Goal: Task Accomplishment & Management: Manage account settings

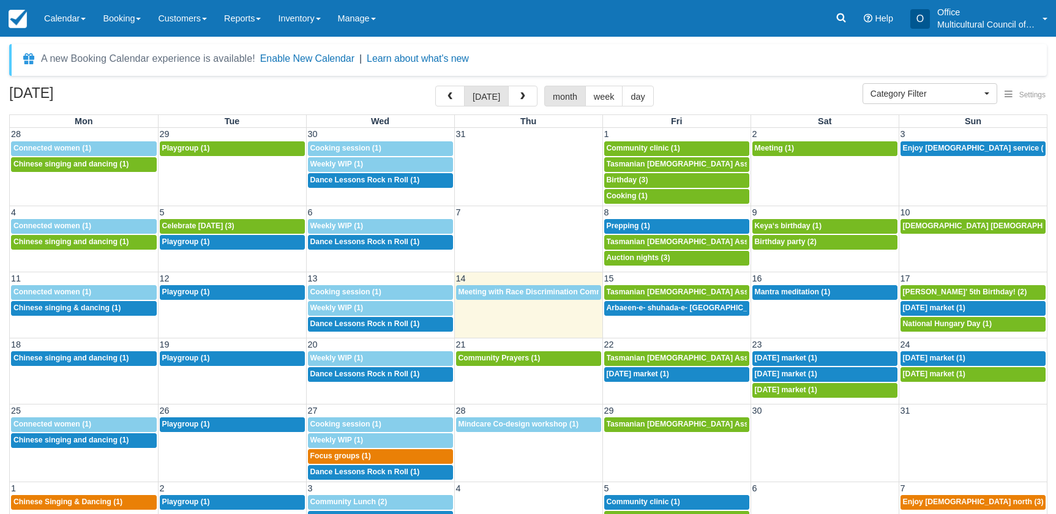
select select
click at [127, 89] on h2 "[DATE]" at bounding box center [86, 97] width 155 height 23
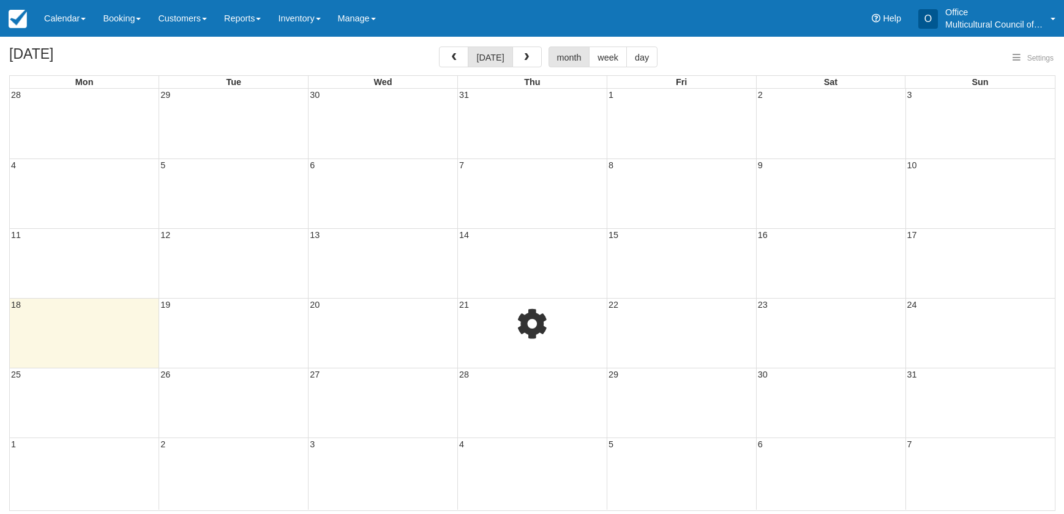
select select
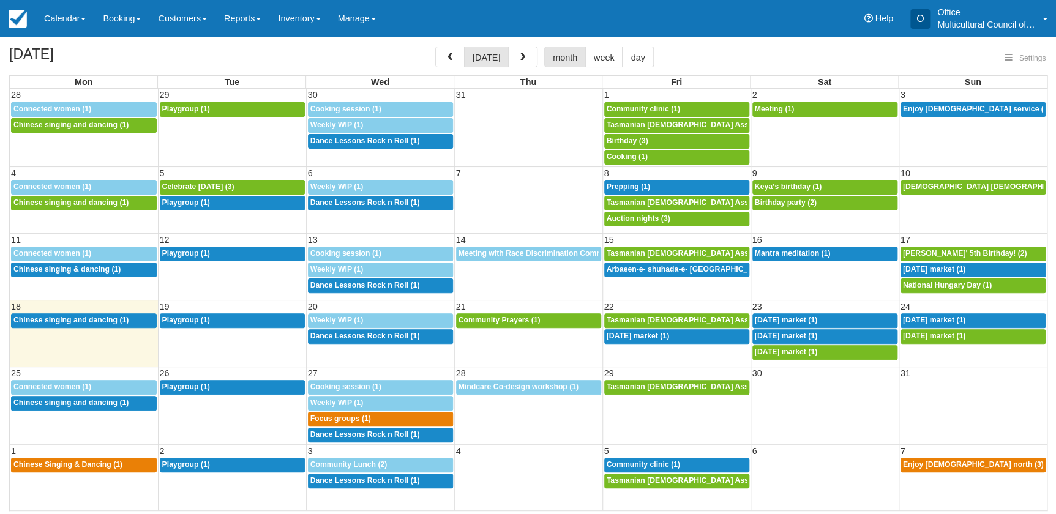
select select
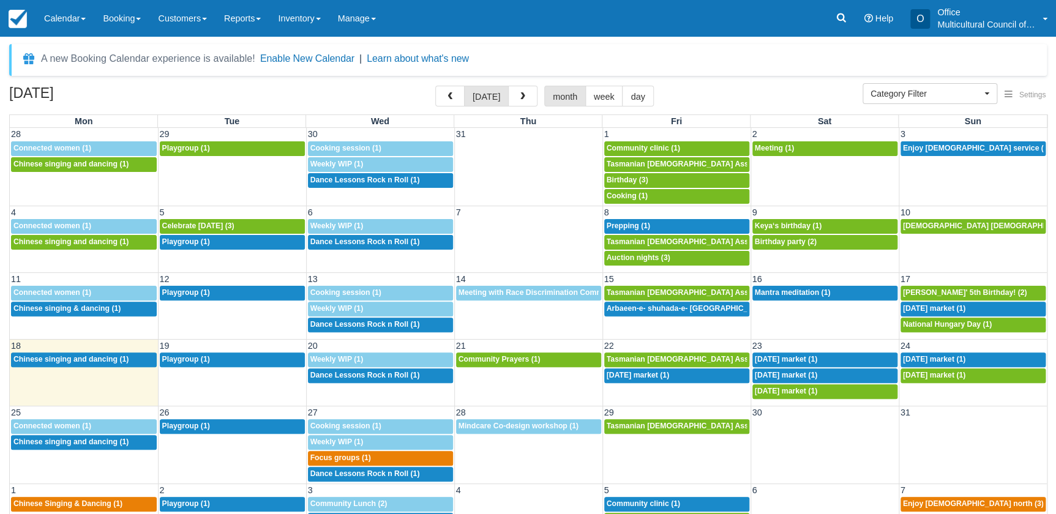
click at [143, 86] on h2 "[DATE]" at bounding box center [86, 97] width 155 height 23
click at [511, 362] on span "Community Prayers (1)" at bounding box center [500, 359] width 82 height 9
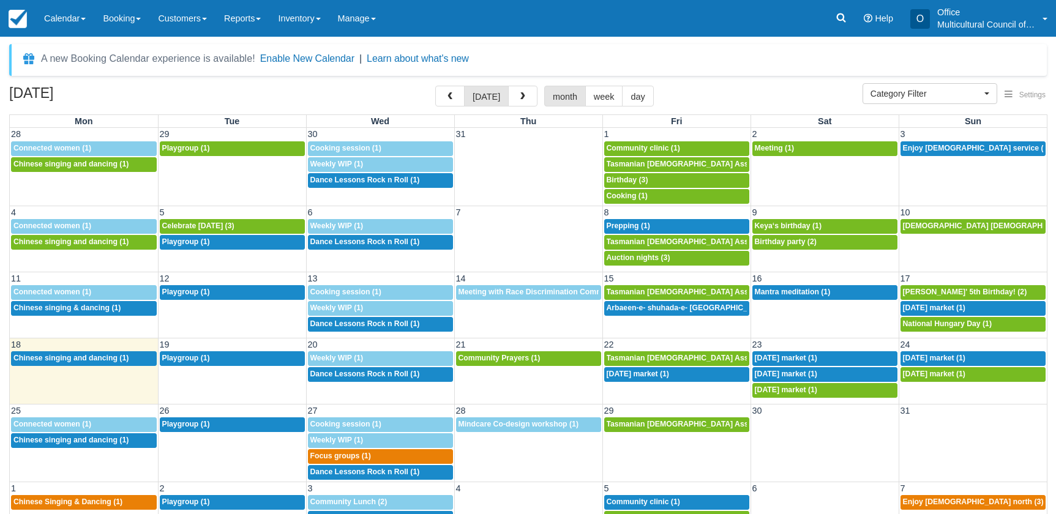
select select
click at [659, 376] on span "[DATE] market (1)" at bounding box center [638, 374] width 62 height 9
select select
click at [131, 100] on h2 "[DATE]" at bounding box center [86, 97] width 155 height 23
click at [71, 293] on span "Connected women (1)" at bounding box center [52, 292] width 78 height 9
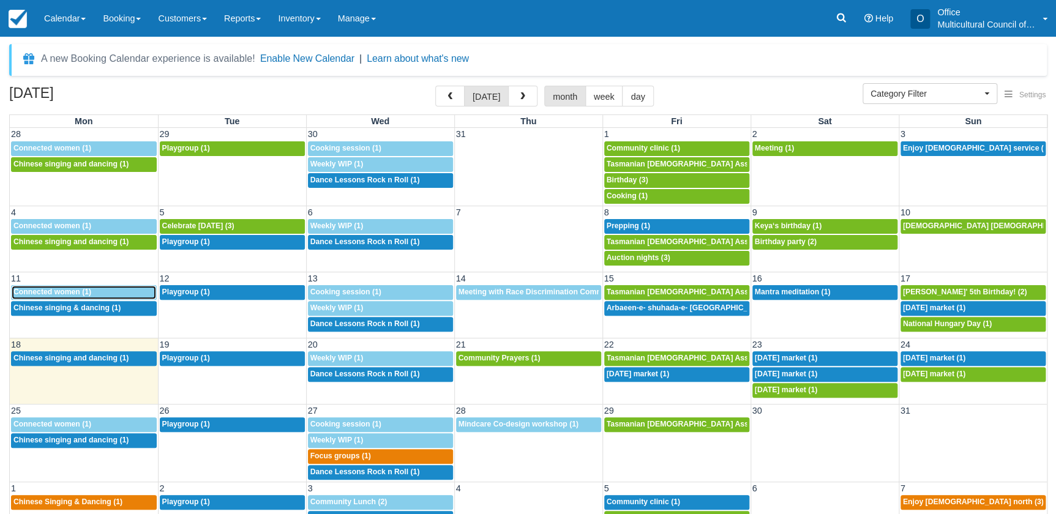
click at [51, 392] on td "12:30p Chinese singing and dancing (1)" at bounding box center [84, 375] width 148 height 48
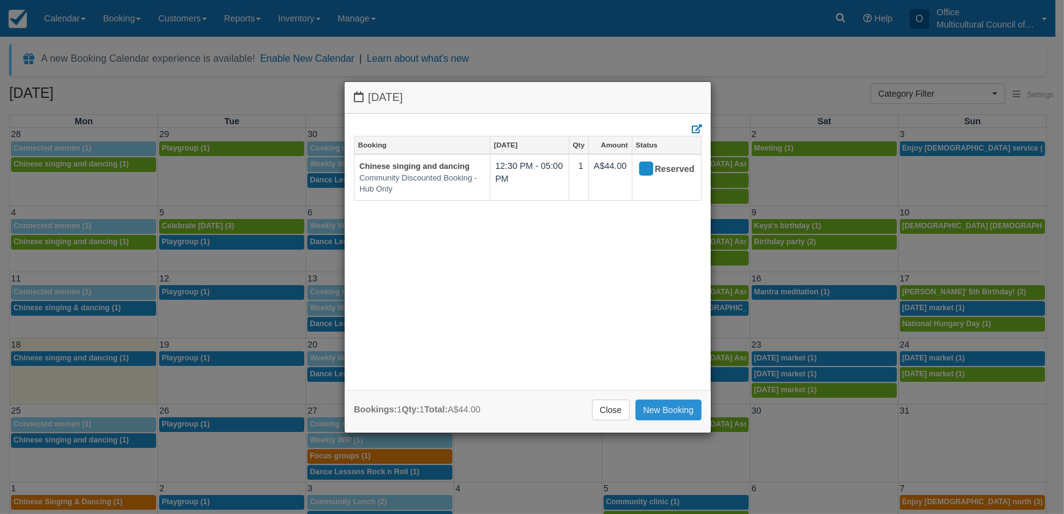
click at [668, 410] on link "New Booking" at bounding box center [668, 410] width 67 height 21
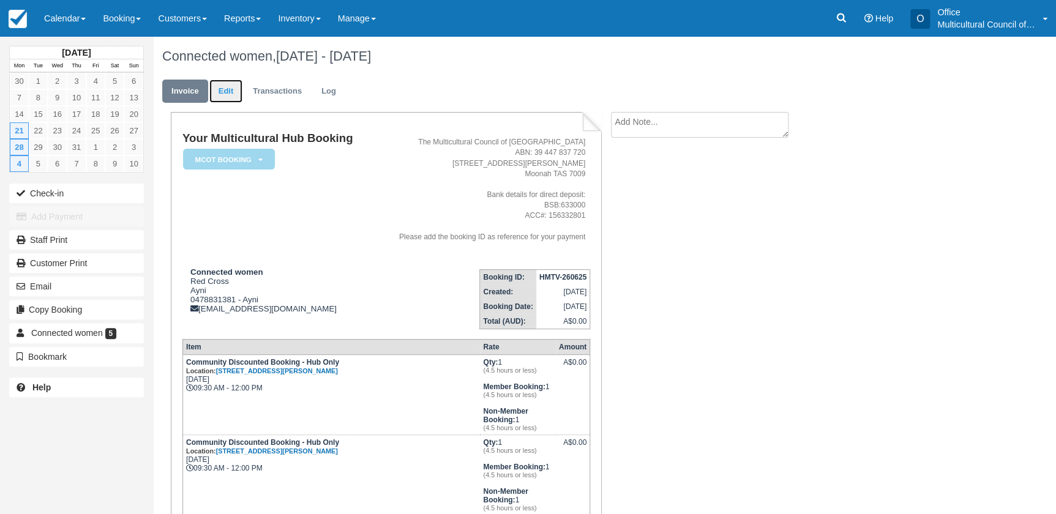
click at [217, 91] on link "Edit" at bounding box center [225, 92] width 33 height 24
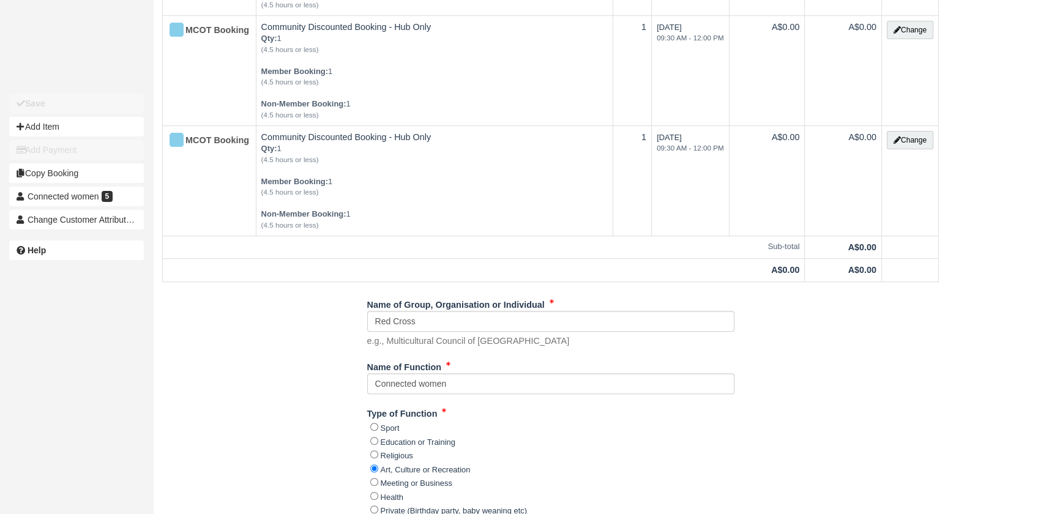
scroll to position [612, 0]
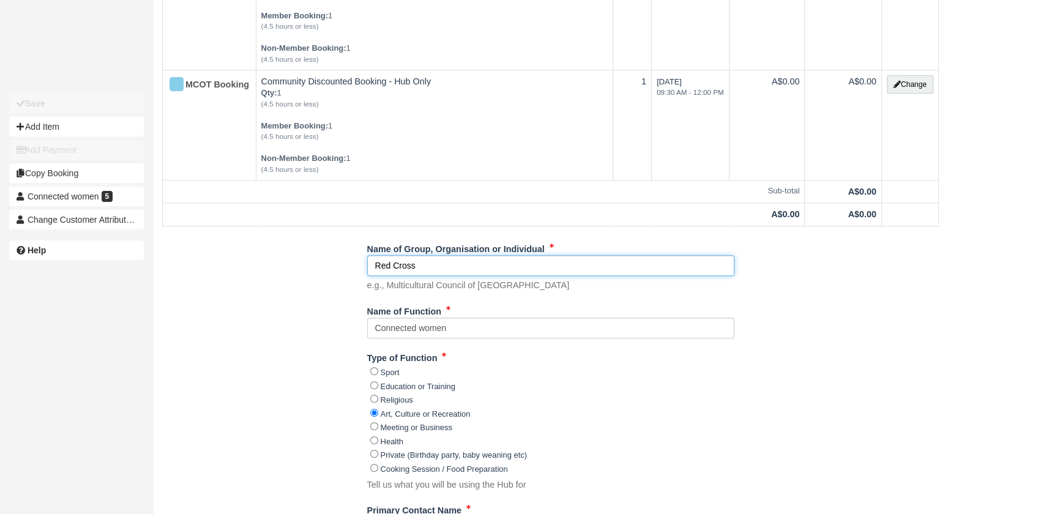
drag, startPoint x: 427, startPoint y: 266, endPoint x: 277, endPoint y: 256, distance: 150.3
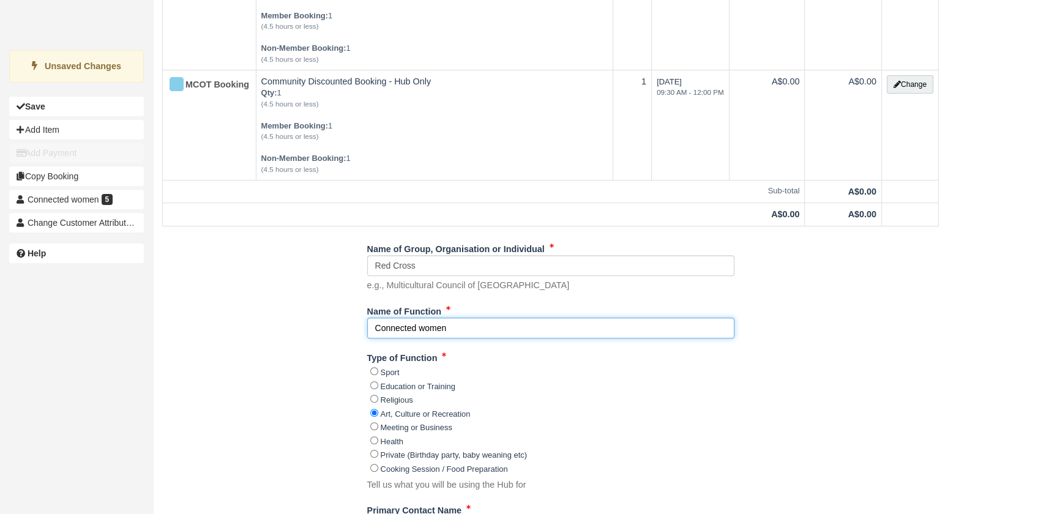
drag, startPoint x: 455, startPoint y: 329, endPoint x: 231, endPoint y: 316, distance: 224.4
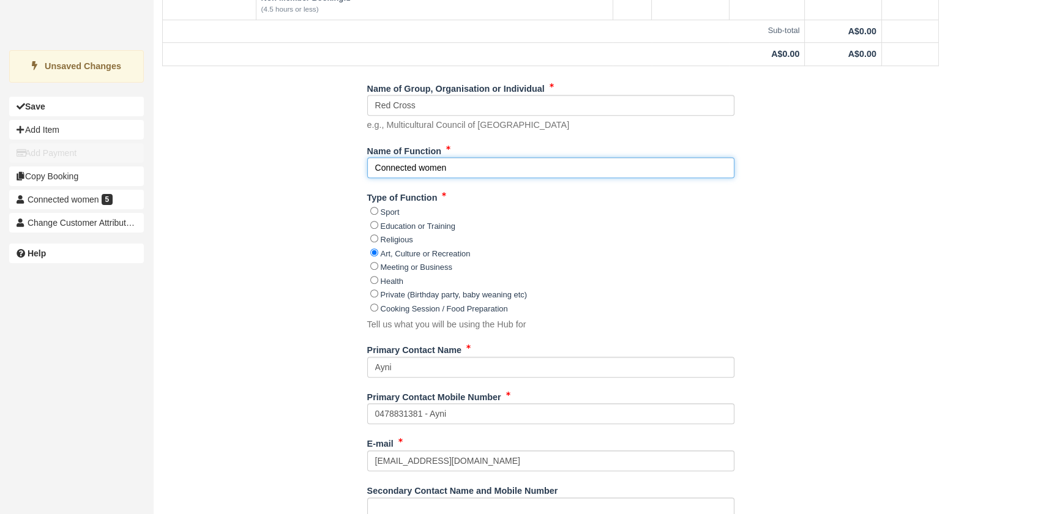
scroll to position [779, 0]
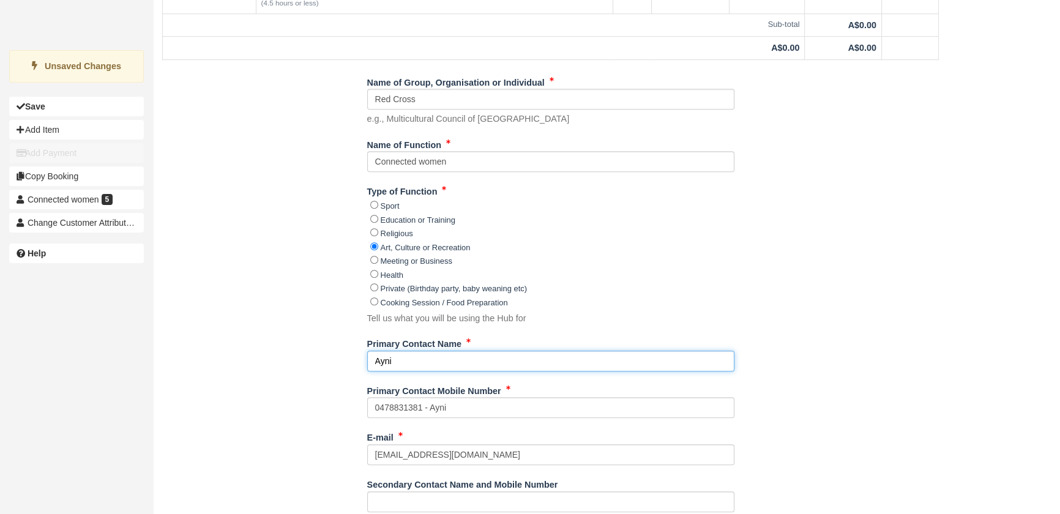
drag, startPoint x: 429, startPoint y: 361, endPoint x: 258, endPoint y: 361, distance: 170.8
click at [261, 361] on div "Name of Group, Organisation or Individual Red Cross e.g., Multicultural Council…" at bounding box center [550, 482] width 795 height 820
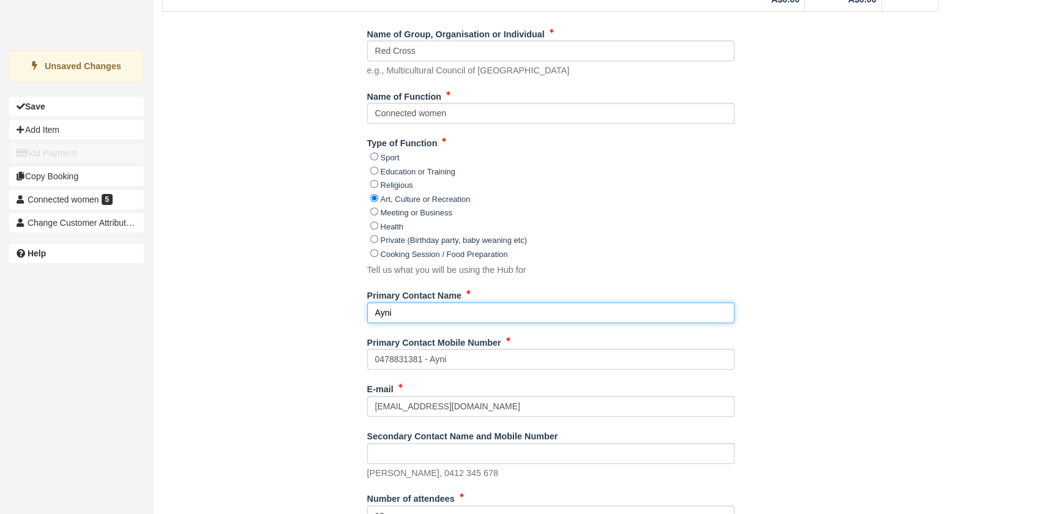
scroll to position [946, 0]
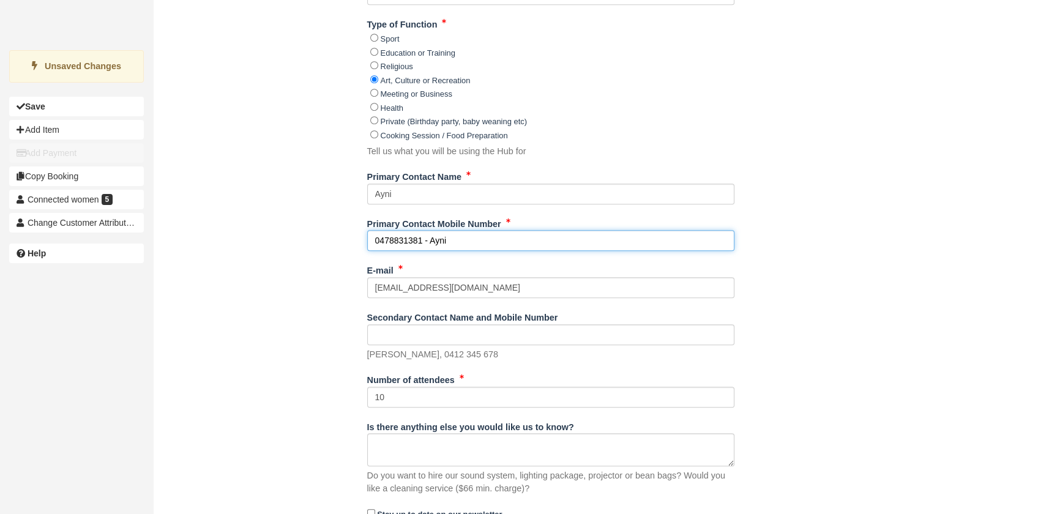
drag, startPoint x: 464, startPoint y: 241, endPoint x: 231, endPoint y: 245, distance: 232.7
click at [236, 242] on div "Name of Group, Organisation or Individual Red Cross e.g., Multicultural Council…" at bounding box center [550, 315] width 795 height 820
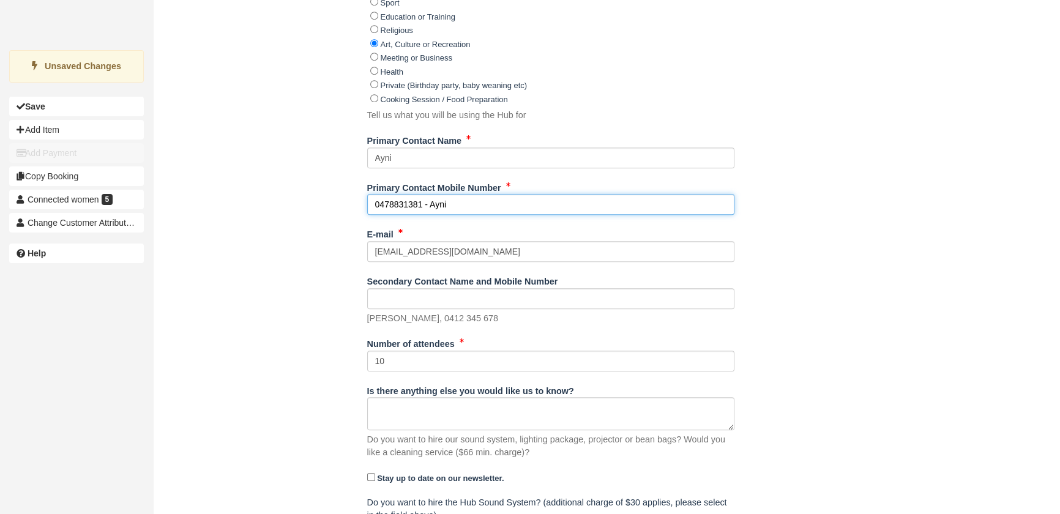
scroll to position [1002, 0]
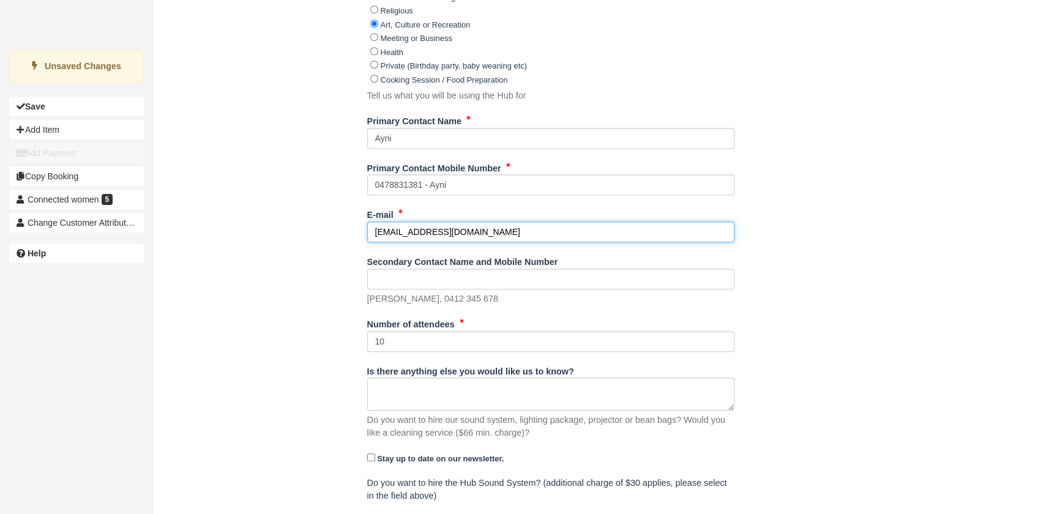
drag, startPoint x: 470, startPoint y: 231, endPoint x: 228, endPoint y: 230, distance: 241.2
click at [228, 230] on div "Name of Group, Organisation or Individual Red Cross e.g., Multicultural Council…" at bounding box center [550, 259] width 795 height 820
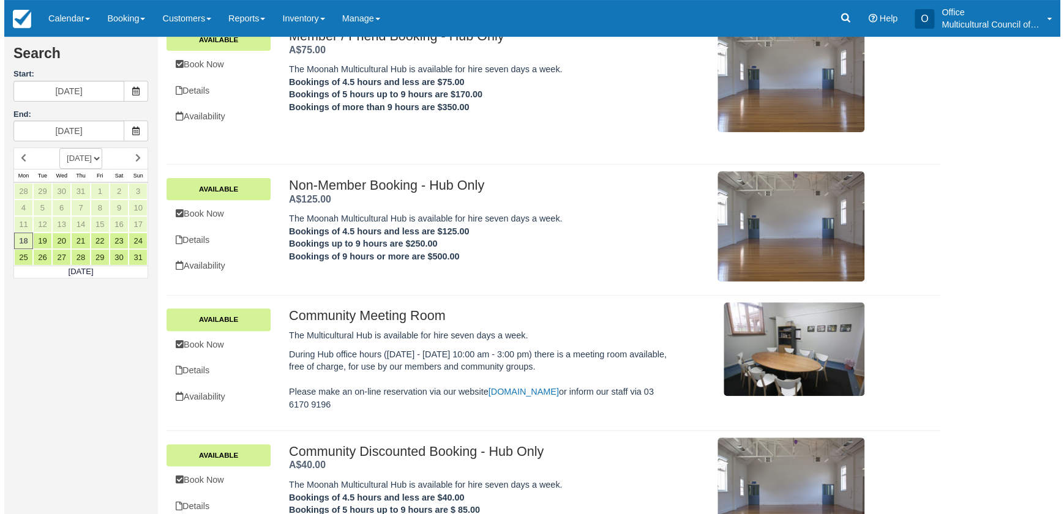
scroll to position [111, 0]
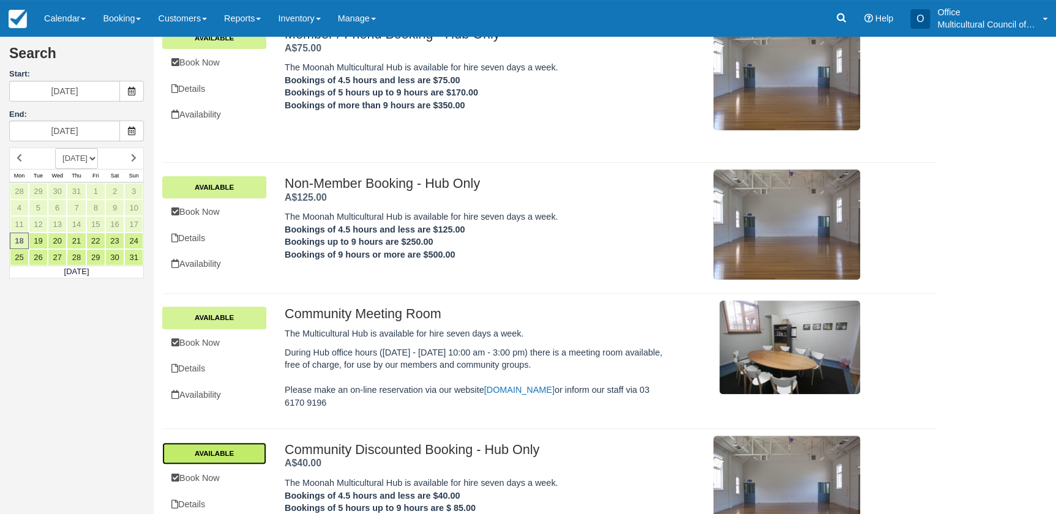
click at [233, 445] on link "Available" at bounding box center [214, 454] width 104 height 22
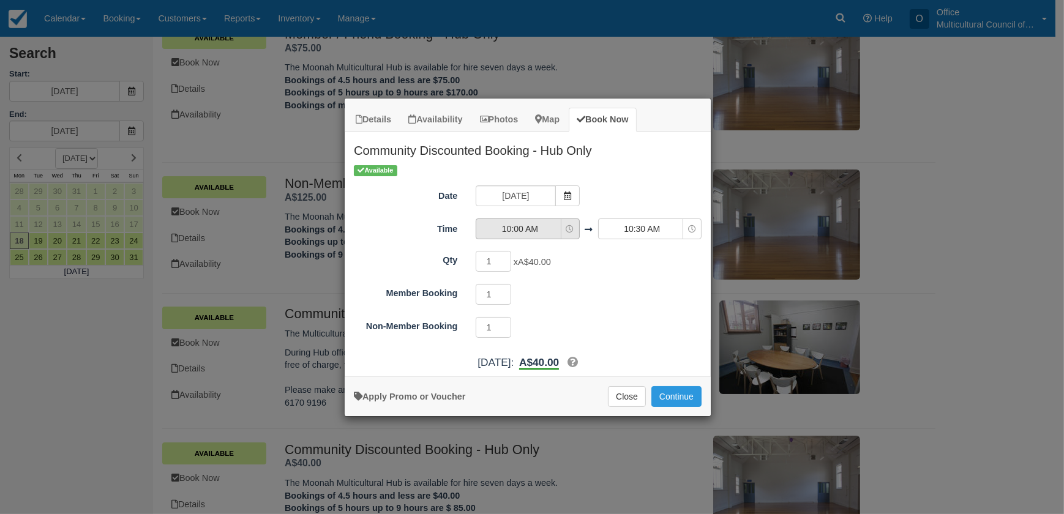
click at [541, 231] on span "10:00 AM" at bounding box center [519, 229] width 87 height 12
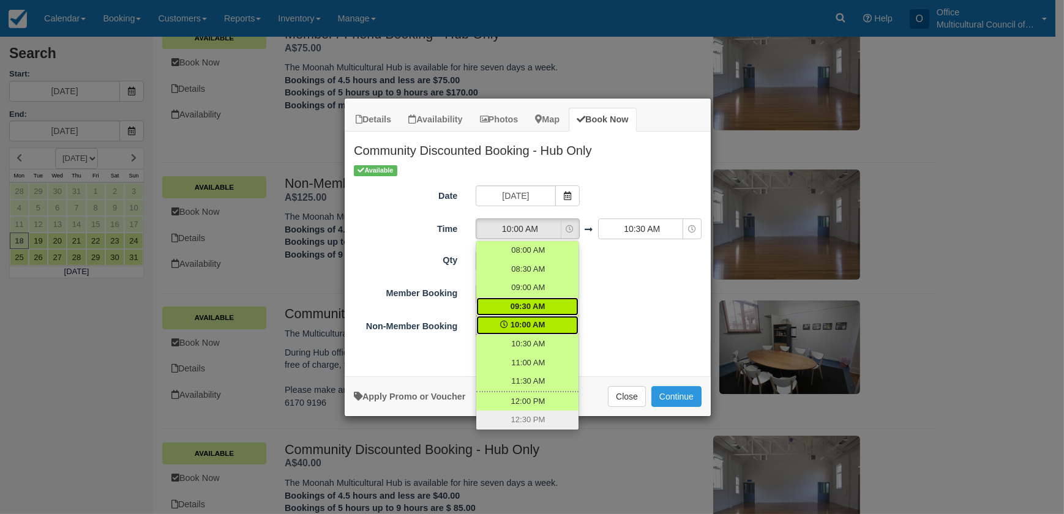
click at [536, 304] on span "09:30 AM" at bounding box center [528, 307] width 35 height 12
select select "09:30"
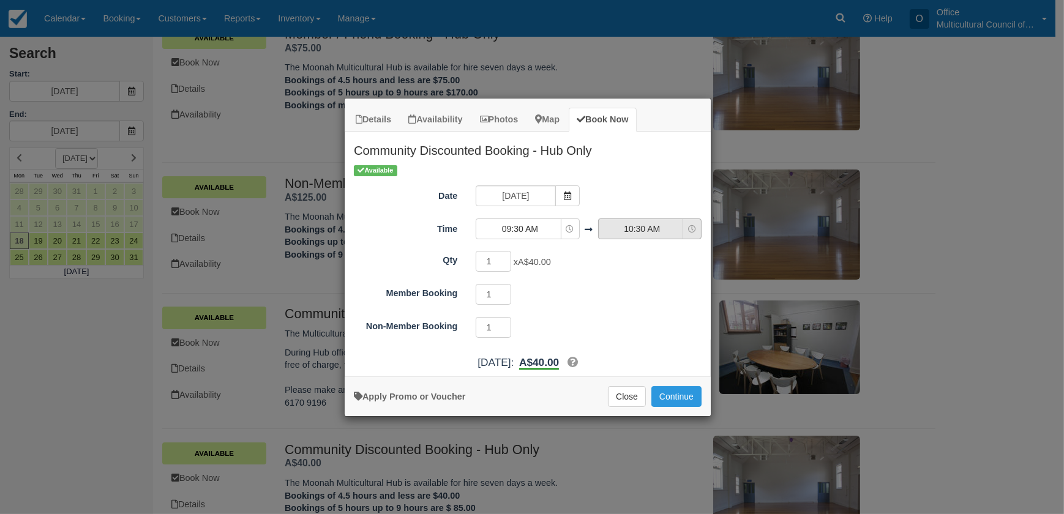
click at [634, 230] on span "10:30 AM" at bounding box center [642, 229] width 87 height 12
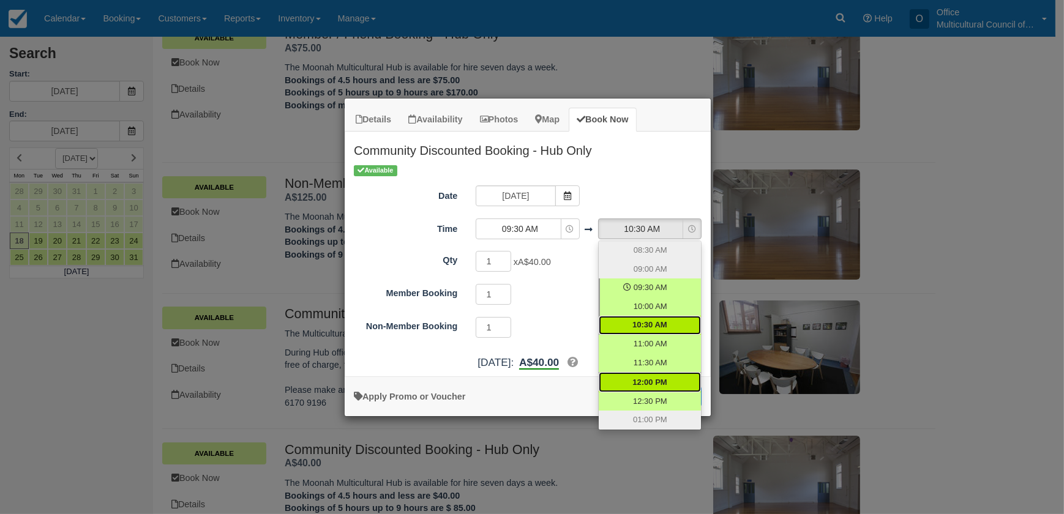
click at [656, 378] on span "12:00 PM" at bounding box center [649, 383] width 34 height 12
select select "12:00"
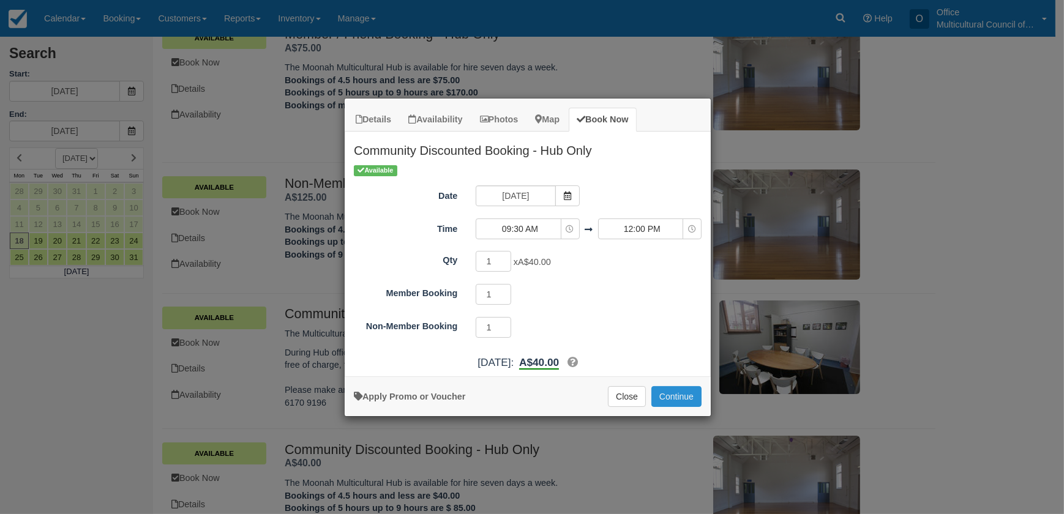
click at [663, 398] on button "Continue" at bounding box center [676, 396] width 50 height 21
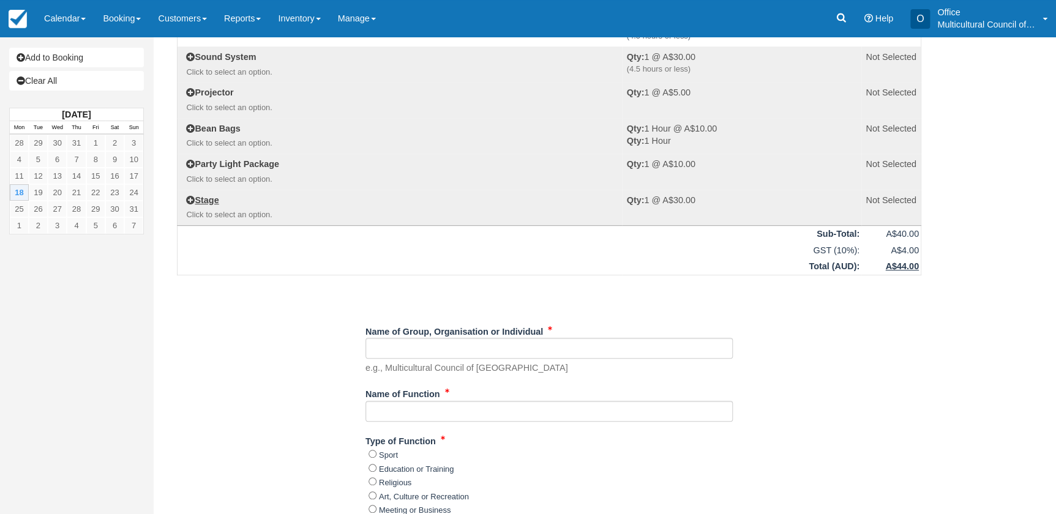
scroll to position [167, 0]
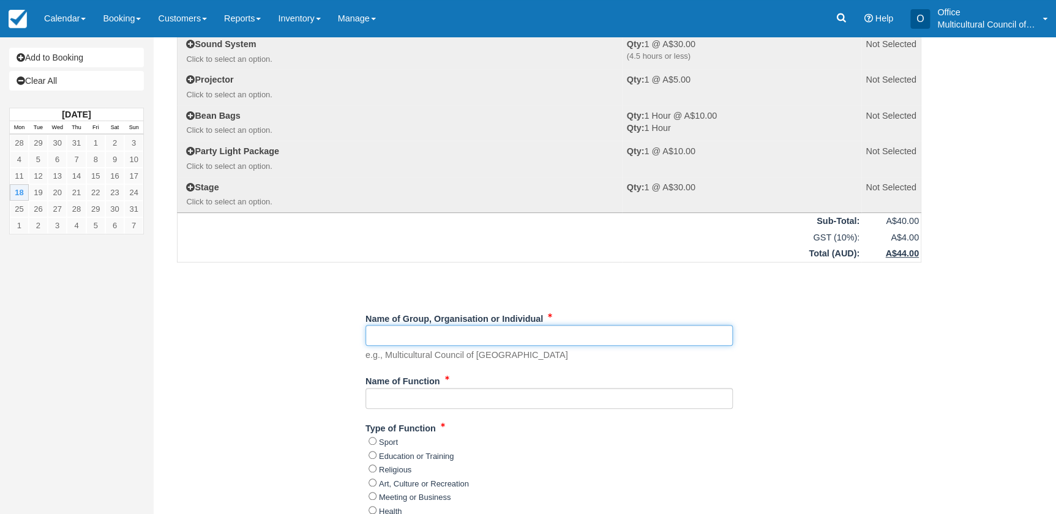
click at [397, 333] on input "Name of Group, Organisation or Individual" at bounding box center [548, 335] width 367 height 21
paste input "Red Cross"
type input "Red Cross"
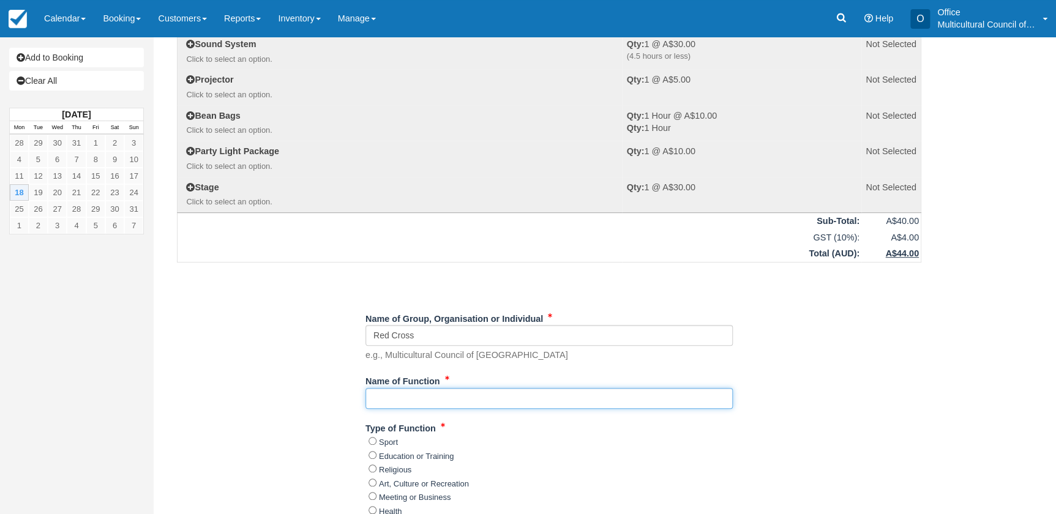
click at [405, 398] on input "Name of Function" at bounding box center [548, 398] width 367 height 21
paste input "Connected women"
type input "Connected women"
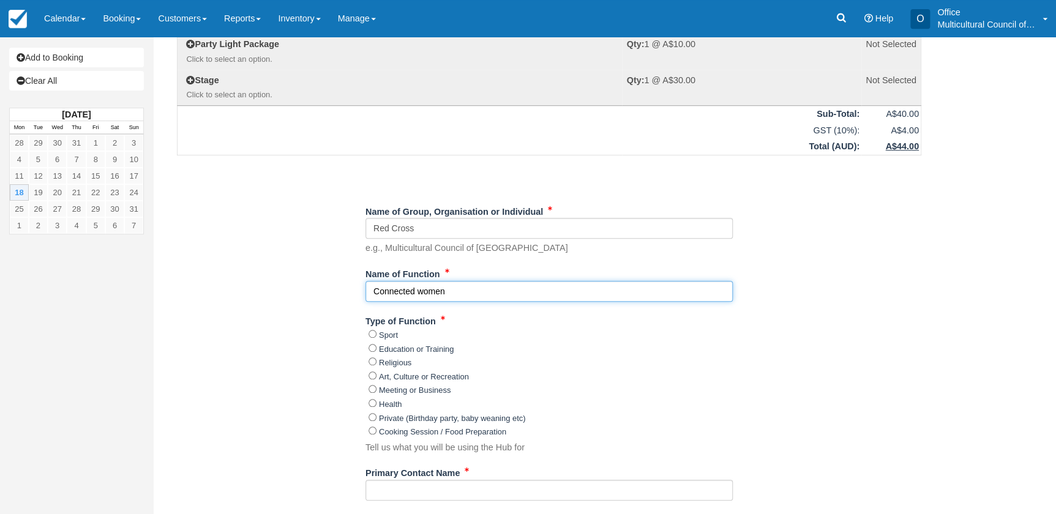
scroll to position [278, 0]
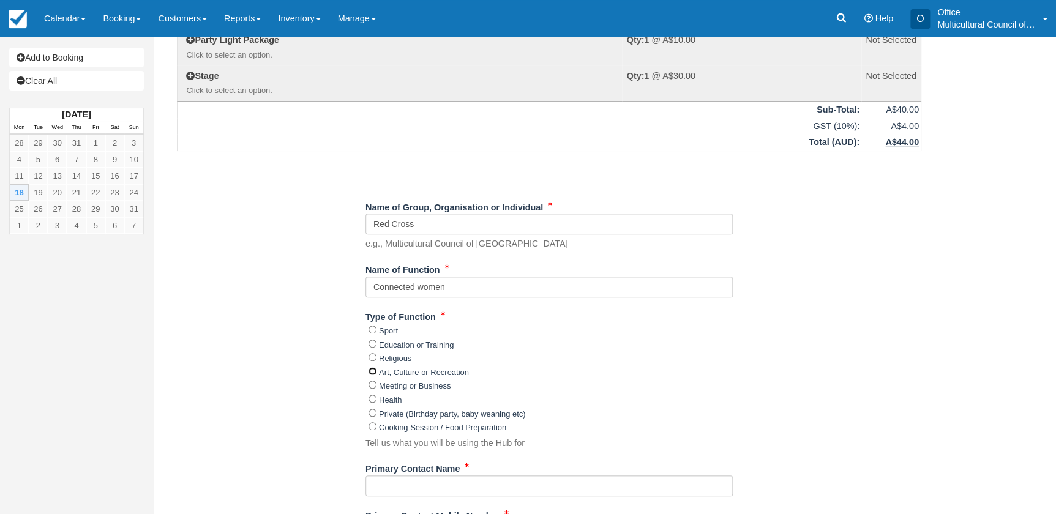
click at [373, 369] on input "Art, Culture or Recreation" at bounding box center [373, 371] width 8 height 8
radio input "true"
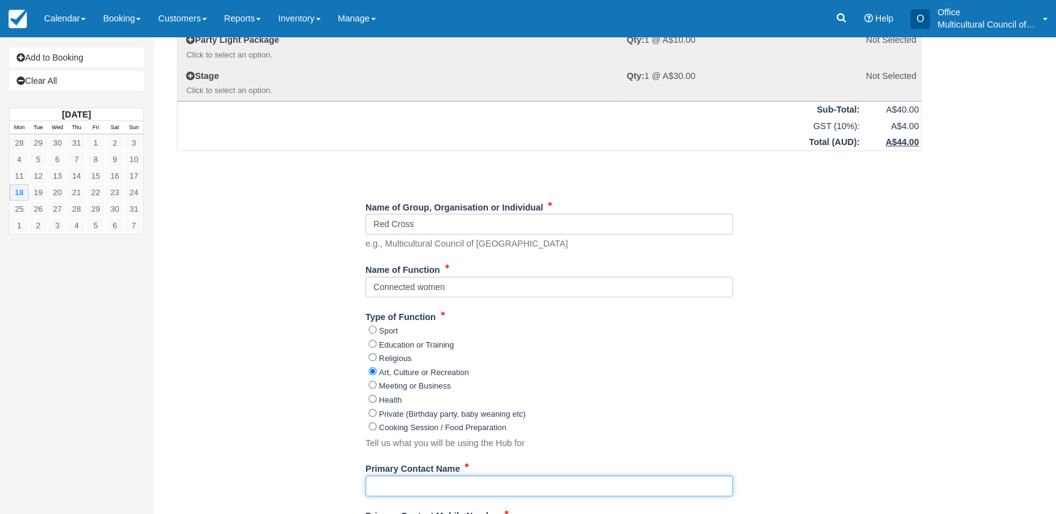
click at [407, 490] on input "Primary Contact Name" at bounding box center [548, 486] width 367 height 21
paste input "Ayni"
type input "Ayni"
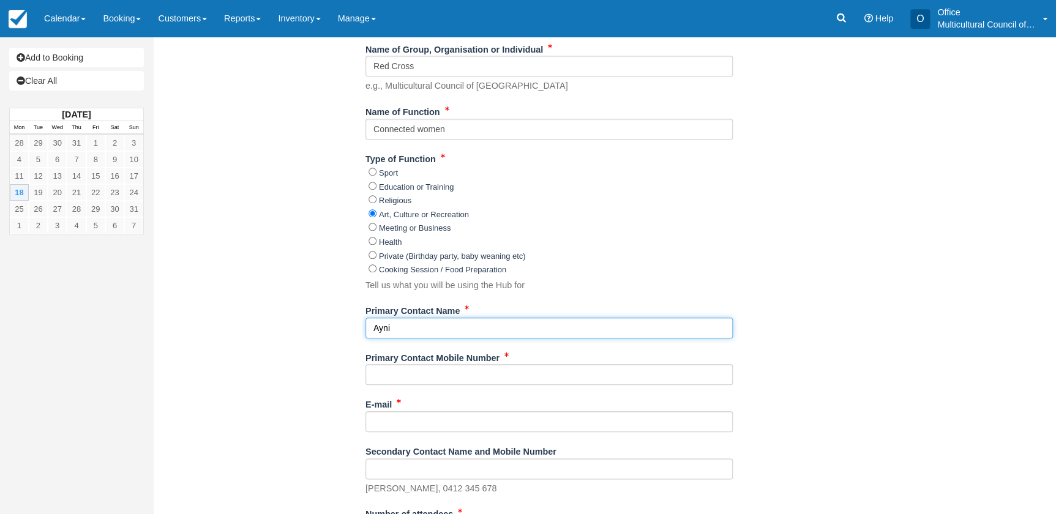
scroll to position [445, 0]
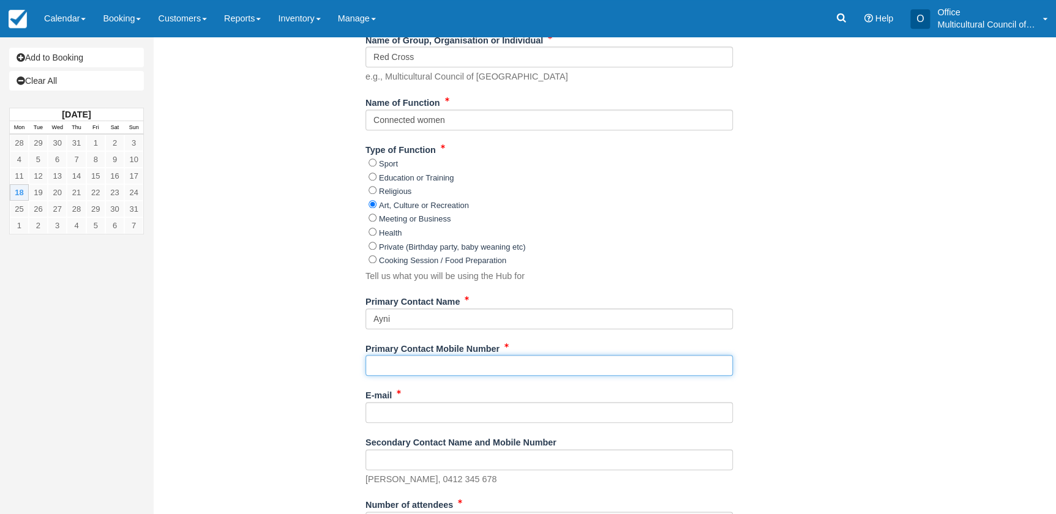
click at [388, 369] on input "Primary Contact Mobile Number" at bounding box center [548, 365] width 367 height 21
paste input "0478831381 - Ayni"
type input "0478831381 - Ayni"
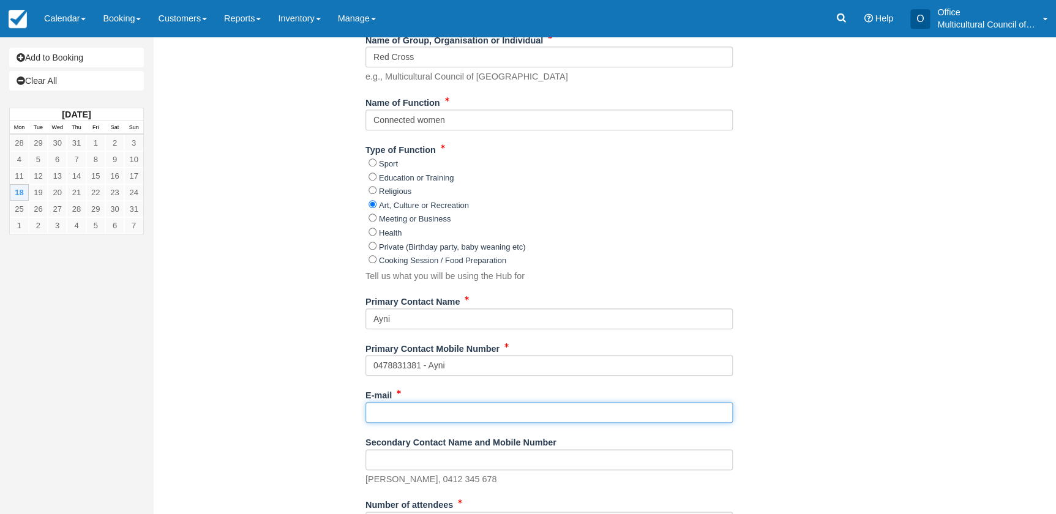
click at [391, 412] on input "E-mail" at bounding box center [548, 412] width 367 height 21
paste input "aynidilla@gmail.com"
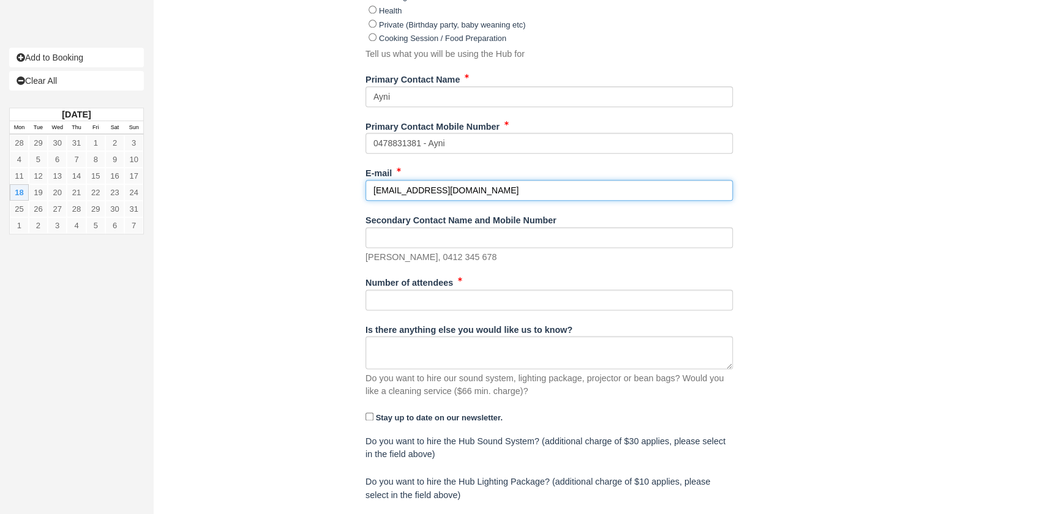
scroll to position [667, 0]
type input "aynidilla@gmail.com"
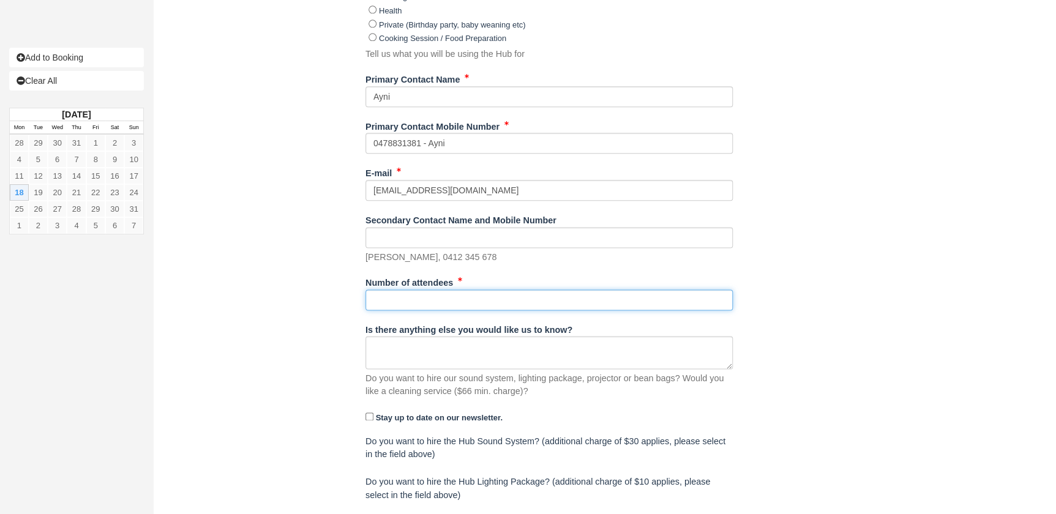
click at [392, 294] on input "Number of attendees" at bounding box center [548, 300] width 367 height 21
type input "10"
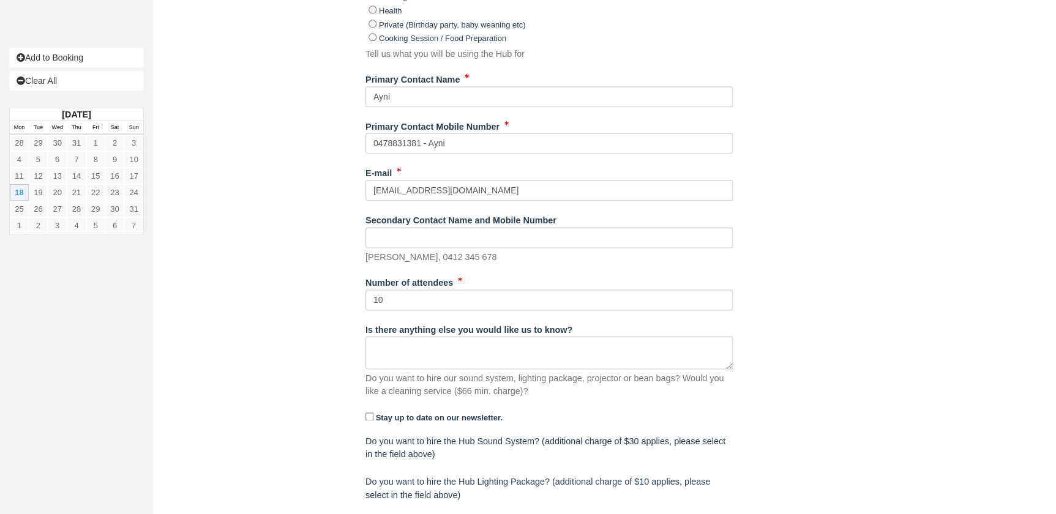
click at [259, 350] on div "Item Rate Amount Community Discounted Booking - Hub Only Mon Aug 18, 2025 09:30…" at bounding box center [549, 3] width 774 height 1189
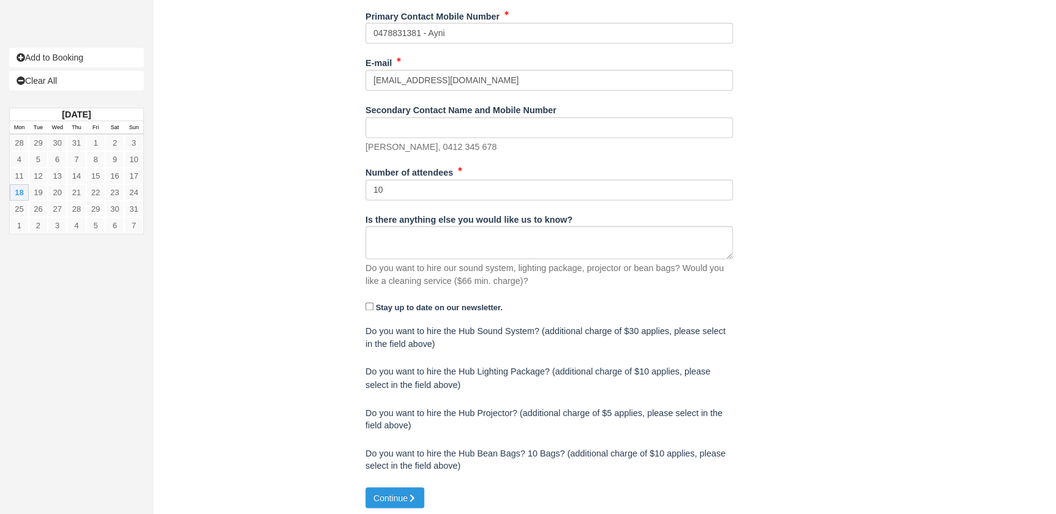
scroll to position [782, 0]
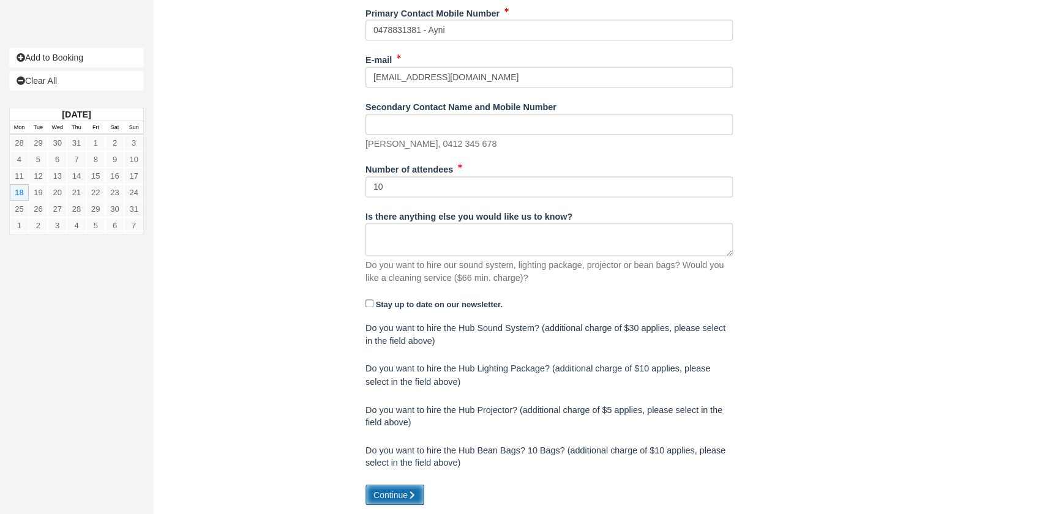
click at [397, 492] on button "Continue" at bounding box center [394, 494] width 59 height 21
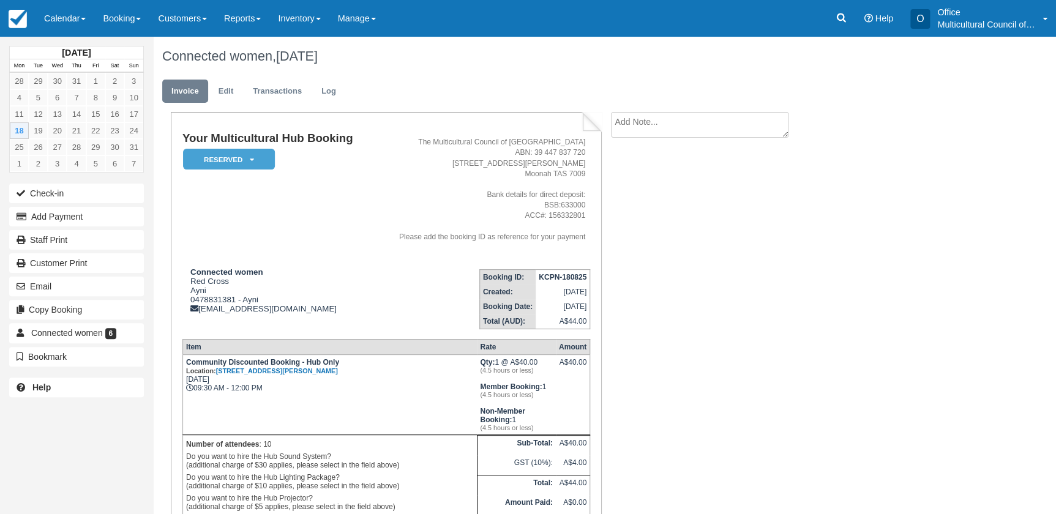
click at [735, 492] on div "Your Multicultural Hub Booking Reserved   Pending Bond and deposit Paid Cancell…" at bounding box center [489, 362] width 673 height 501
click at [50, 7] on link "Calendar" at bounding box center [65, 18] width 59 height 37
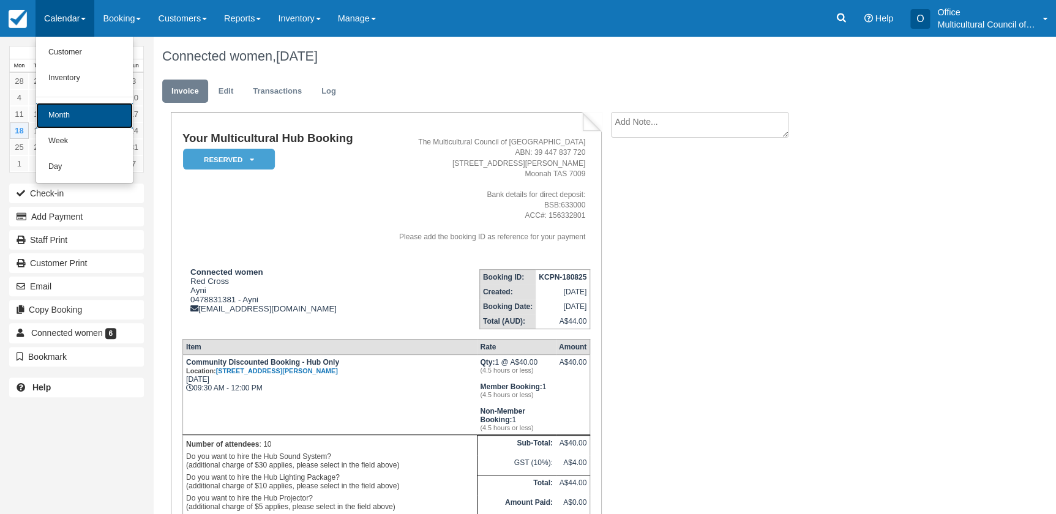
click at [97, 121] on link "Month" at bounding box center [84, 116] width 97 height 26
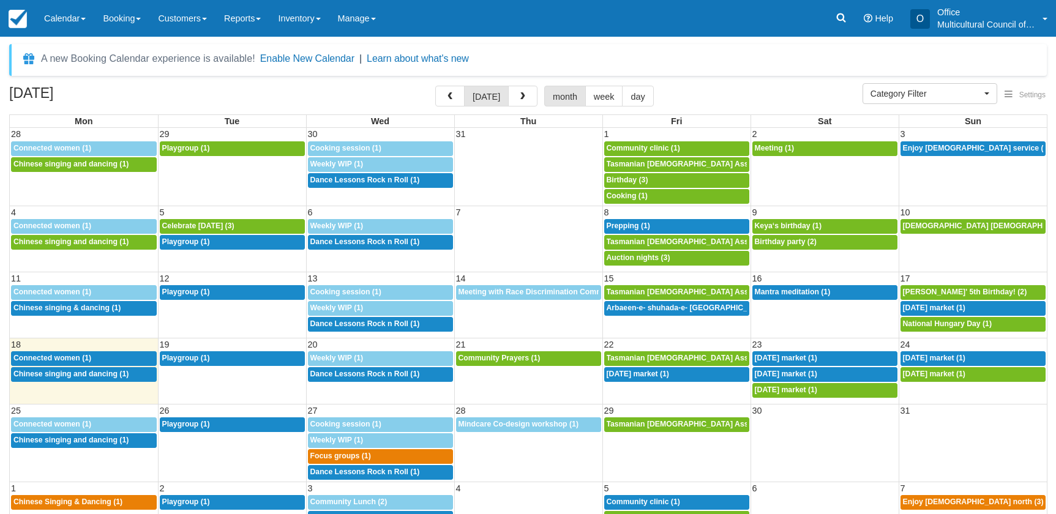
select select
click at [84, 358] on span "Connected women (1)" at bounding box center [52, 358] width 78 height 9
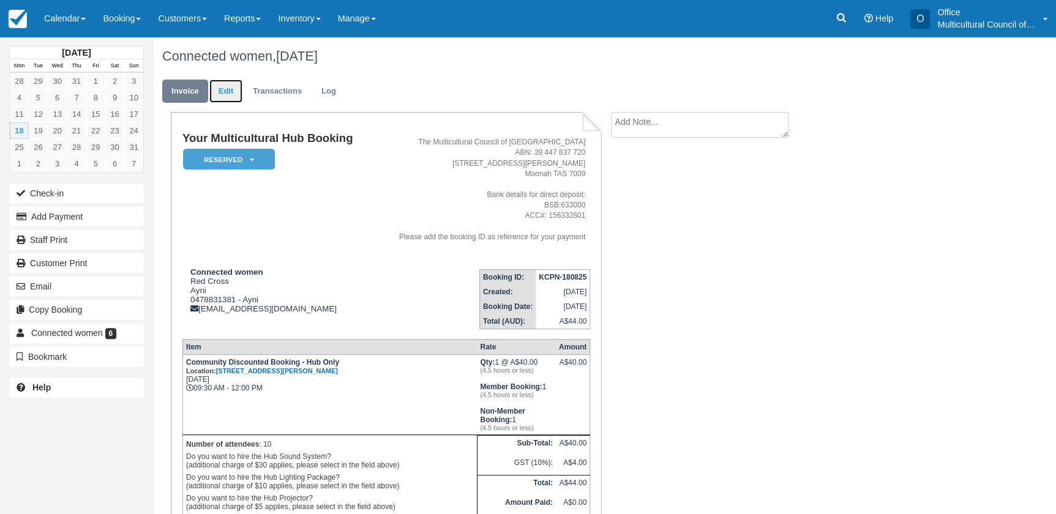
click at [217, 95] on link "Edit" at bounding box center [225, 92] width 33 height 24
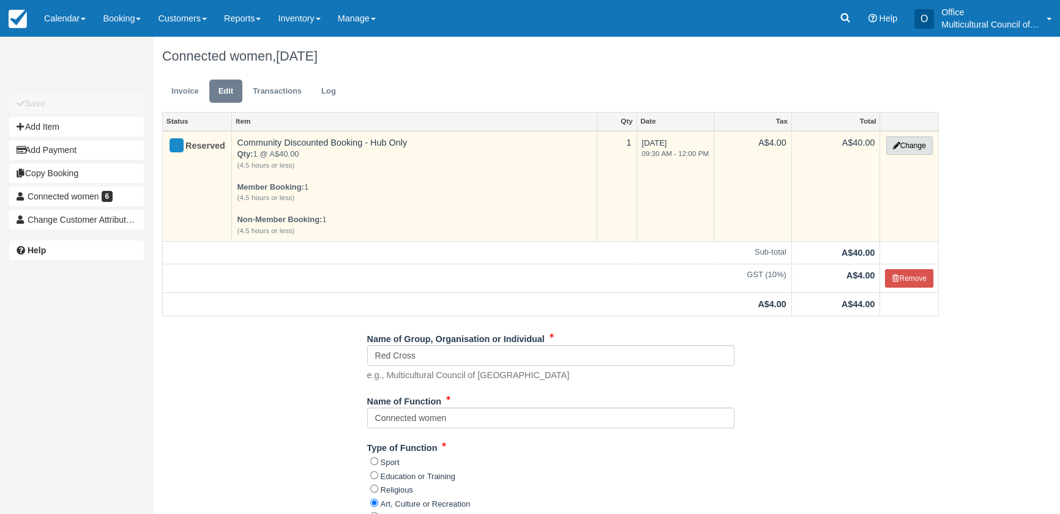
click at [900, 146] on button "Change" at bounding box center [909, 146] width 47 height 18
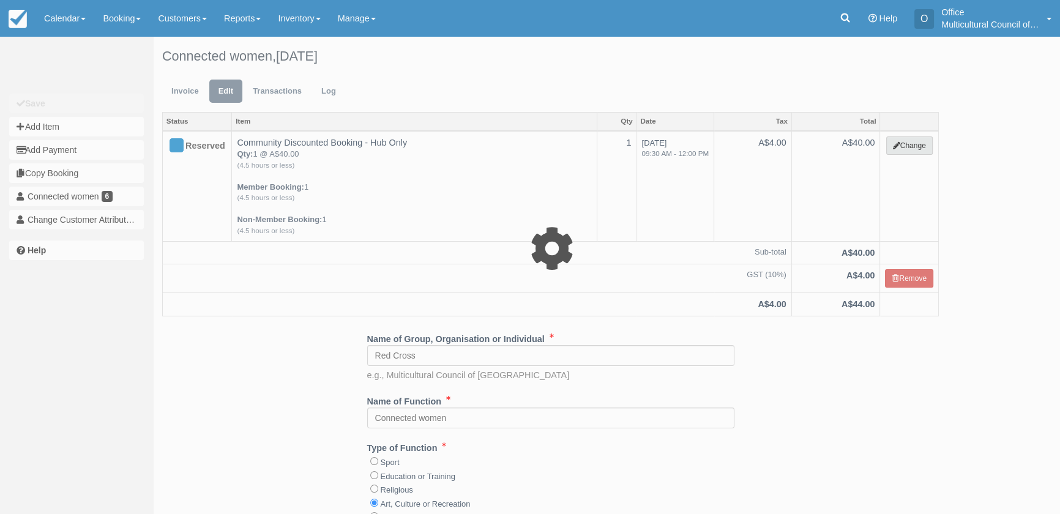
select select "2"
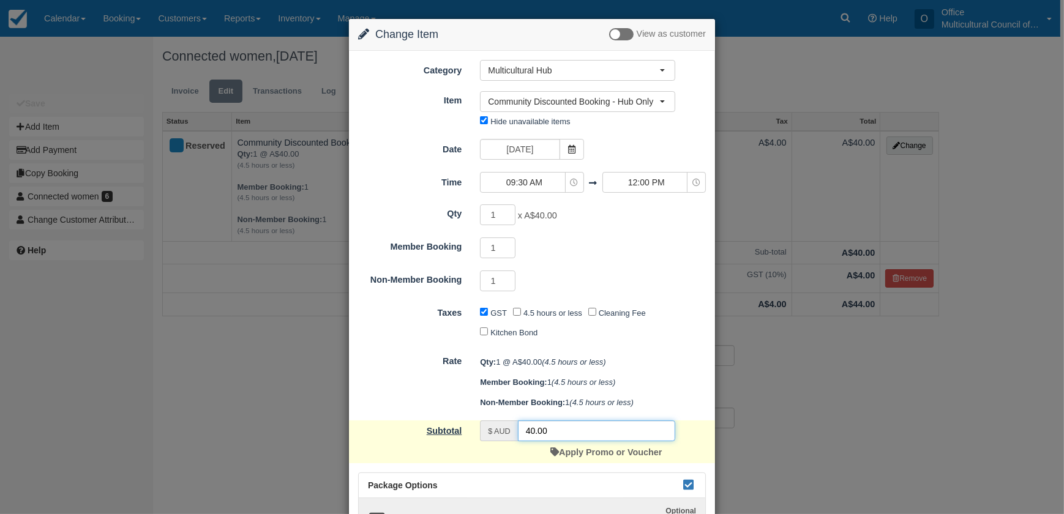
drag, startPoint x: 520, startPoint y: 427, endPoint x: 446, endPoint y: 429, distance: 74.7
click at [464, 429] on div "Subtotal $ AUD 40.00 Apply Promo or Voucher" at bounding box center [532, 442] width 366 height 43
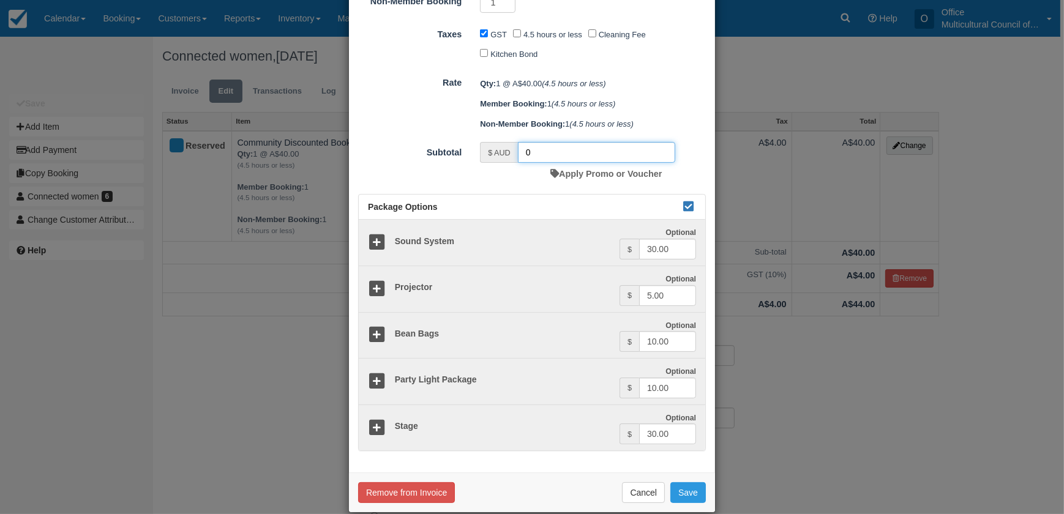
scroll to position [294, 0]
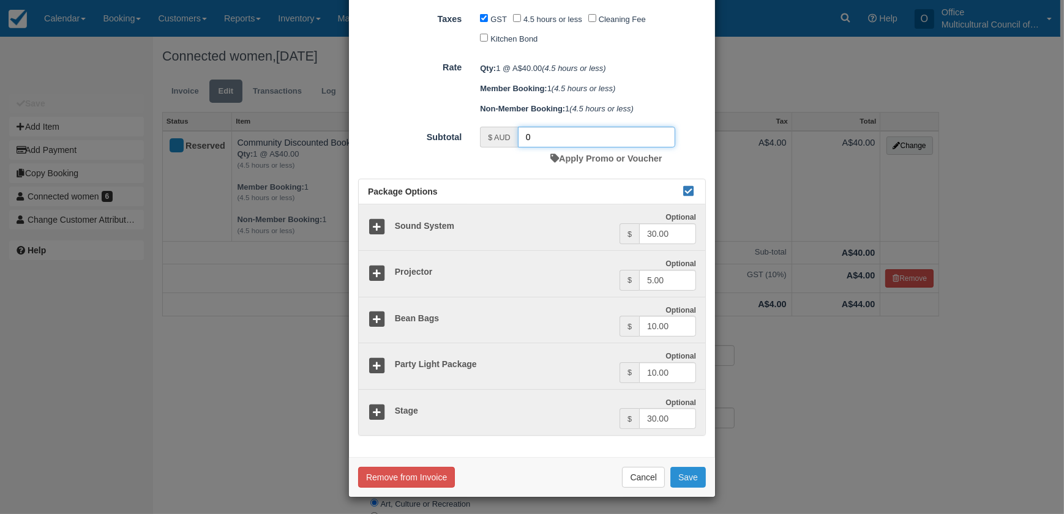
type input "0"
click at [679, 476] on button "Save" at bounding box center [688, 477] width 36 height 21
checkbox input "false"
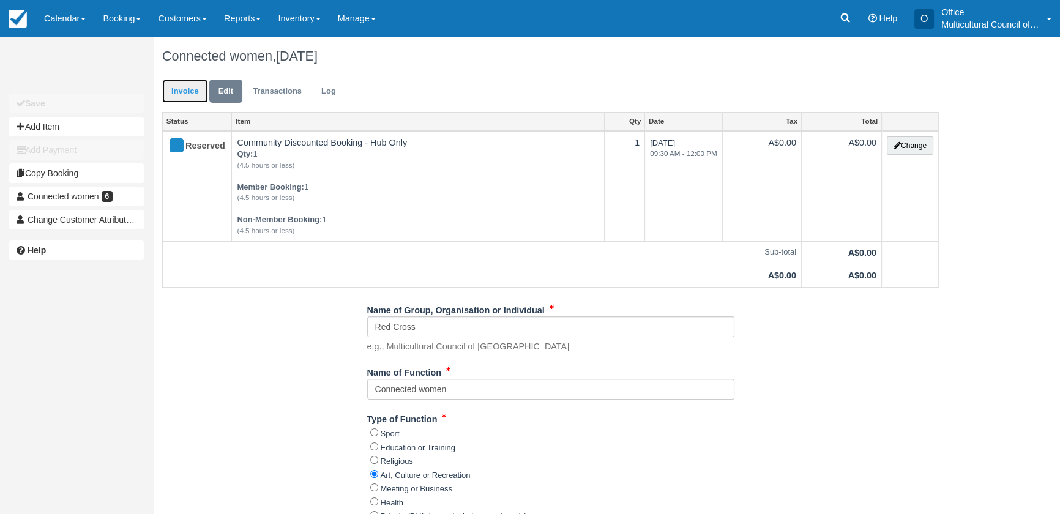
click at [189, 98] on link "Invoice" at bounding box center [185, 92] width 46 height 24
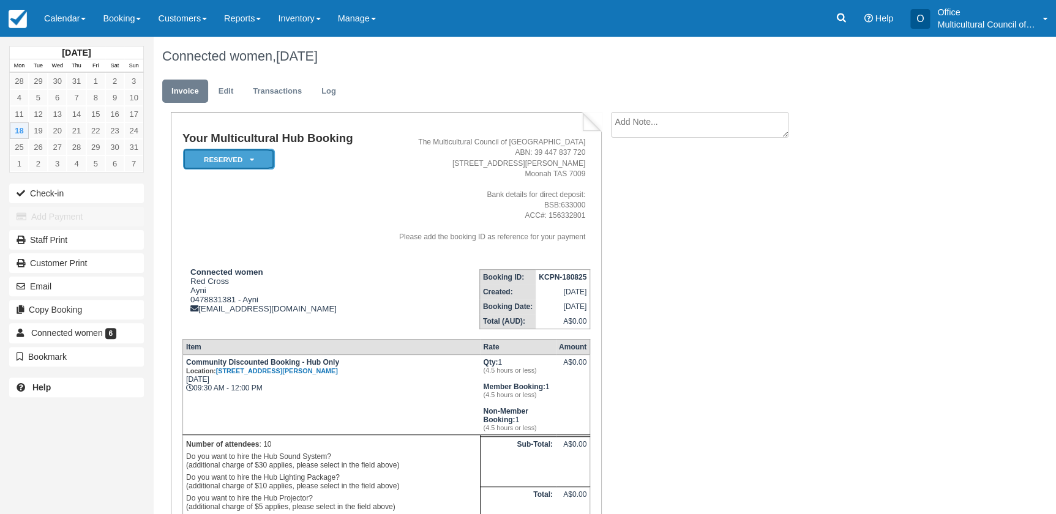
click at [227, 159] on em "Reserved" at bounding box center [229, 159] width 92 height 21
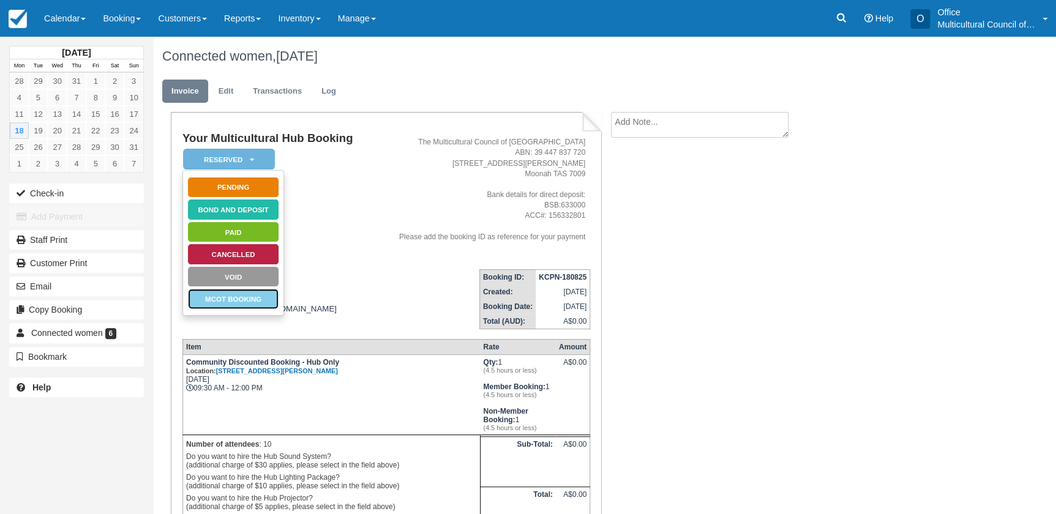
click at [252, 296] on link "MCOT Booking" at bounding box center [233, 298] width 92 height 21
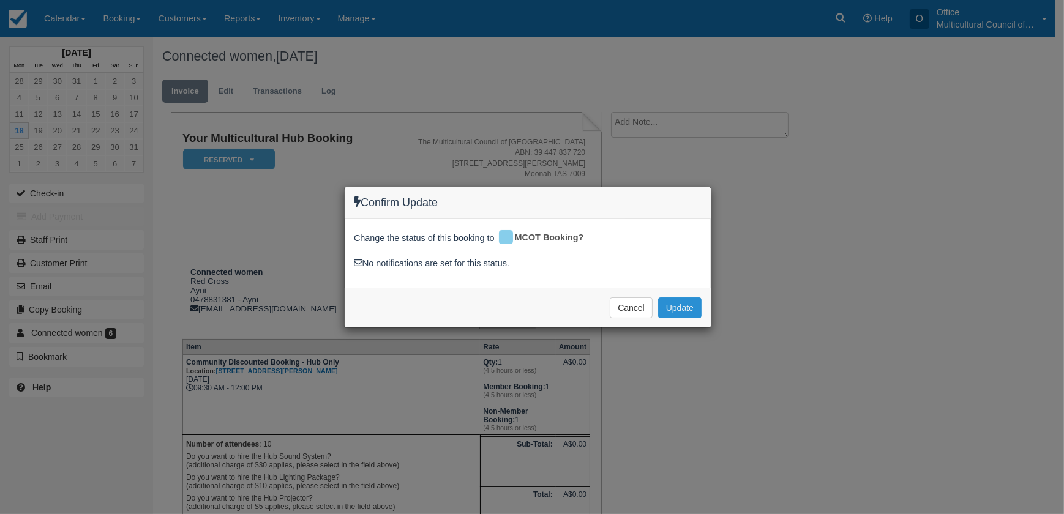
click at [679, 306] on button "Update" at bounding box center [679, 308] width 43 height 21
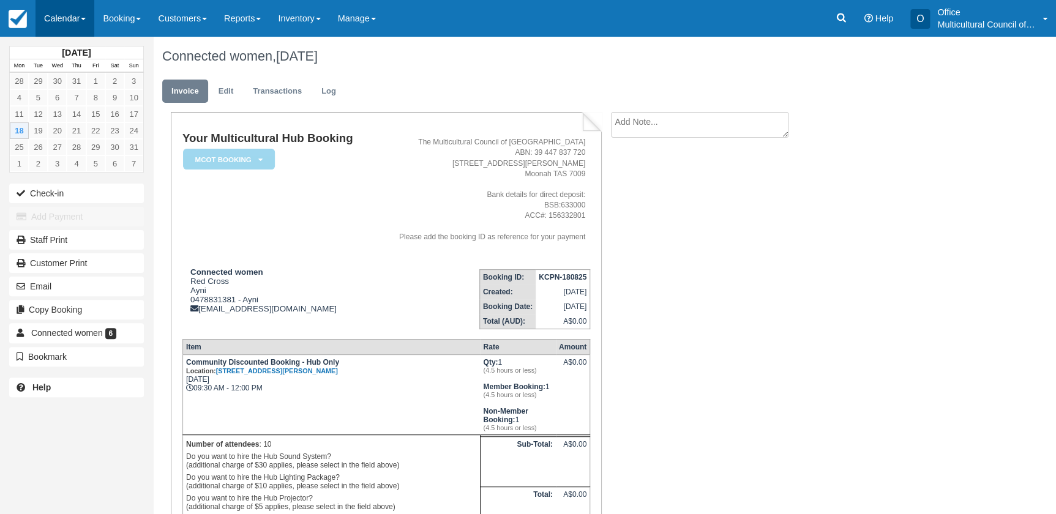
click at [56, 32] on link "Calendar" at bounding box center [65, 18] width 59 height 37
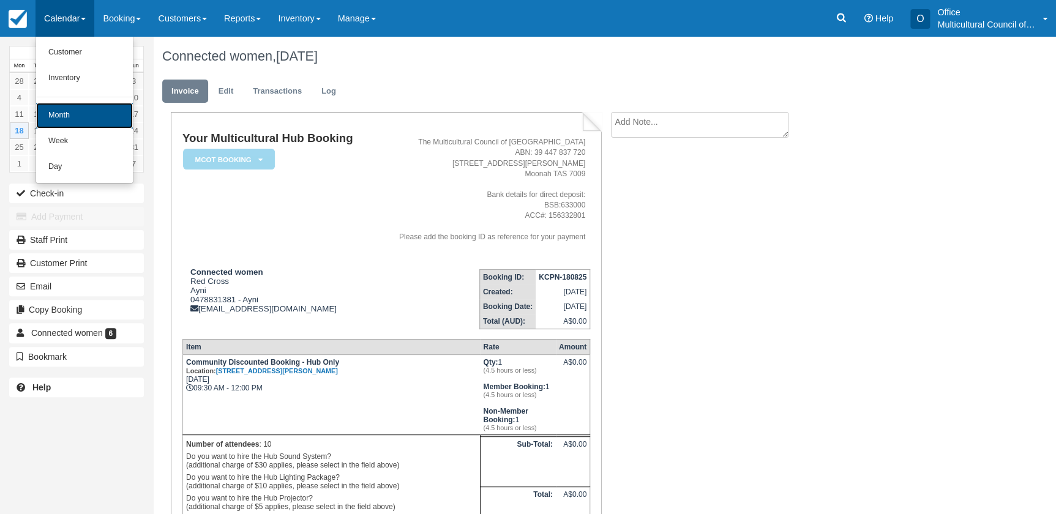
click at [75, 108] on link "Month" at bounding box center [84, 116] width 97 height 26
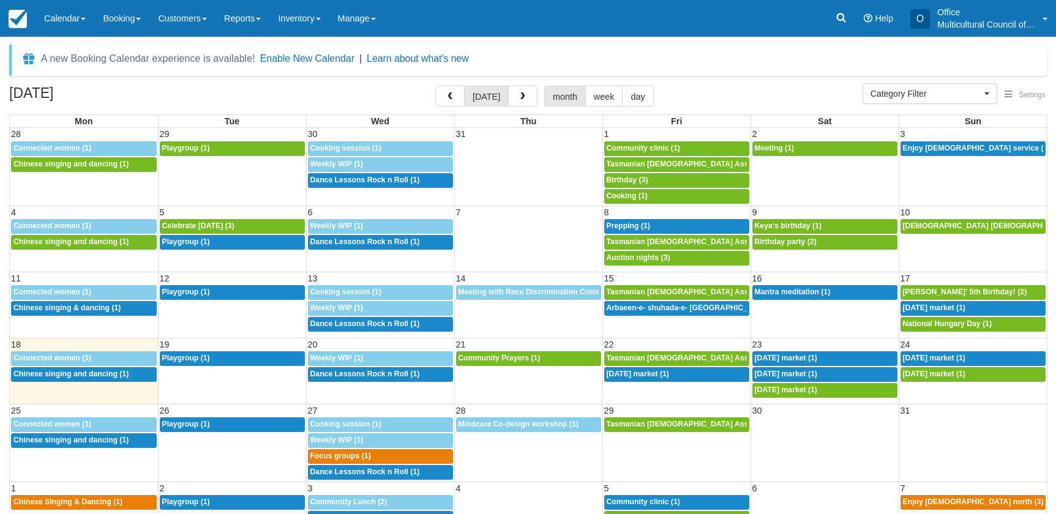
select select
click at [661, 313] on link "5:30p Arbaeen-e- shuhada-e- Karbala (1)" at bounding box center [676, 308] width 145 height 15
select select
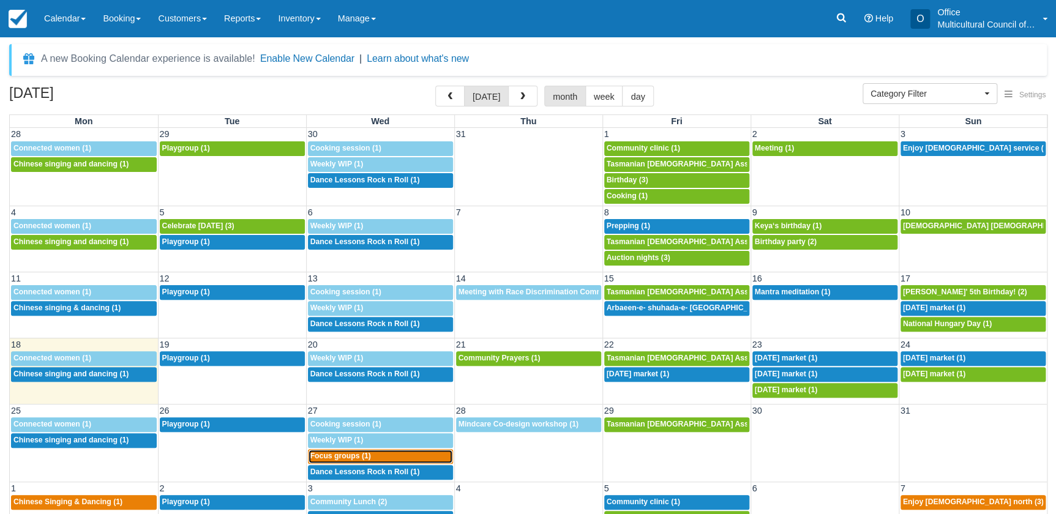
click at [380, 459] on div "10a Focus groups (1)" at bounding box center [380, 457] width 140 height 10
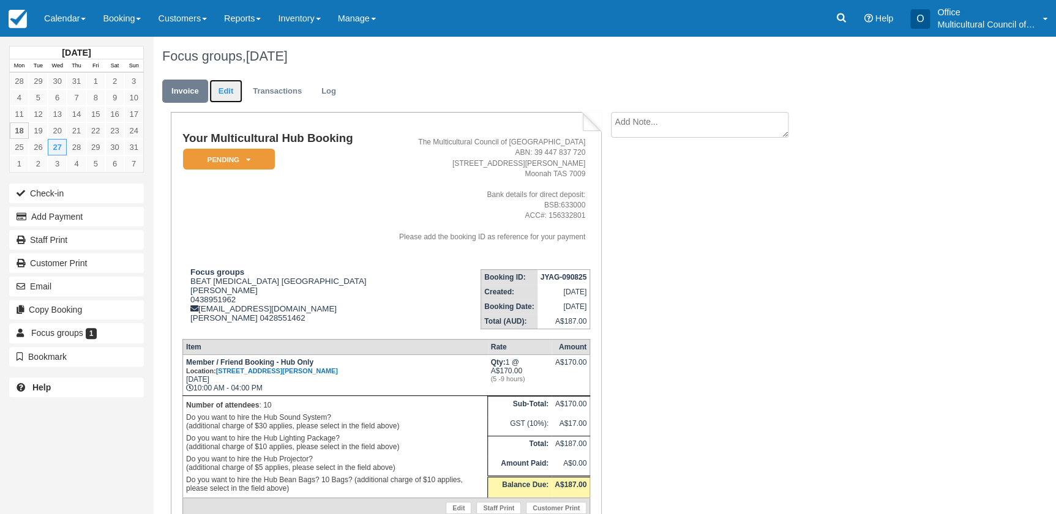
click at [225, 95] on link "Edit" at bounding box center [225, 92] width 33 height 24
click at [64, 20] on link "Calendar" at bounding box center [65, 18] width 59 height 37
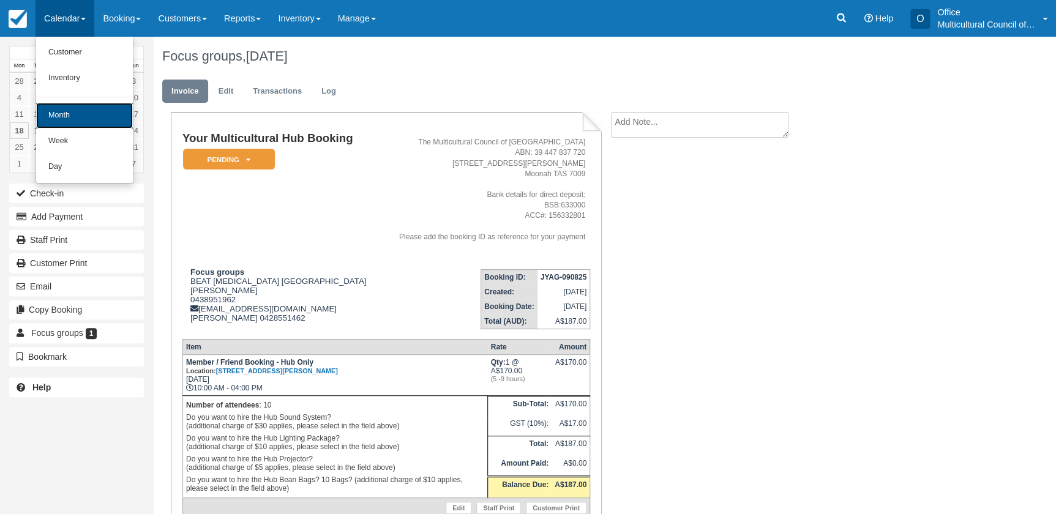
drag, startPoint x: 69, startPoint y: 118, endPoint x: 98, endPoint y: 125, distance: 29.5
click at [69, 119] on link "Month" at bounding box center [84, 116] width 97 height 26
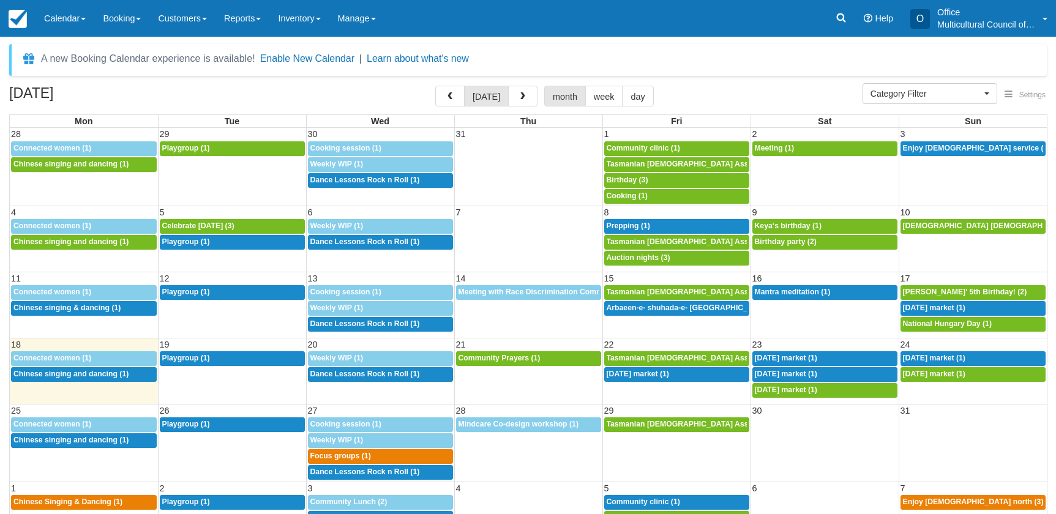
select select
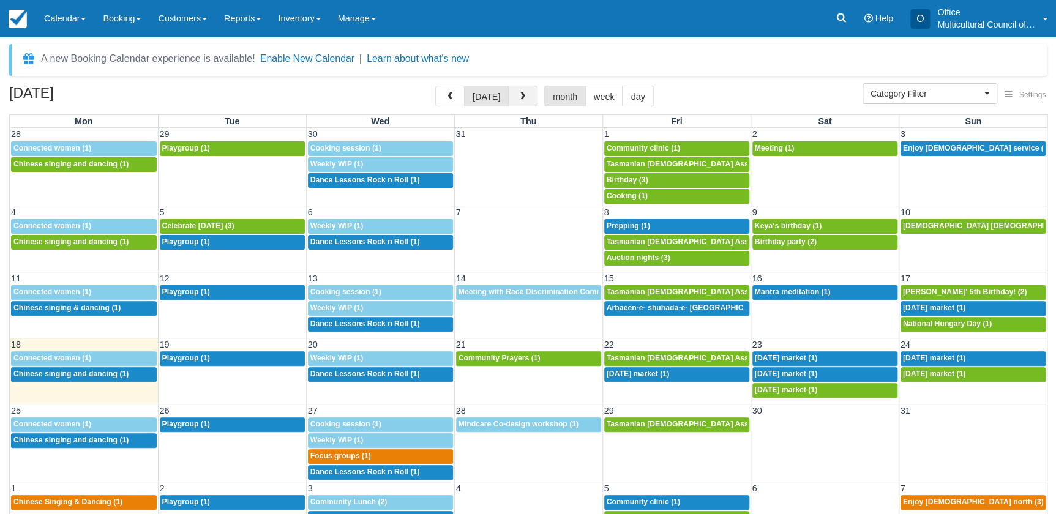
click at [522, 91] on button "button" at bounding box center [522, 96] width 29 height 21
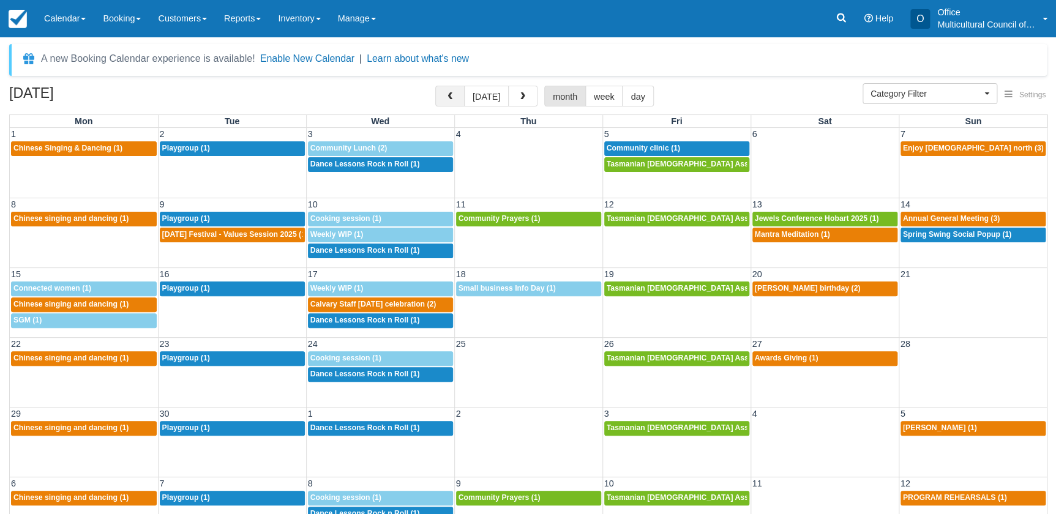
click at [444, 94] on button "button" at bounding box center [449, 96] width 29 height 21
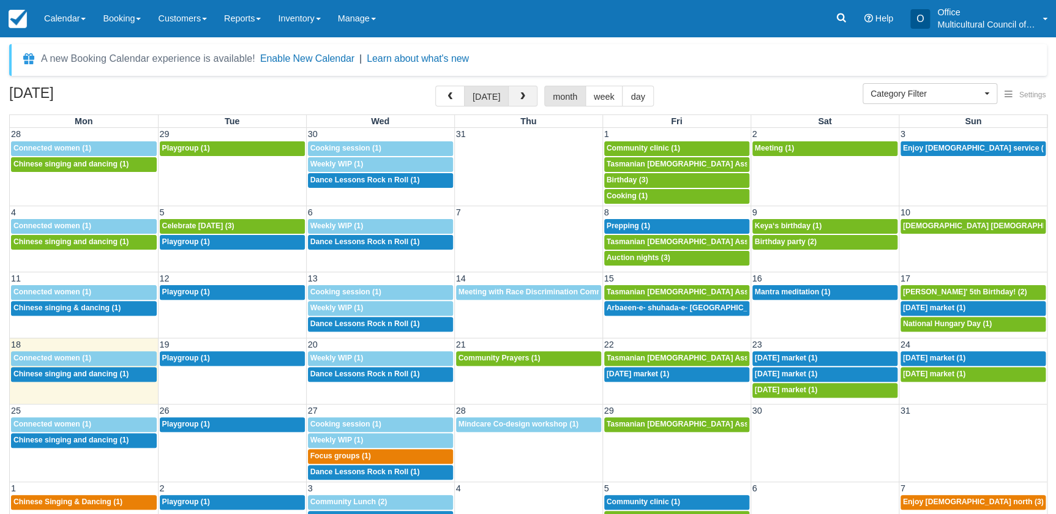
click at [514, 100] on button "button" at bounding box center [522, 96] width 29 height 21
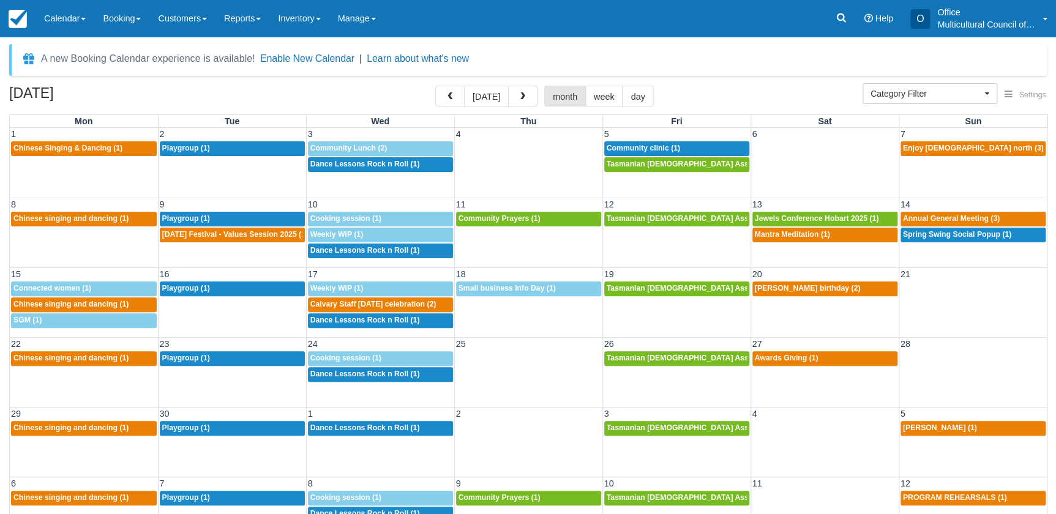
click at [519, 100] on span "button" at bounding box center [523, 96] width 9 height 9
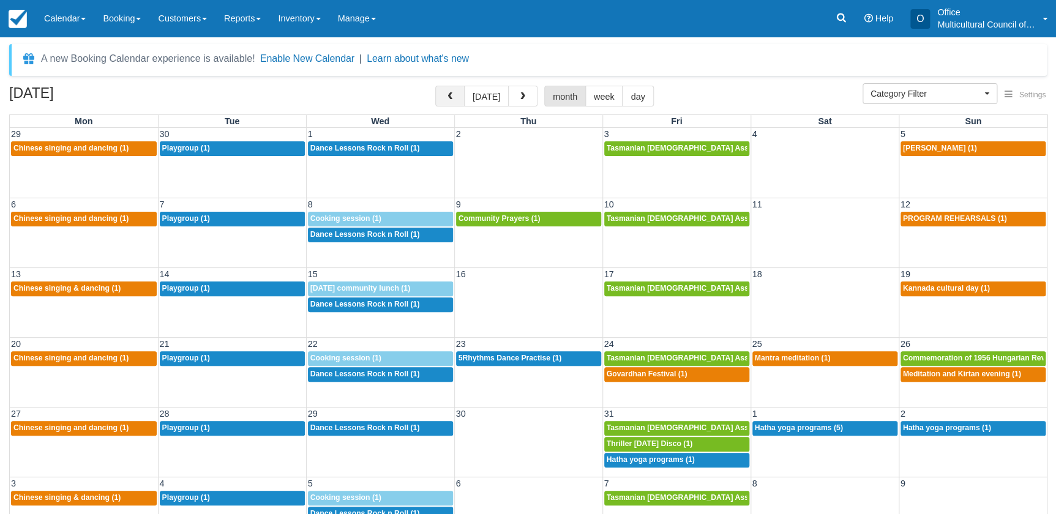
click at [453, 101] on button "button" at bounding box center [449, 96] width 29 height 21
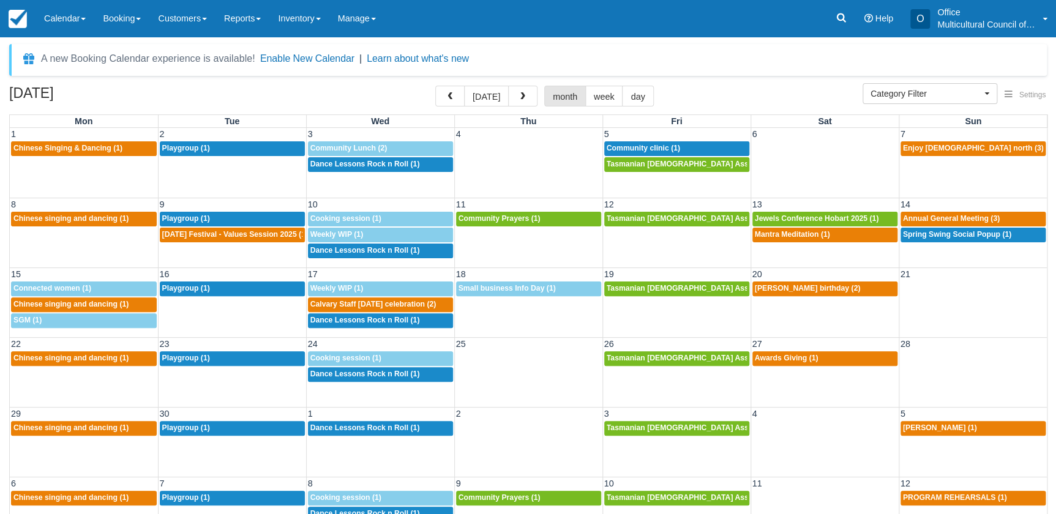
click at [453, 101] on button "button" at bounding box center [449, 96] width 29 height 21
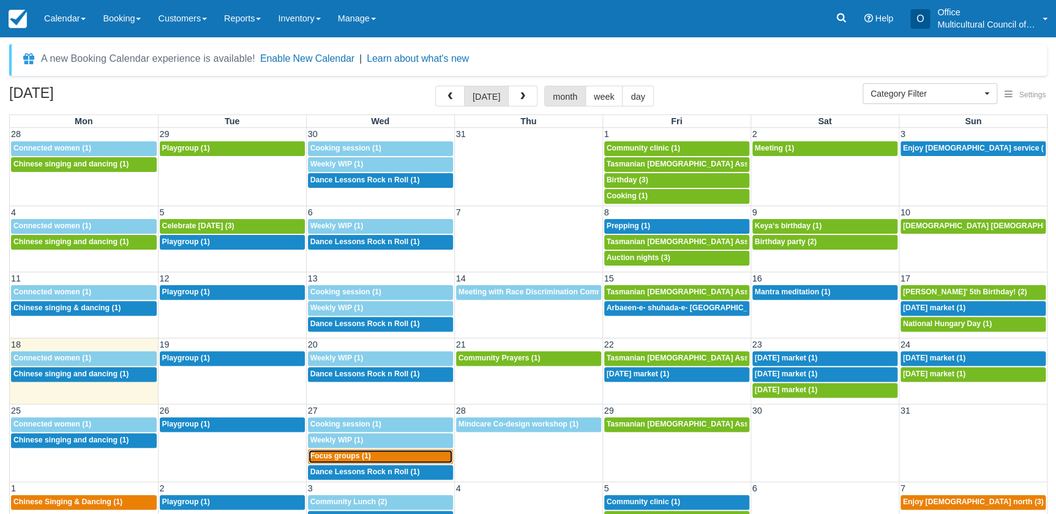
click at [365, 455] on span "Focus groups (1)" at bounding box center [340, 456] width 61 height 9
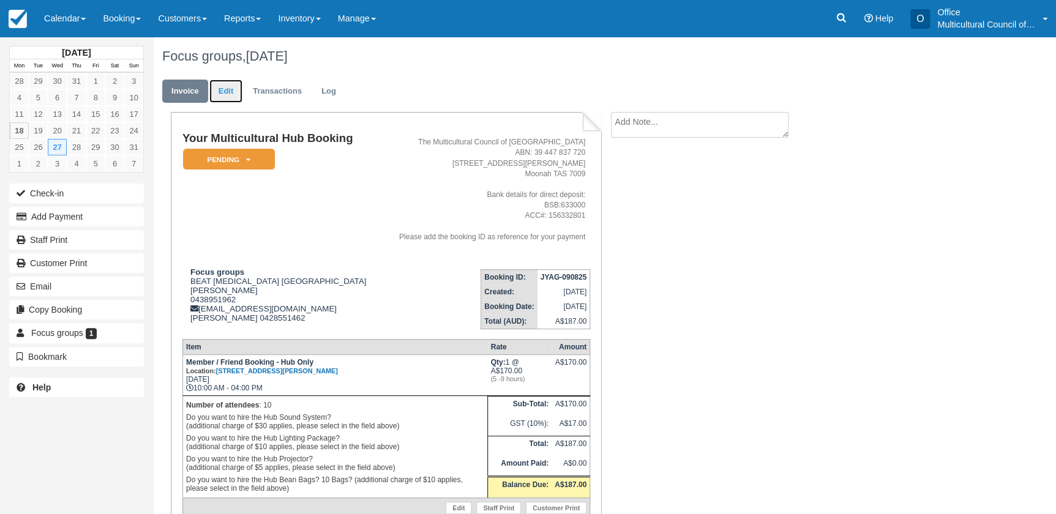
click at [230, 88] on link "Edit" at bounding box center [225, 92] width 33 height 24
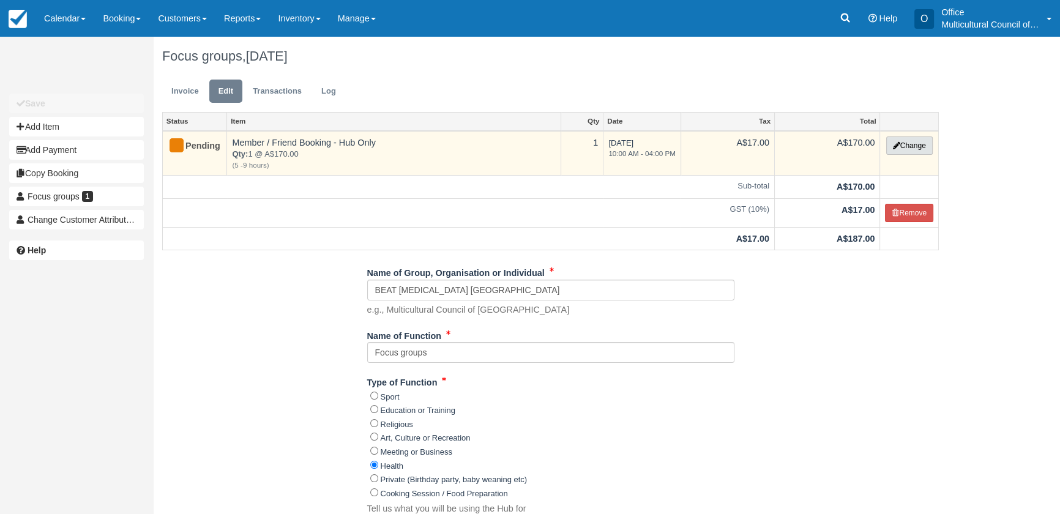
click at [900, 150] on button "Change" at bounding box center [909, 146] width 47 height 18
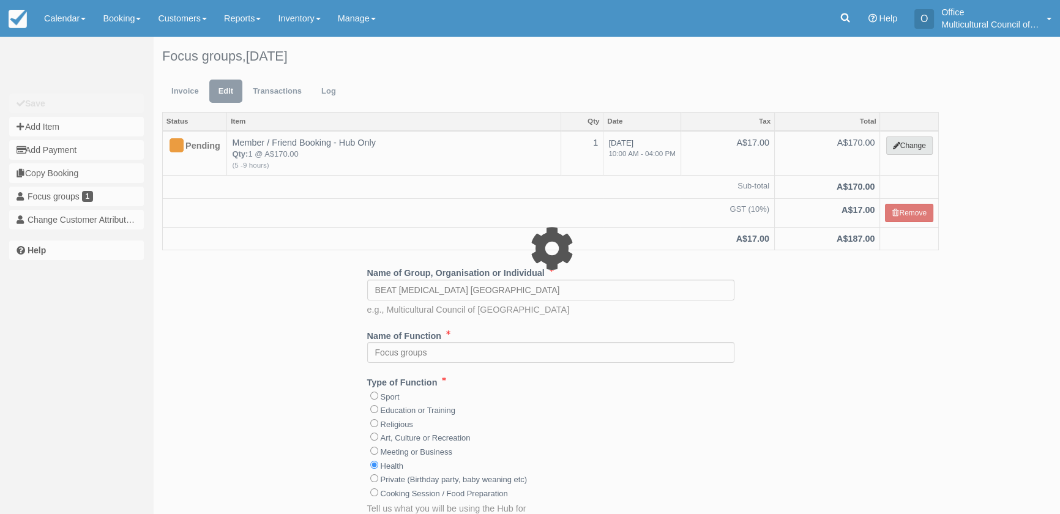
select select "2"
type input "170.00"
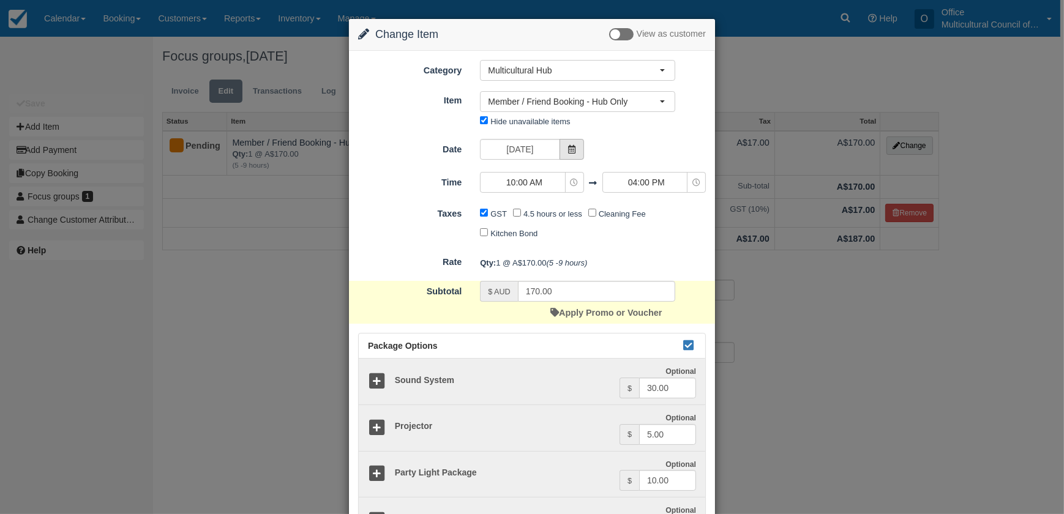
click at [568, 151] on icon at bounding box center [571, 149] width 9 height 9
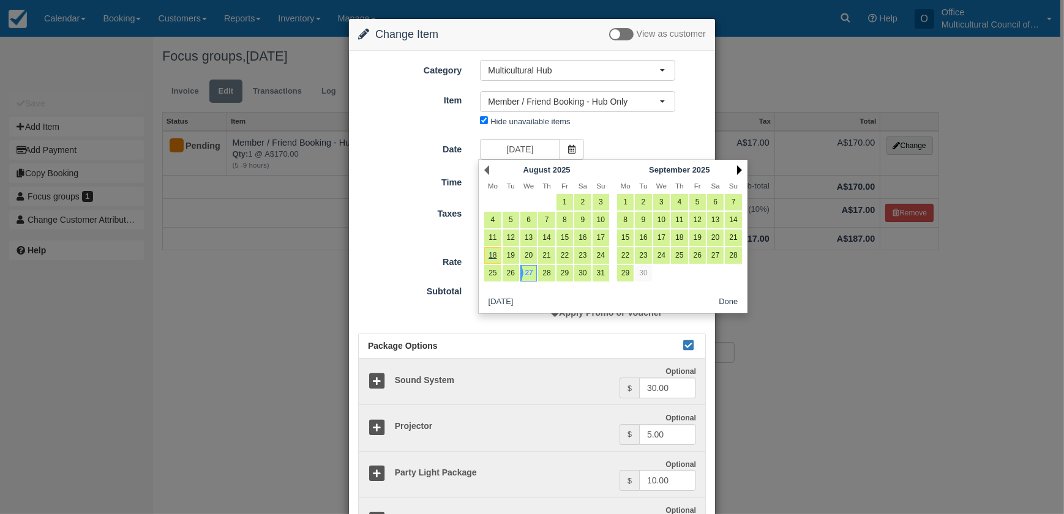
click at [740, 168] on link "Next" at bounding box center [739, 170] width 5 height 10
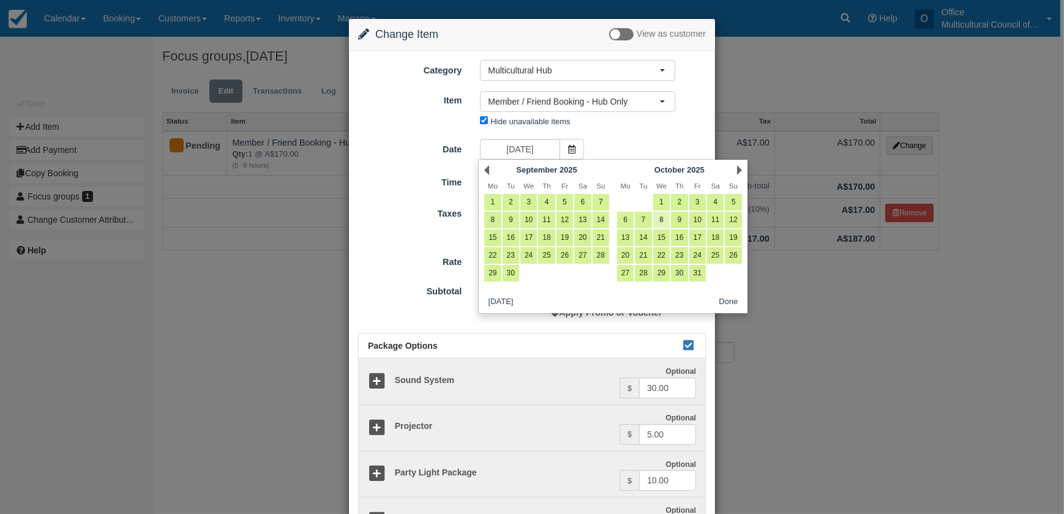
click at [661, 220] on link "8" at bounding box center [661, 220] width 17 height 17
type input "Wednesday 08 October 2025"
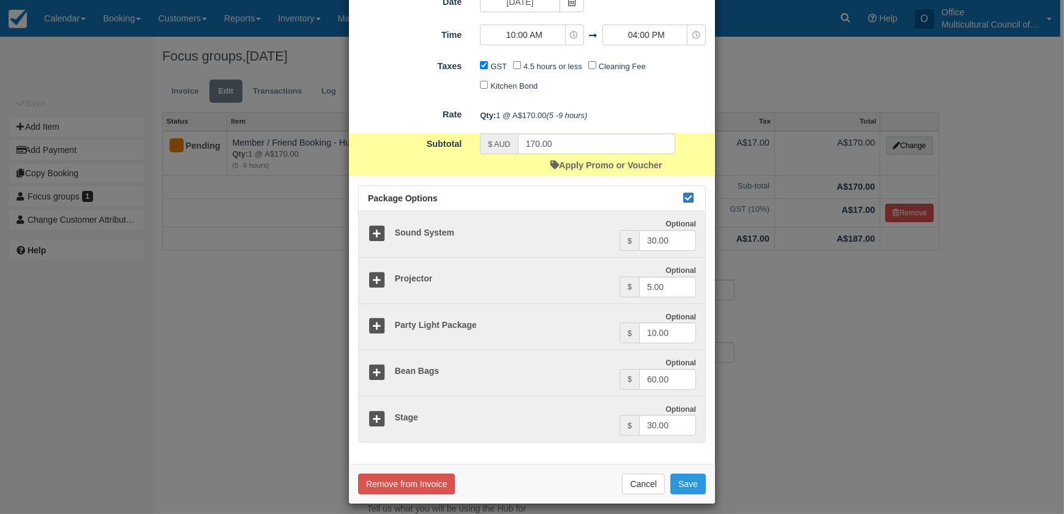
scroll to position [154, 0]
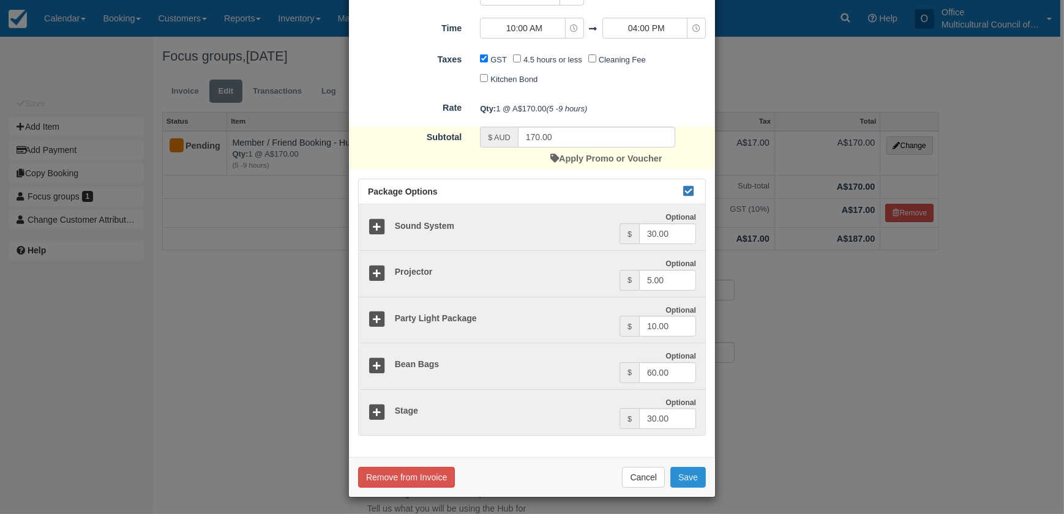
click at [688, 477] on button "Save" at bounding box center [688, 477] width 36 height 21
checkbox input "false"
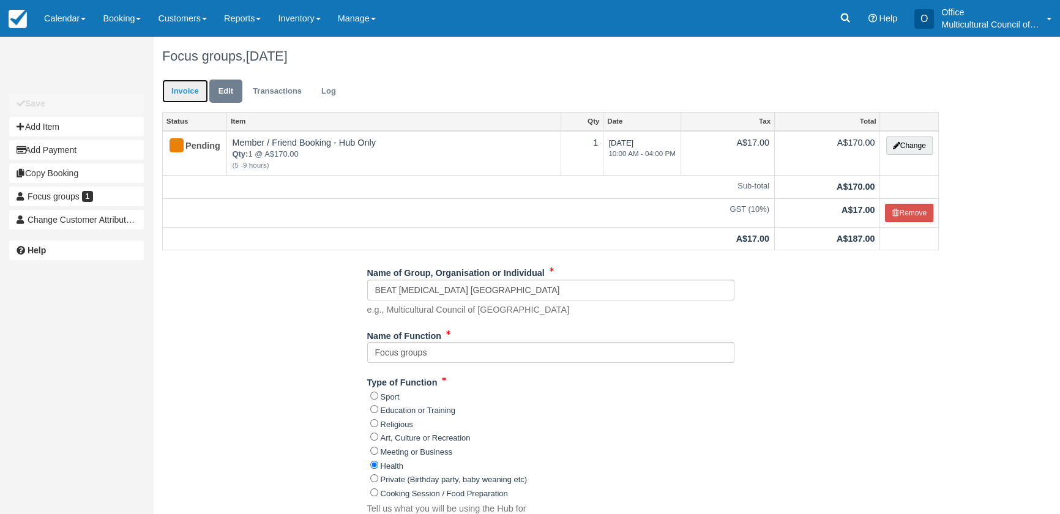
click at [178, 96] on link "Invoice" at bounding box center [185, 92] width 46 height 24
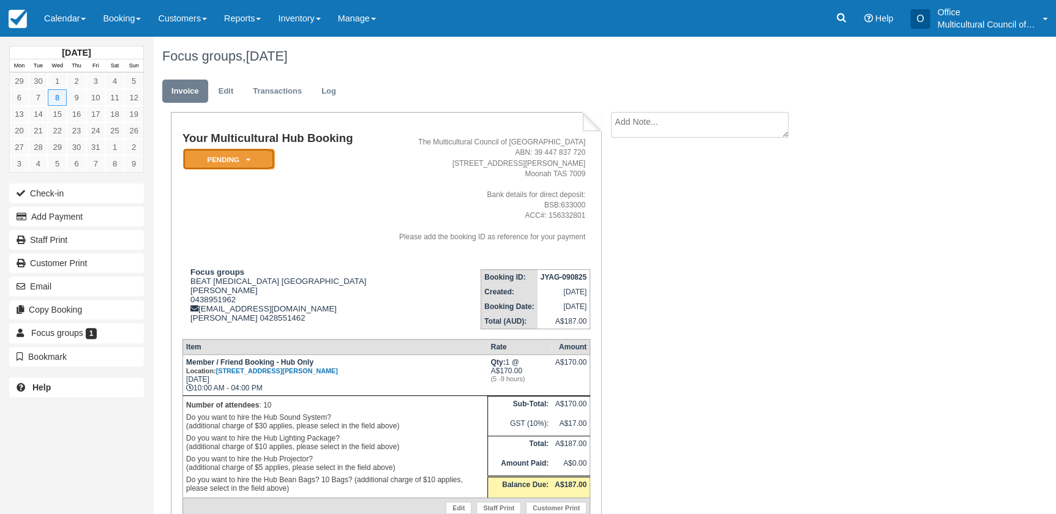
click at [247, 159] on icon at bounding box center [248, 159] width 4 height 7
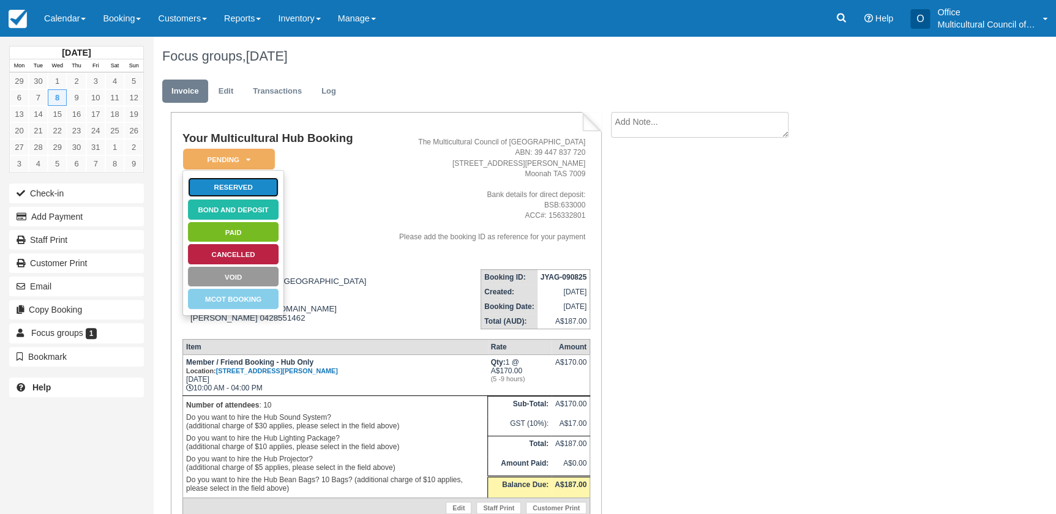
click at [227, 189] on link "Reserved" at bounding box center [233, 187] width 92 height 21
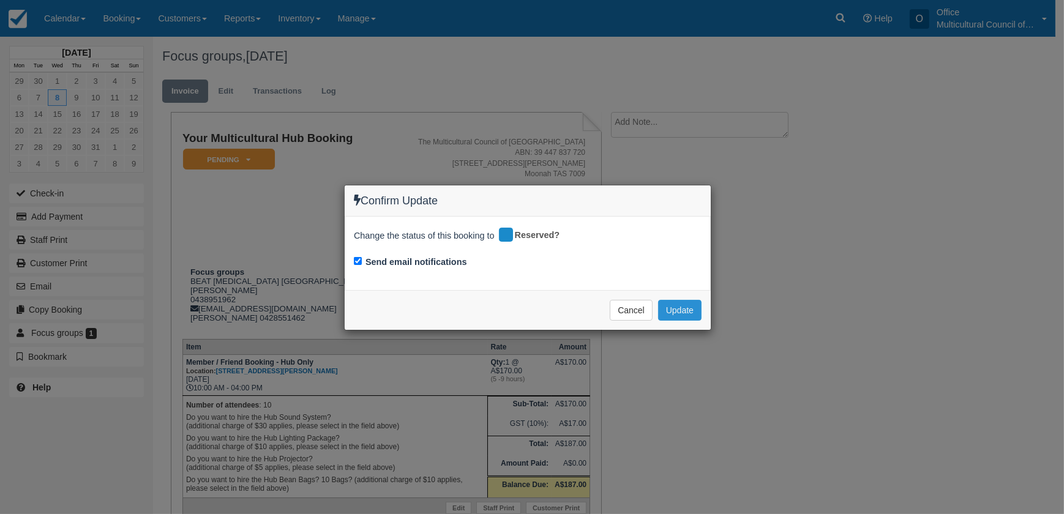
click at [672, 306] on button "Update" at bounding box center [679, 310] width 43 height 21
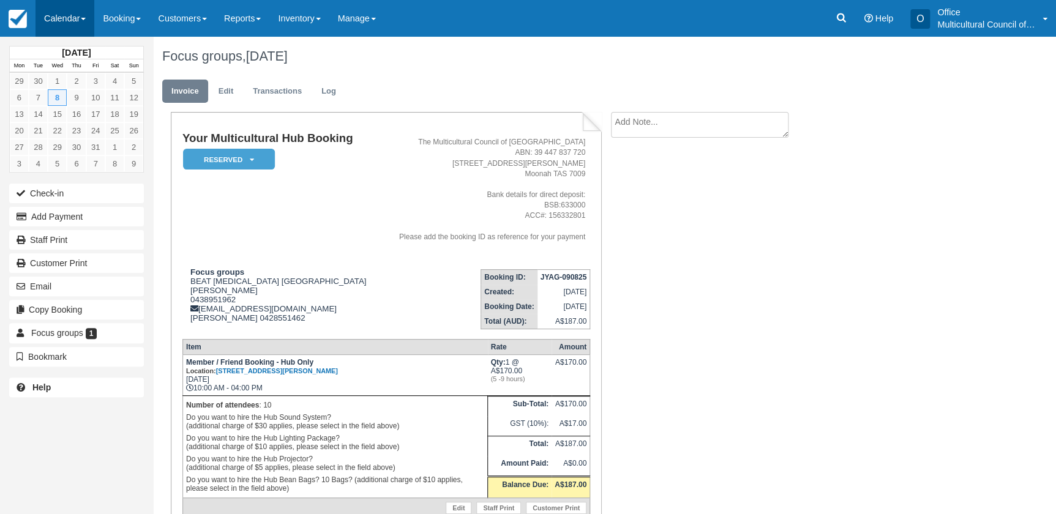
click at [60, 29] on link "Calendar" at bounding box center [65, 18] width 59 height 37
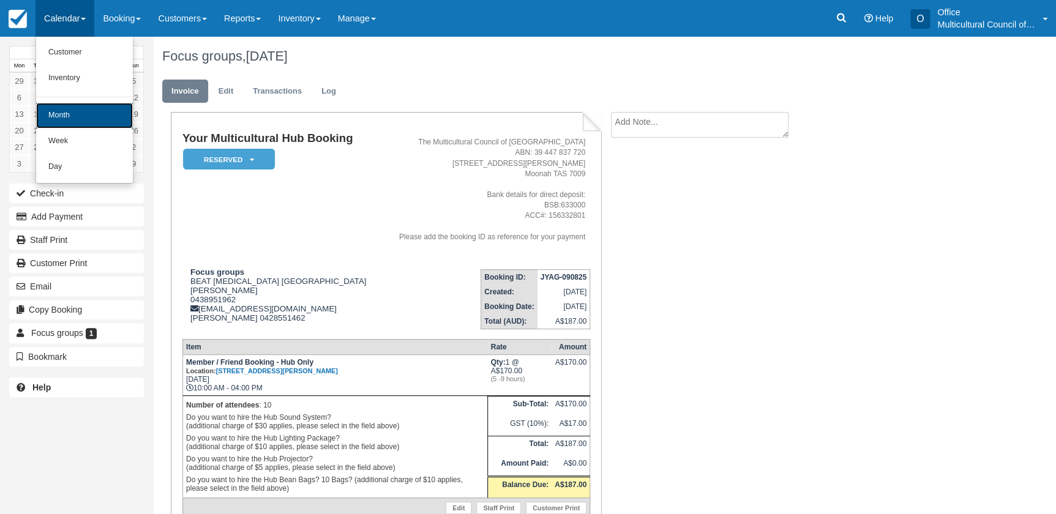
click at [75, 117] on link "Month" at bounding box center [84, 116] width 97 height 26
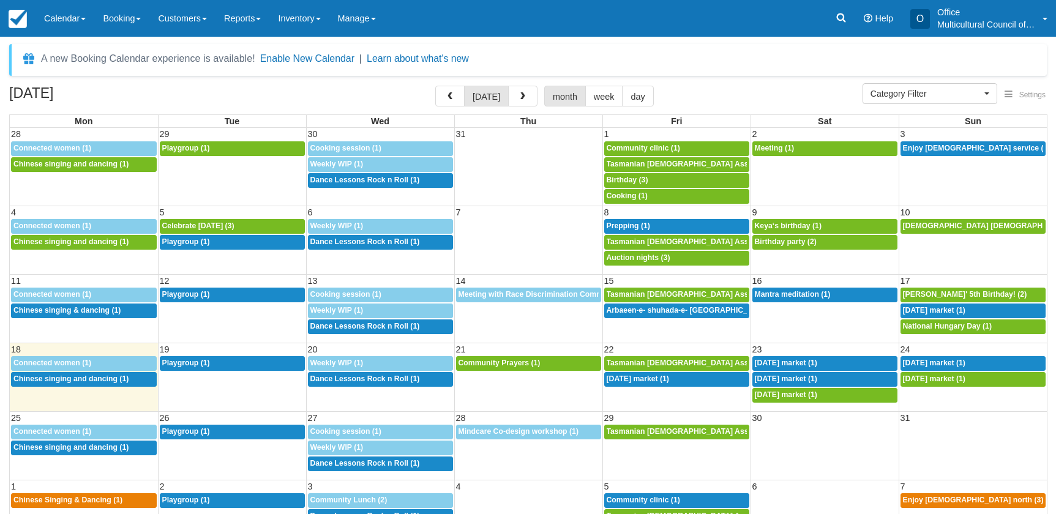
select select
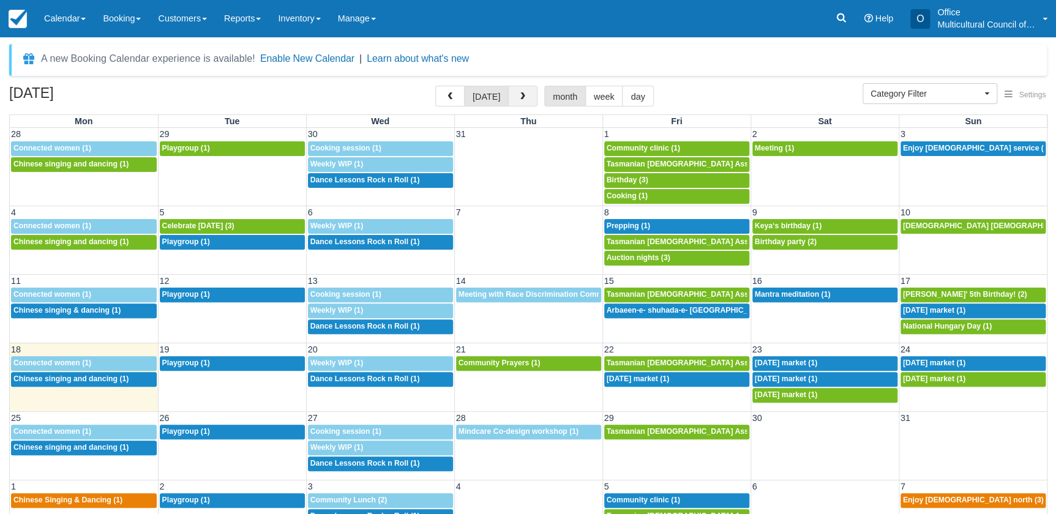
click at [525, 91] on button "button" at bounding box center [522, 96] width 29 height 21
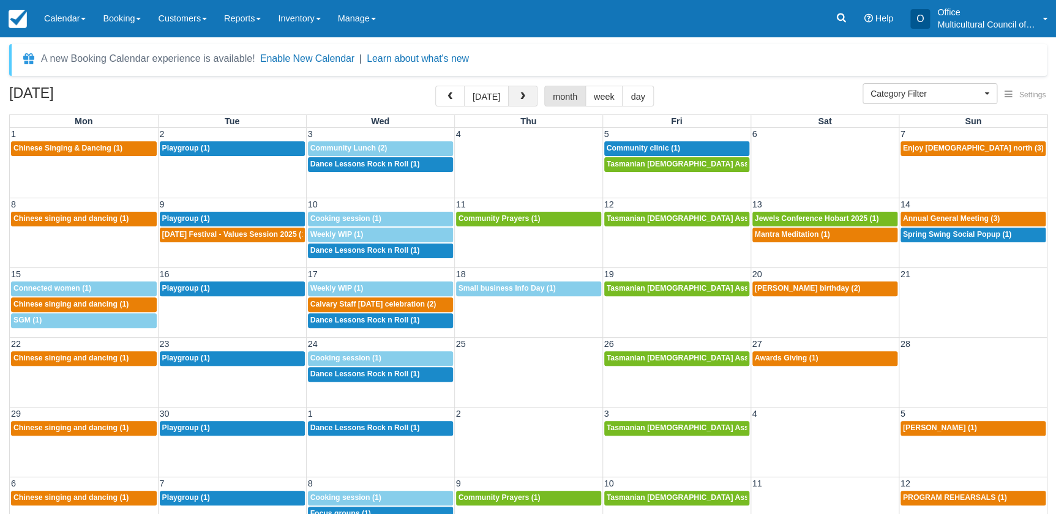
click at [522, 92] on span "button" at bounding box center [523, 96] width 9 height 9
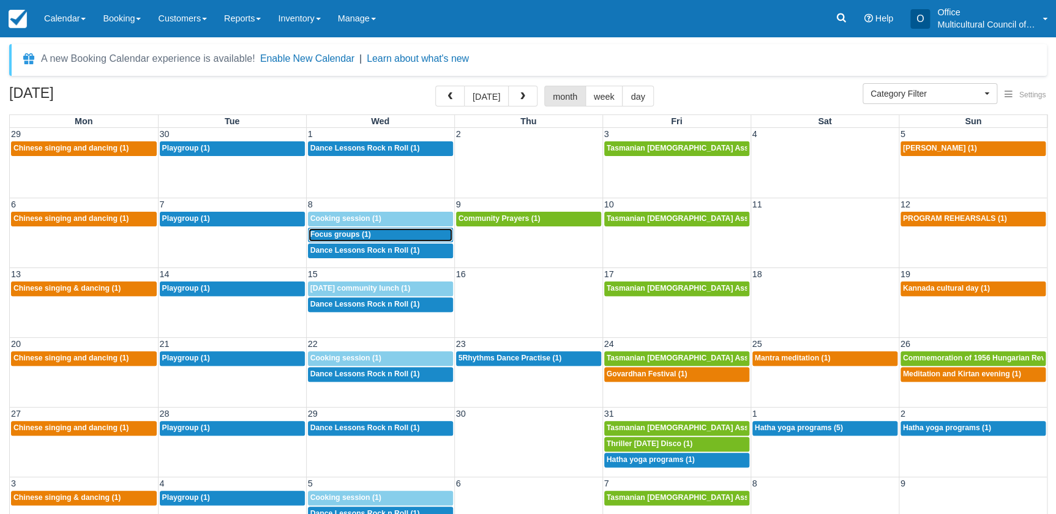
click at [377, 236] on div "10a Focus groups (1)" at bounding box center [380, 235] width 140 height 10
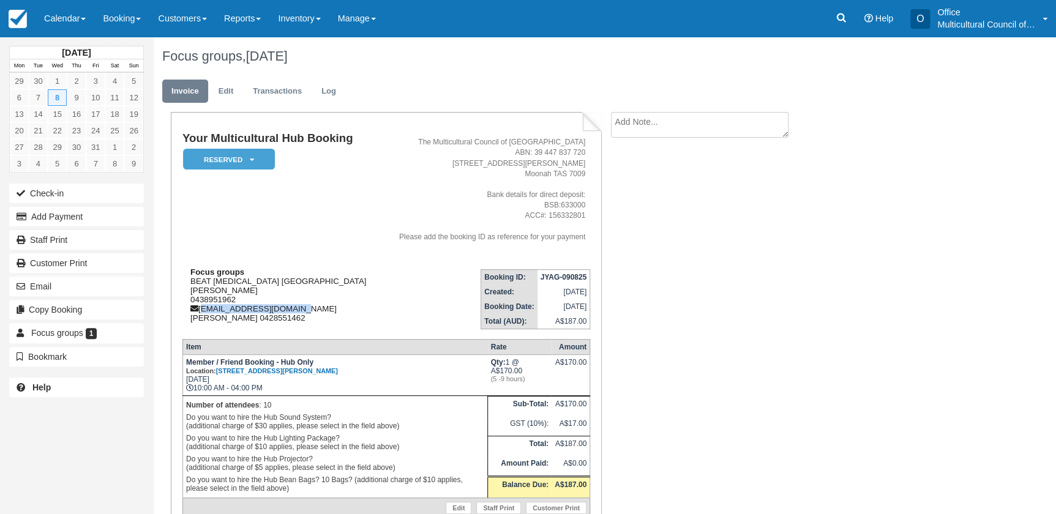
drag, startPoint x: 298, startPoint y: 307, endPoint x: 201, endPoint y: 309, distance: 96.7
click at [201, 309] on div "Focus groups BEAT [MEDICAL_DATA] [GEOGRAPHIC_DATA] [PERSON_NAME] 0438951962 [EM…" at bounding box center [280, 295] width 197 height 55
copy div "[EMAIL_ADDRESS][DOMAIN_NAME]"
click at [55, 15] on link "Calendar" at bounding box center [65, 18] width 59 height 37
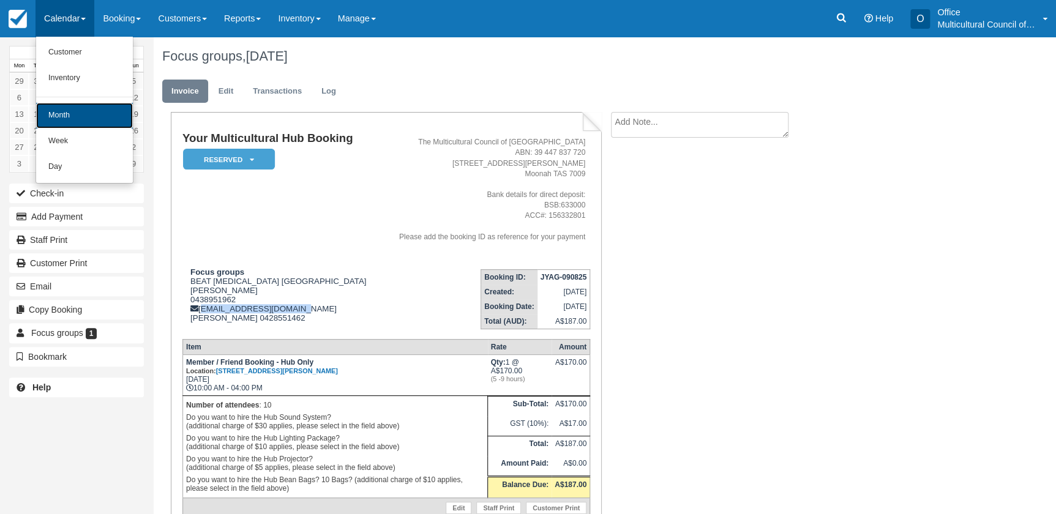
click at [67, 108] on link "Month" at bounding box center [84, 116] width 97 height 26
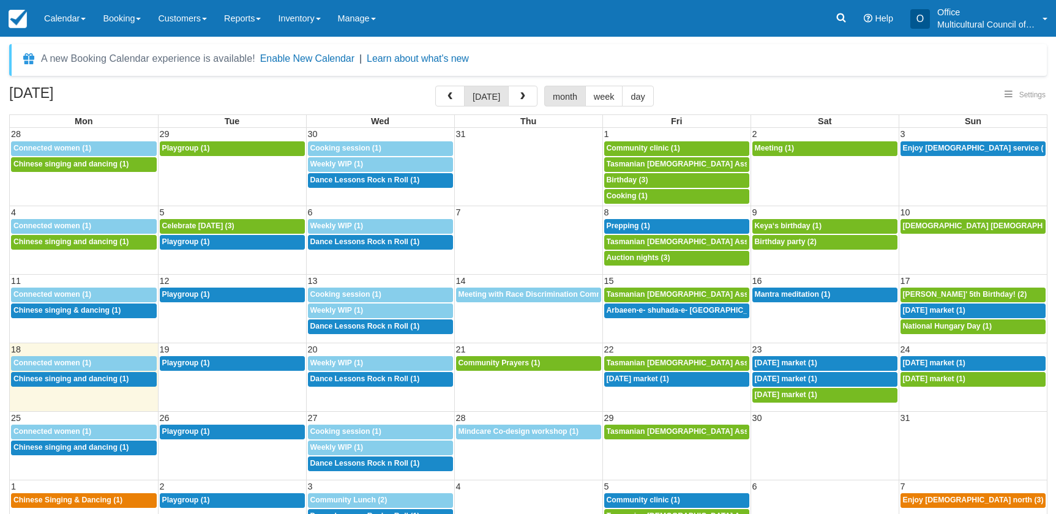
select select
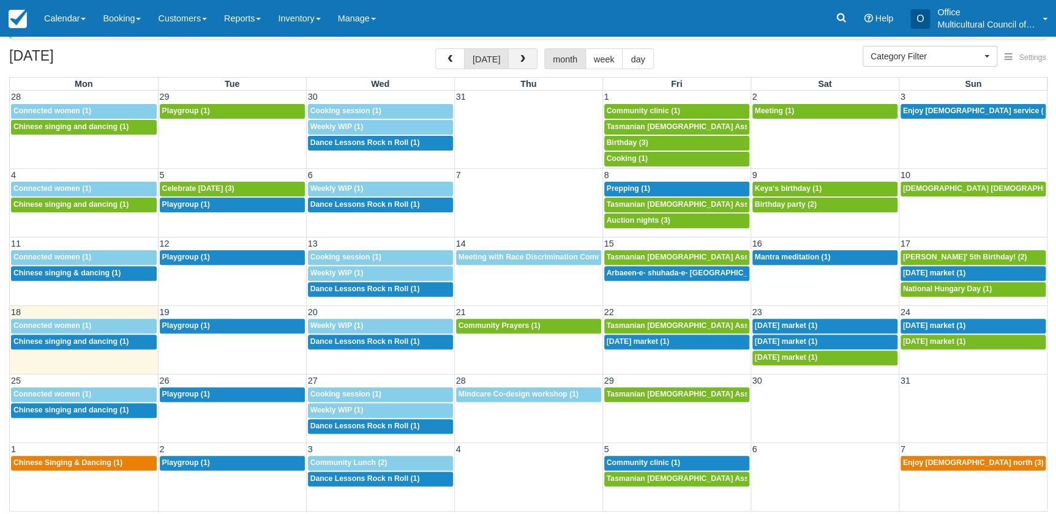
click at [514, 58] on button "button" at bounding box center [522, 58] width 29 height 21
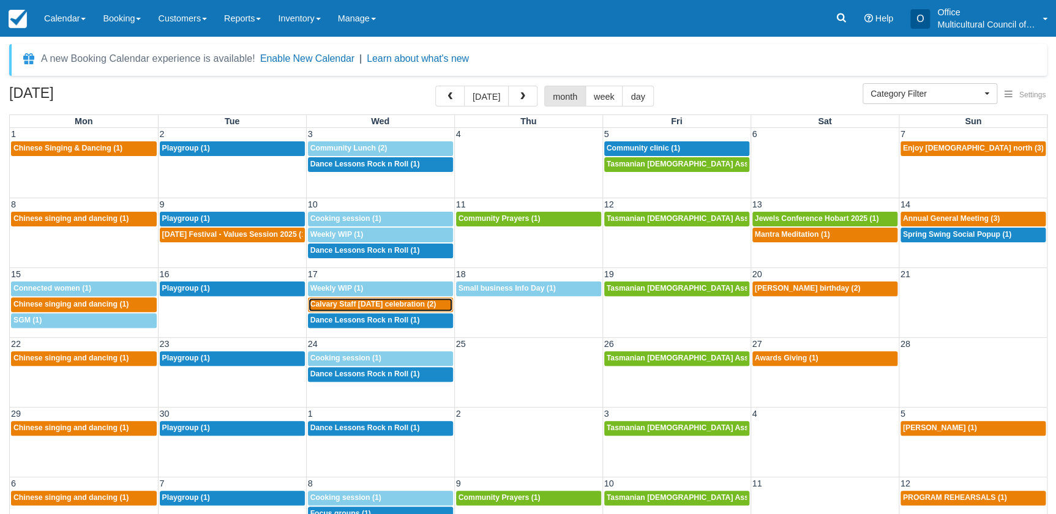
click at [389, 304] on span "Calvary Staff [DATE] celebration (2)" at bounding box center [373, 304] width 126 height 9
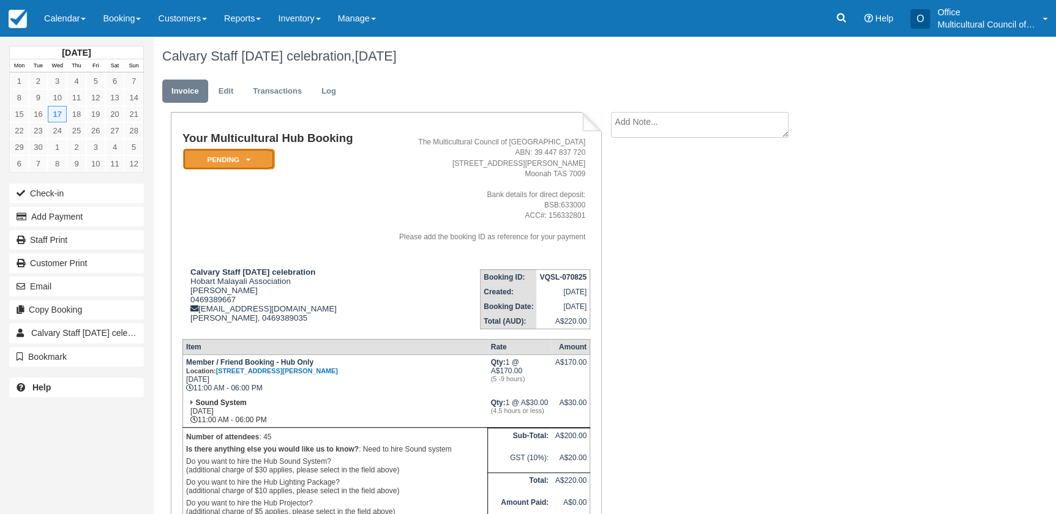
click at [256, 164] on em "Pending" at bounding box center [229, 159] width 92 height 21
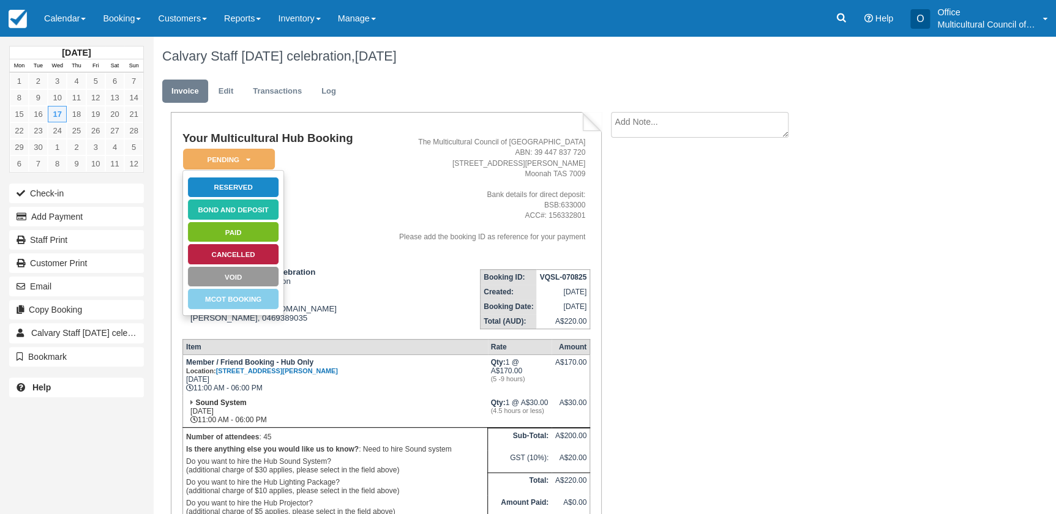
click at [348, 211] on td "Your Multicultural Hub Booking Pending   Reserved Bond and deposit Paid Cancell…" at bounding box center [277, 195] width 190 height 127
click at [321, 214] on td "Your Multicultural Hub Booking Pending   Reserved Bond and deposit Paid Cancell…" at bounding box center [277, 195] width 190 height 127
click at [371, 240] on td "Your Multicultural Hub Booking Pending   Reserved Bond and deposit Paid Cancell…" at bounding box center [277, 195] width 190 height 127
click at [240, 163] on em "Pending" at bounding box center [229, 159] width 92 height 21
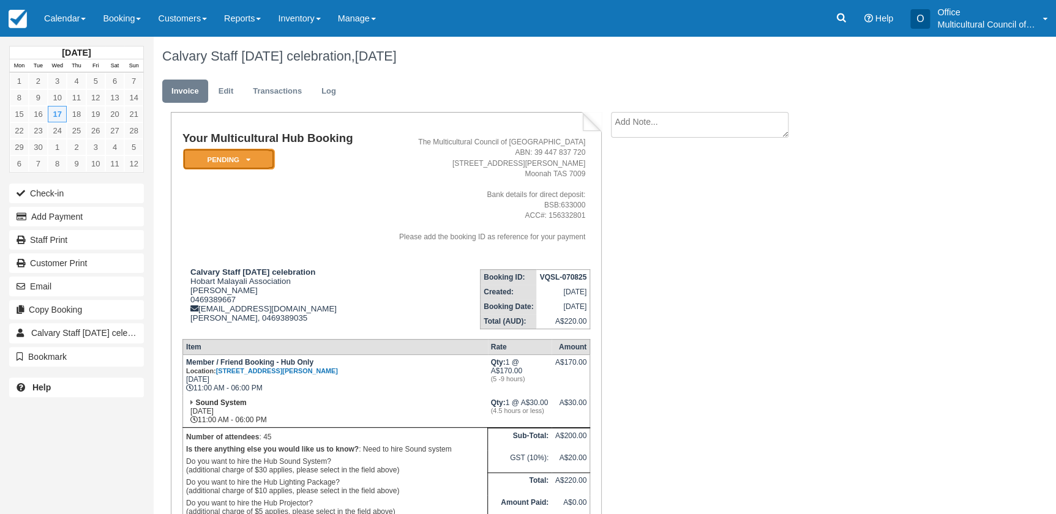
click at [264, 154] on em "Pending" at bounding box center [229, 159] width 92 height 21
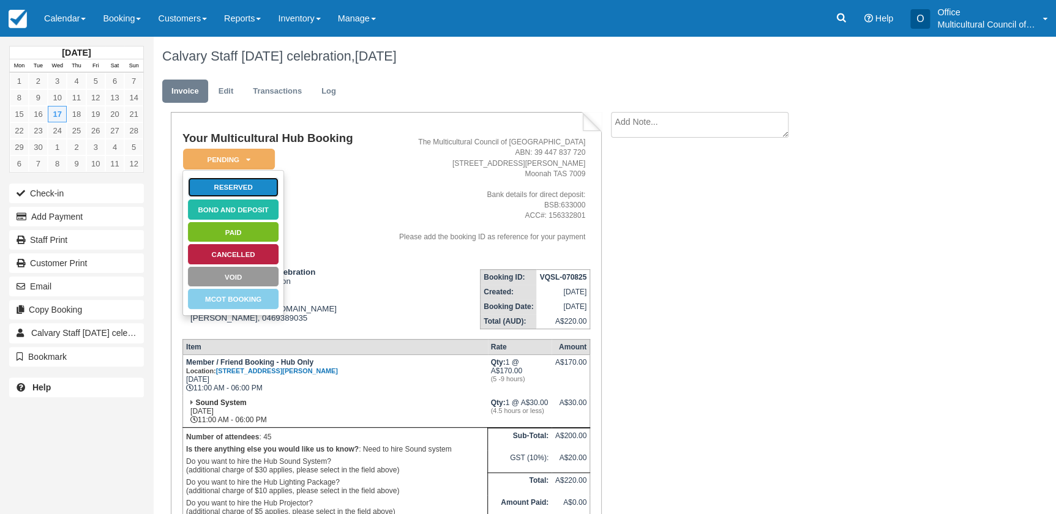
click at [260, 189] on link "Reserved" at bounding box center [233, 187] width 92 height 21
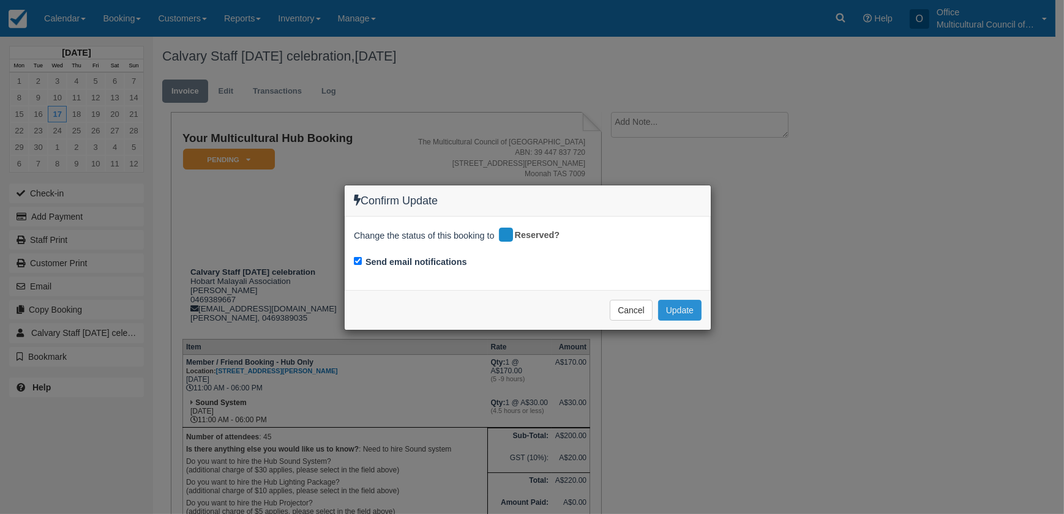
click at [676, 305] on button "Update" at bounding box center [679, 310] width 43 height 21
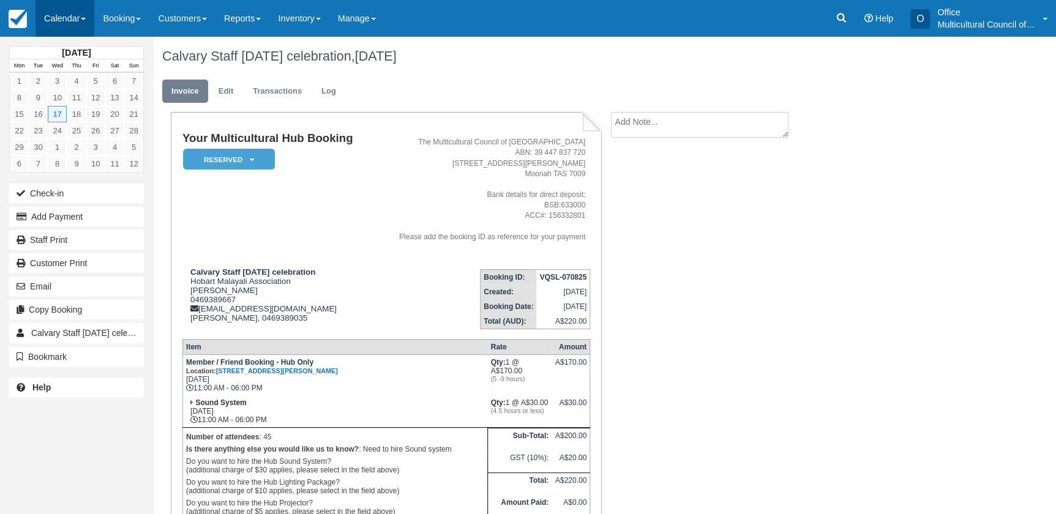
click at [50, 13] on link "Calendar" at bounding box center [65, 18] width 59 height 37
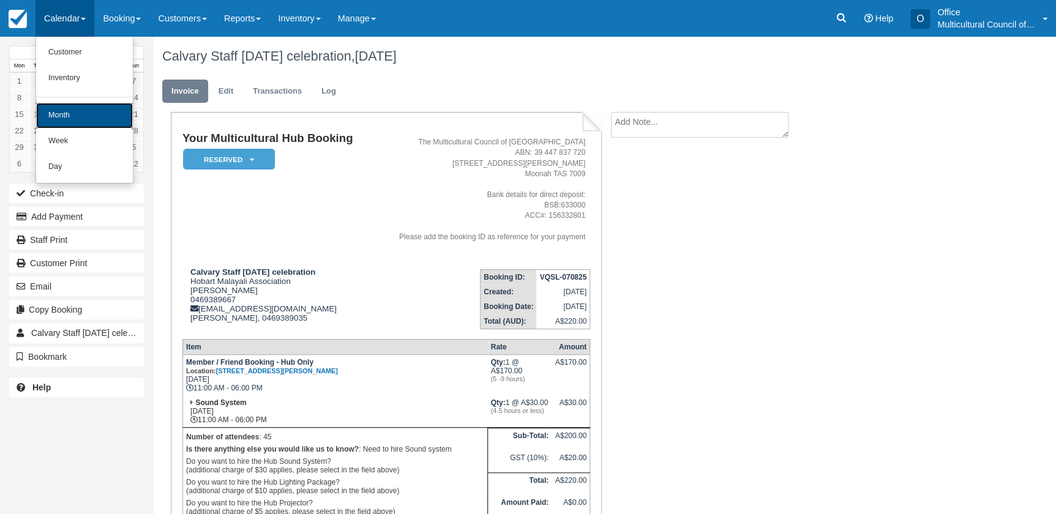
click at [69, 110] on link "Month" at bounding box center [84, 116] width 97 height 26
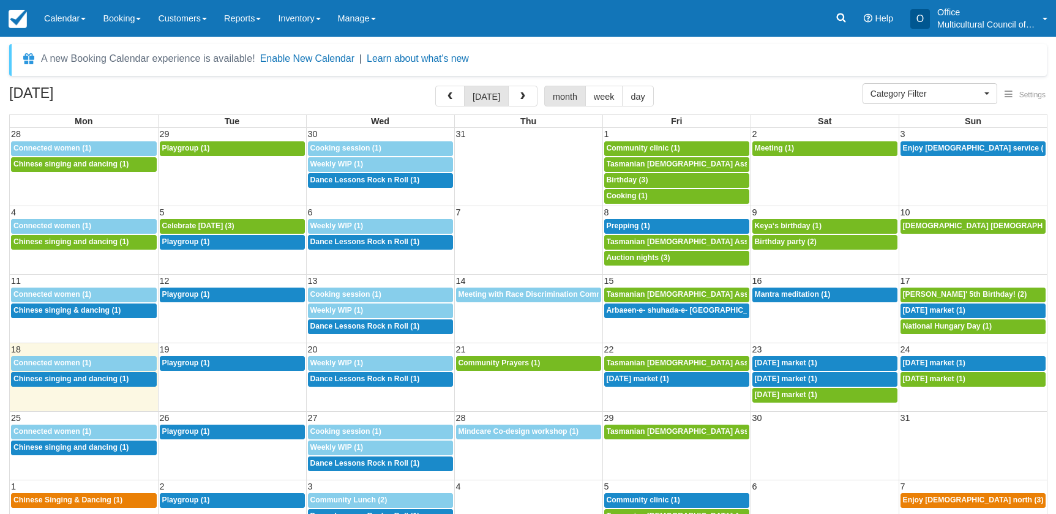
select select
click at [526, 94] on button "button" at bounding box center [522, 96] width 29 height 21
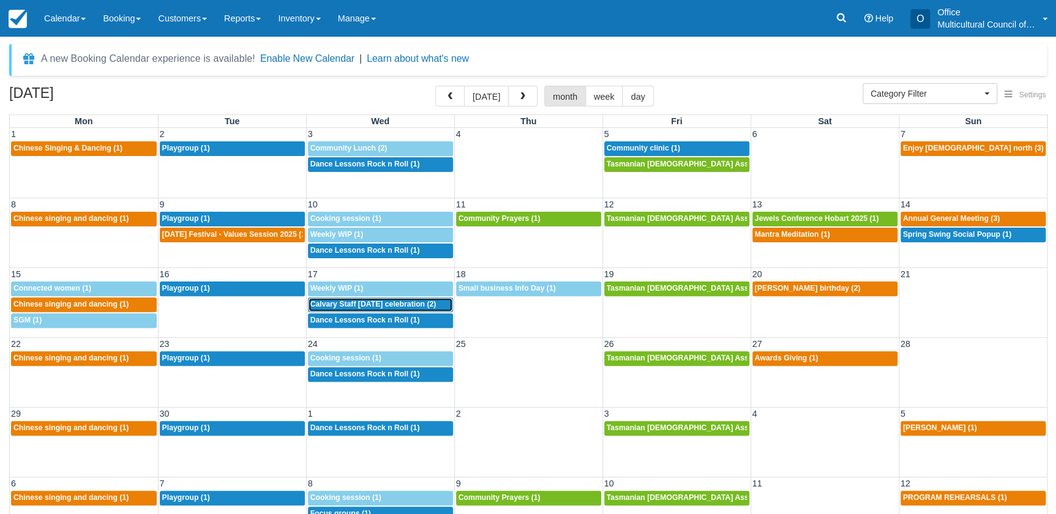
click at [354, 305] on span "Calvary Staff [DATE] celebration (2)" at bounding box center [373, 304] width 126 height 9
select select
click at [441, 99] on button "button" at bounding box center [449, 96] width 29 height 21
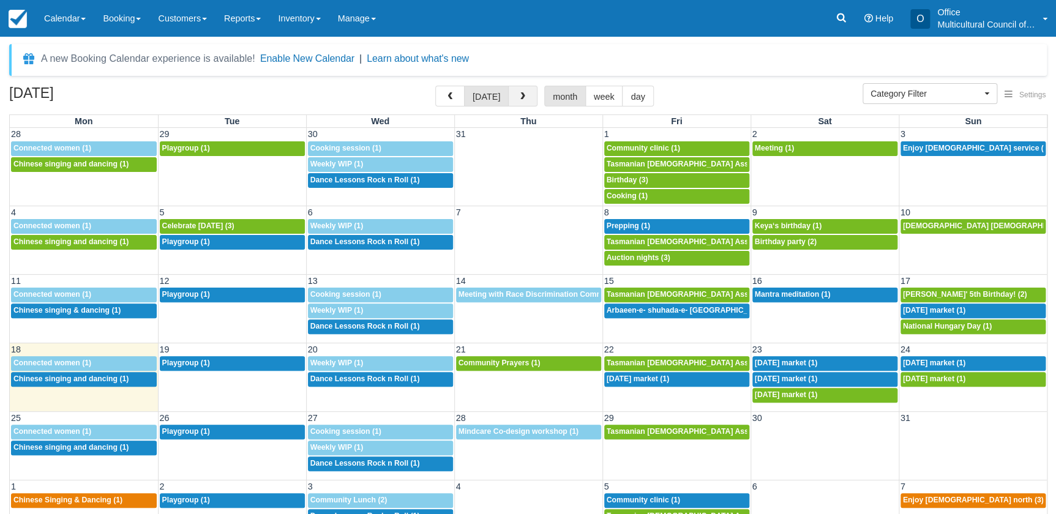
click at [519, 96] on span "button" at bounding box center [523, 96] width 9 height 9
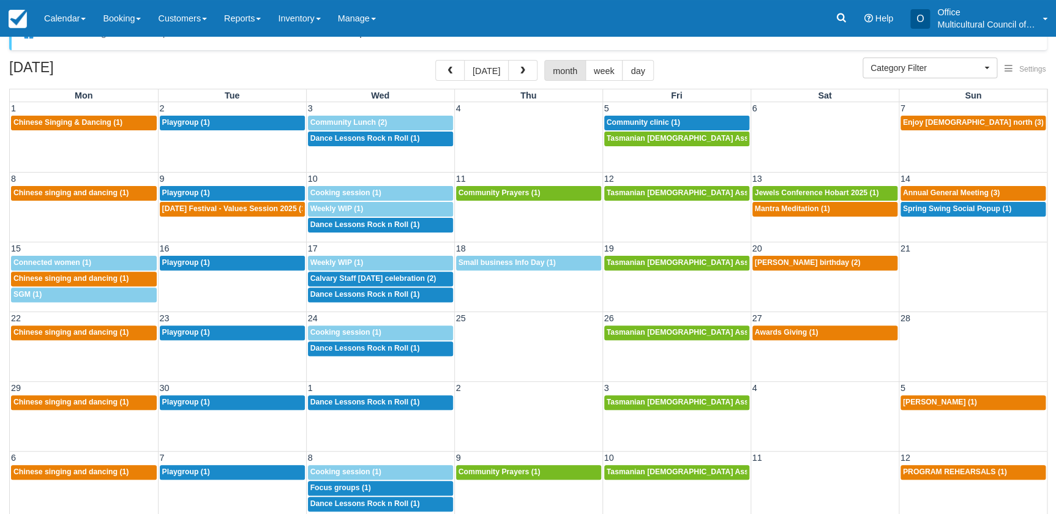
scroll to position [37, 0]
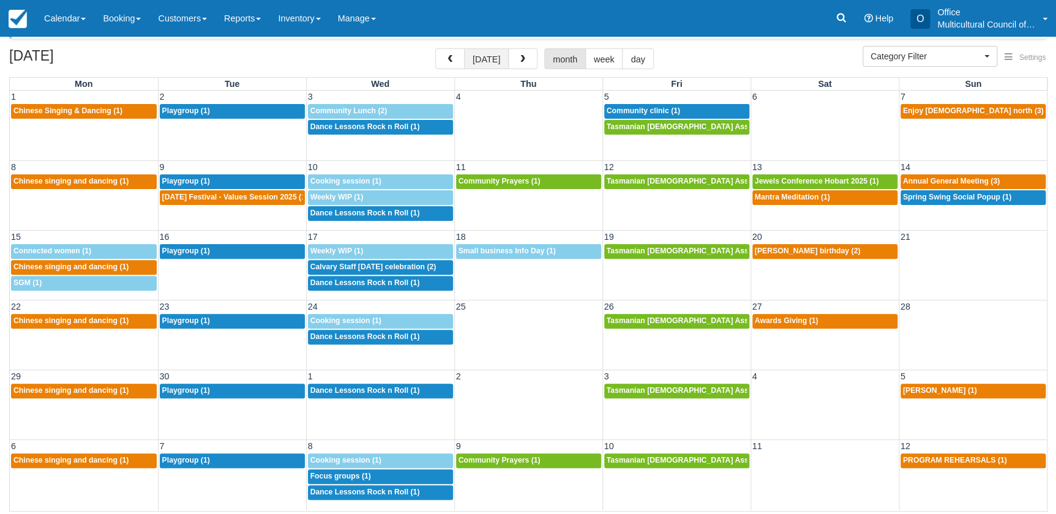
click at [483, 61] on button "today" at bounding box center [486, 58] width 45 height 21
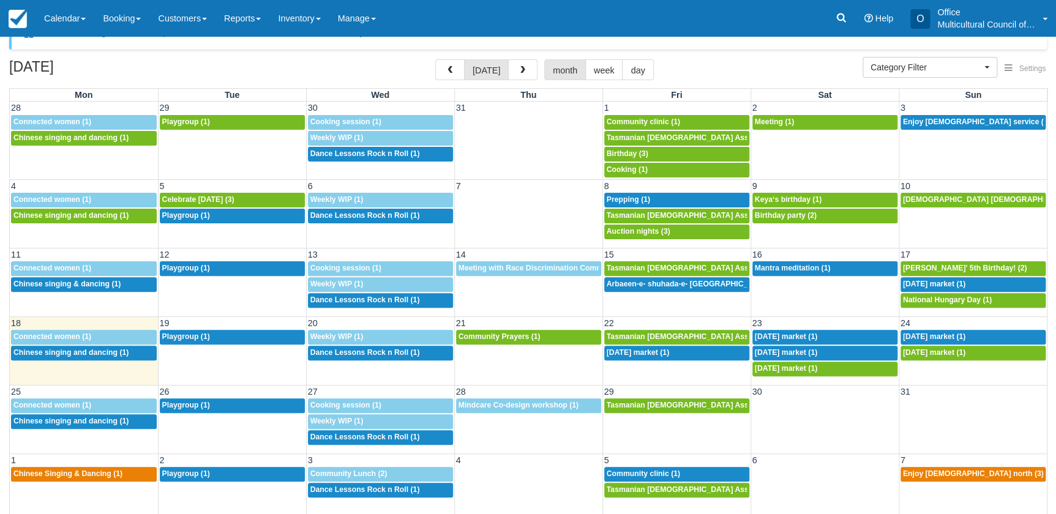
scroll to position [37, 0]
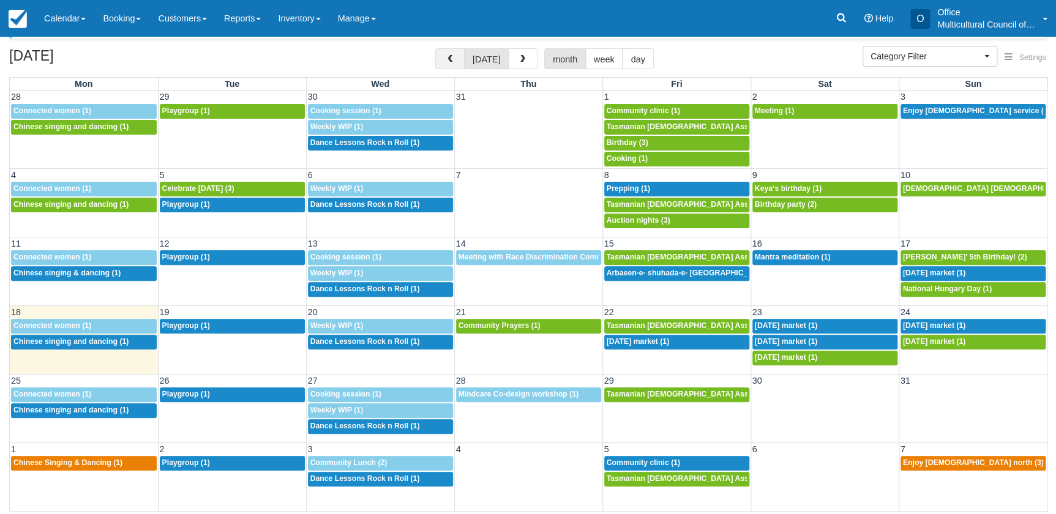
click at [449, 61] on span "button" at bounding box center [450, 59] width 9 height 9
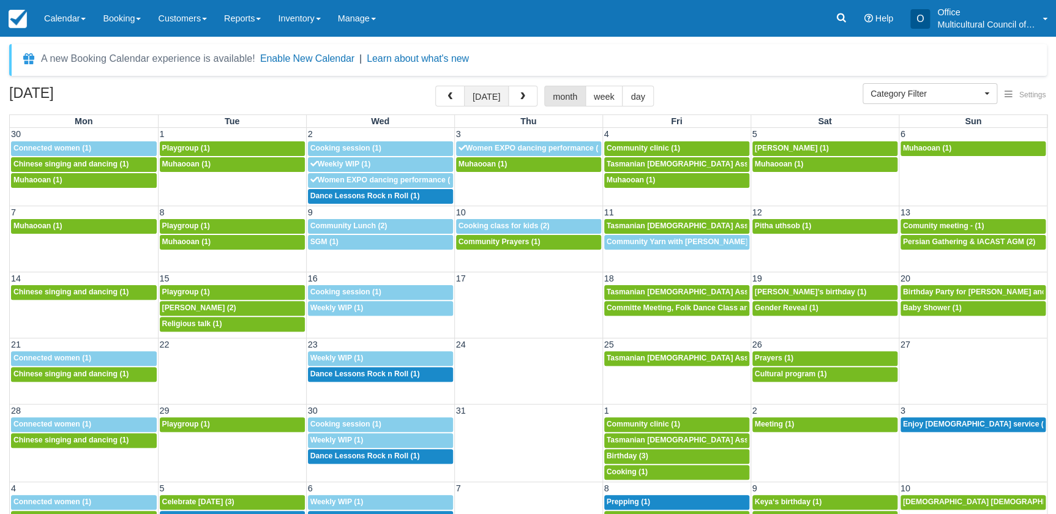
click at [474, 97] on button "[DATE]" at bounding box center [486, 96] width 45 height 21
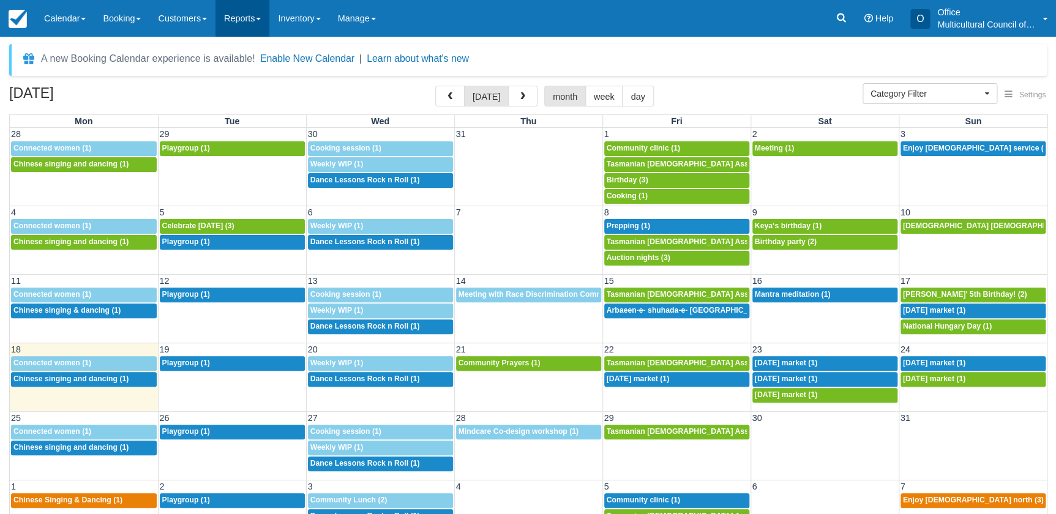
click at [267, 22] on link "Reports" at bounding box center [242, 18] width 54 height 37
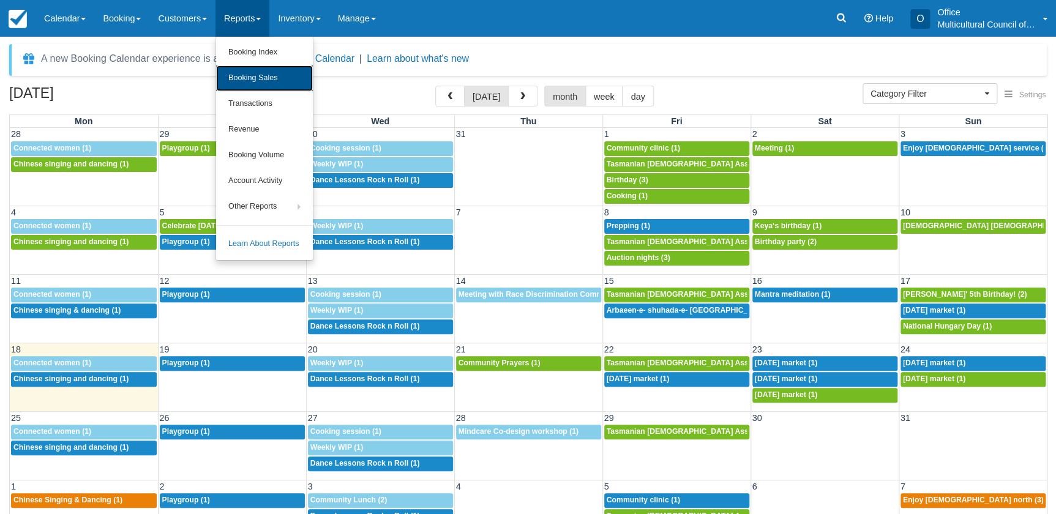
click at [286, 73] on link "Booking Sales" at bounding box center [264, 79] width 97 height 26
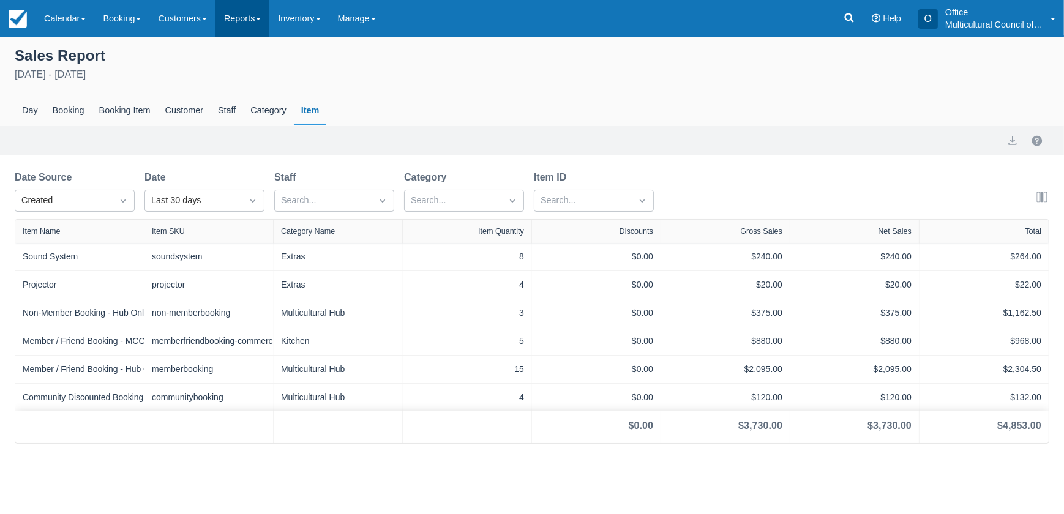
click at [234, 25] on link "Reports" at bounding box center [242, 18] width 54 height 37
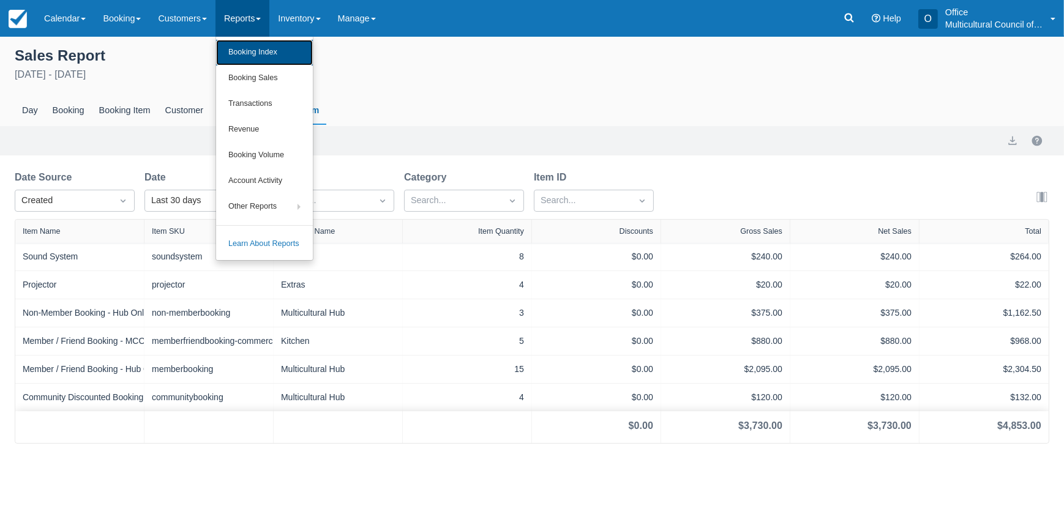
click at [250, 57] on link "Booking Index" at bounding box center [264, 53] width 97 height 26
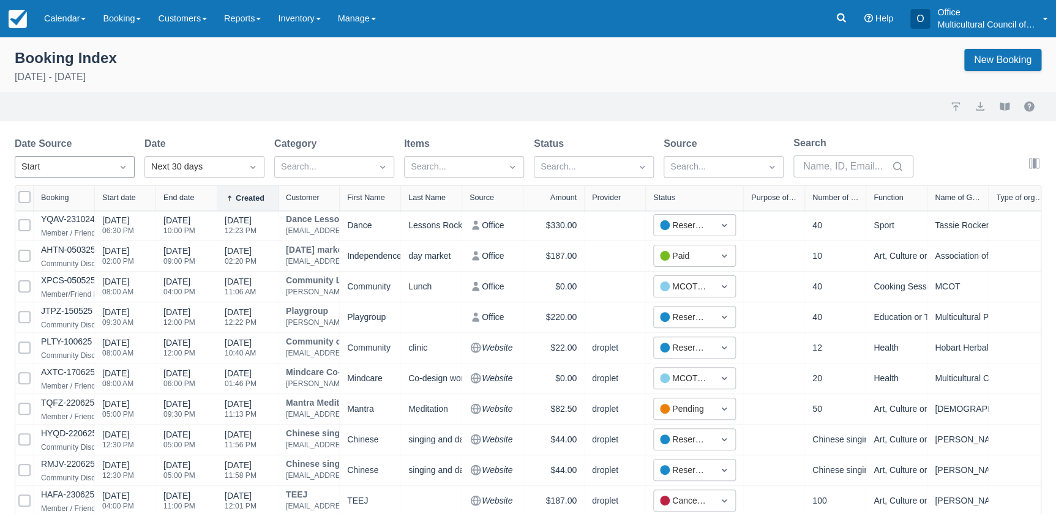
click at [121, 163] on icon "Dropdown icon" at bounding box center [123, 167] width 12 height 12
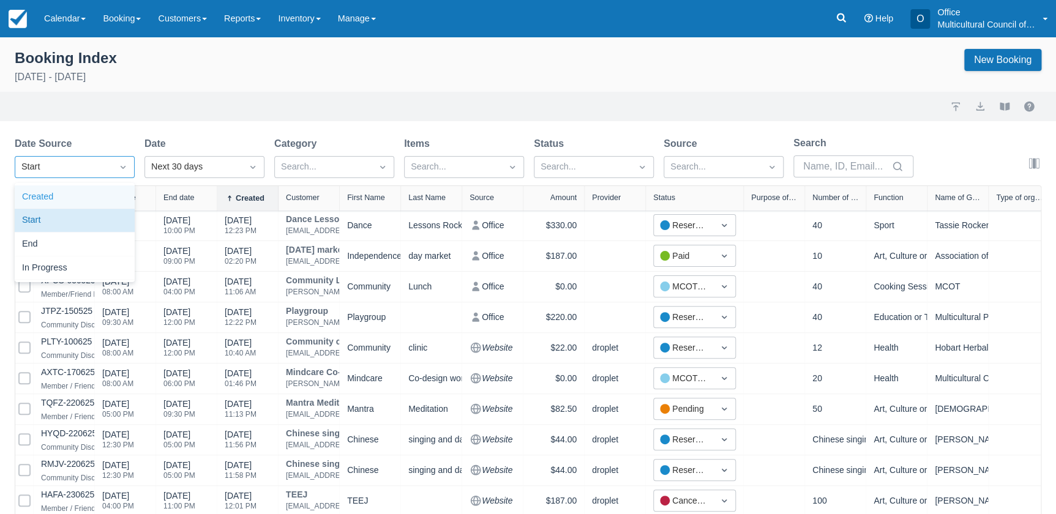
click at [101, 193] on div "Created" at bounding box center [75, 197] width 120 height 24
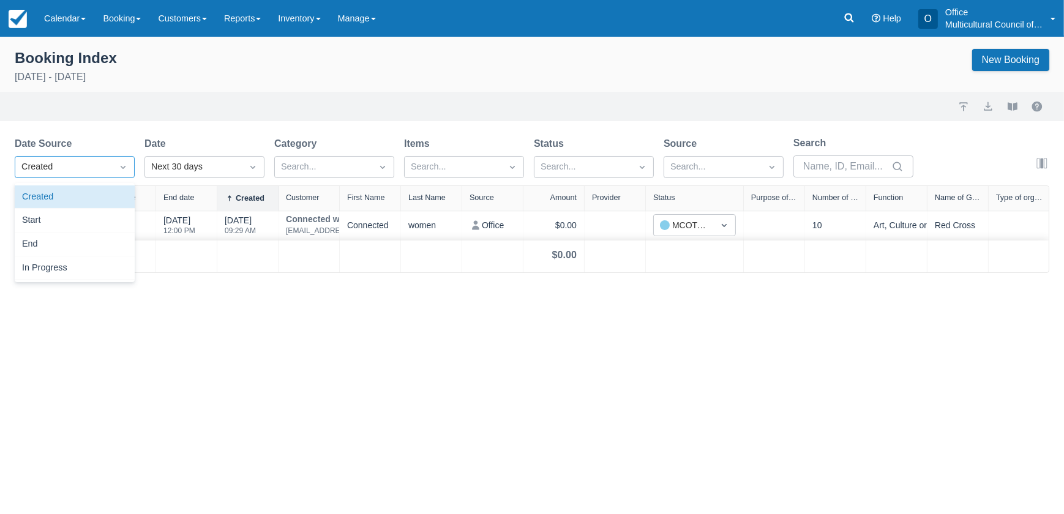
click at [108, 165] on div "Created" at bounding box center [63, 167] width 97 height 20
click at [88, 228] on div "Start" at bounding box center [75, 221] width 120 height 24
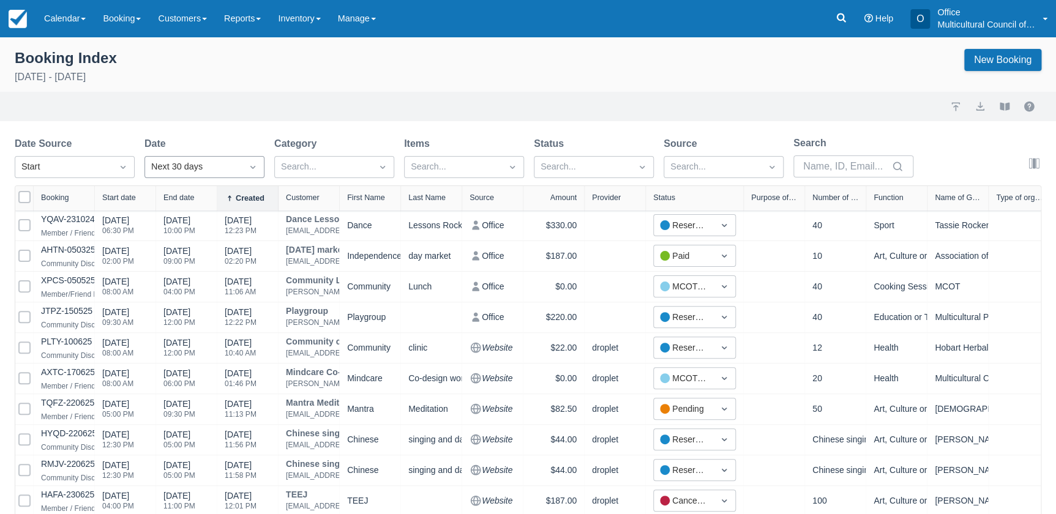
click at [228, 167] on div "Next 30 days" at bounding box center [193, 166] width 84 height 13
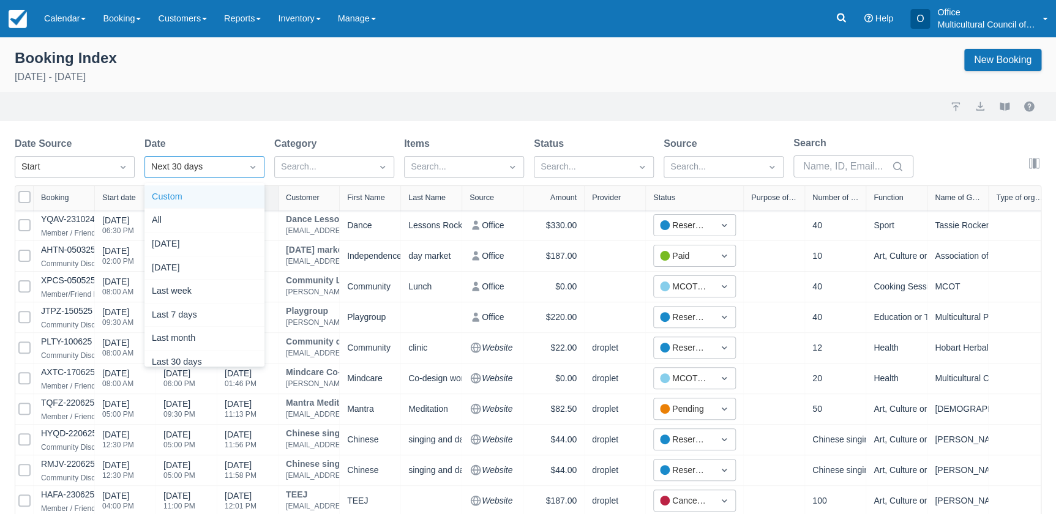
click at [189, 197] on div "Custom" at bounding box center [204, 197] width 120 height 24
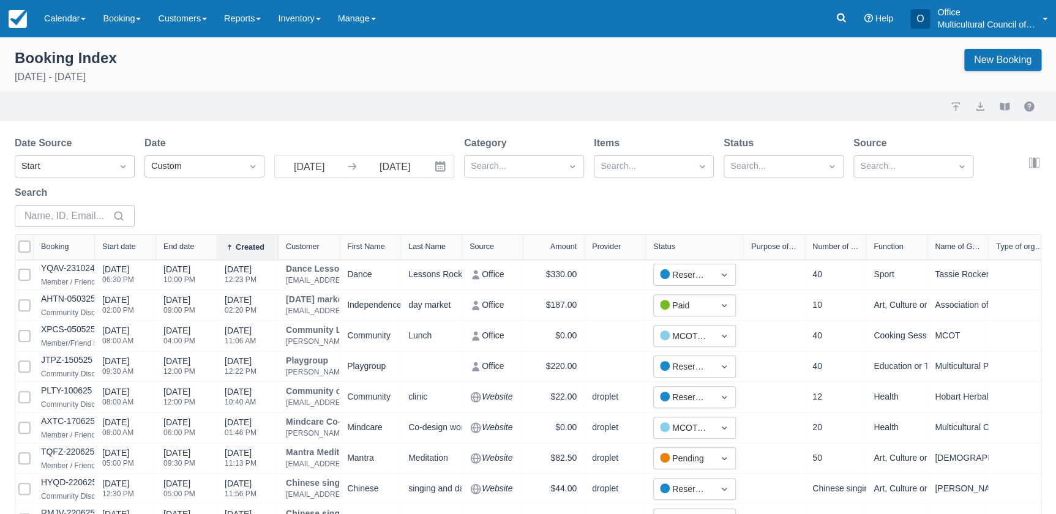
click at [435, 166] on icon "Interact with the calendar and add the check-in date for your trip." at bounding box center [440, 167] width 10 height 10
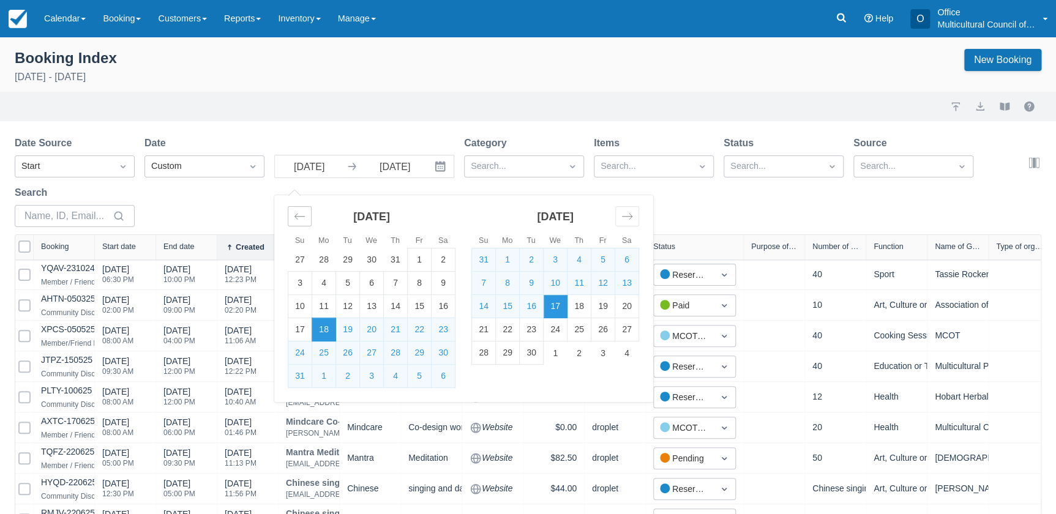
click at [299, 216] on icon "Move backward to switch to the previous month." at bounding box center [300, 217] width 12 height 12
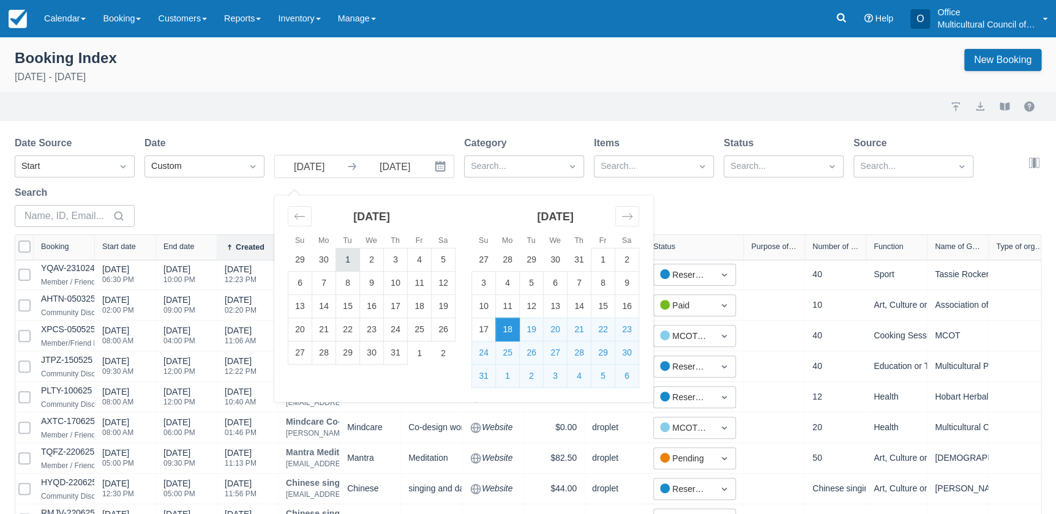
click at [351, 255] on td "1" at bounding box center [348, 260] width 24 height 23
type input "01 Jul 25"
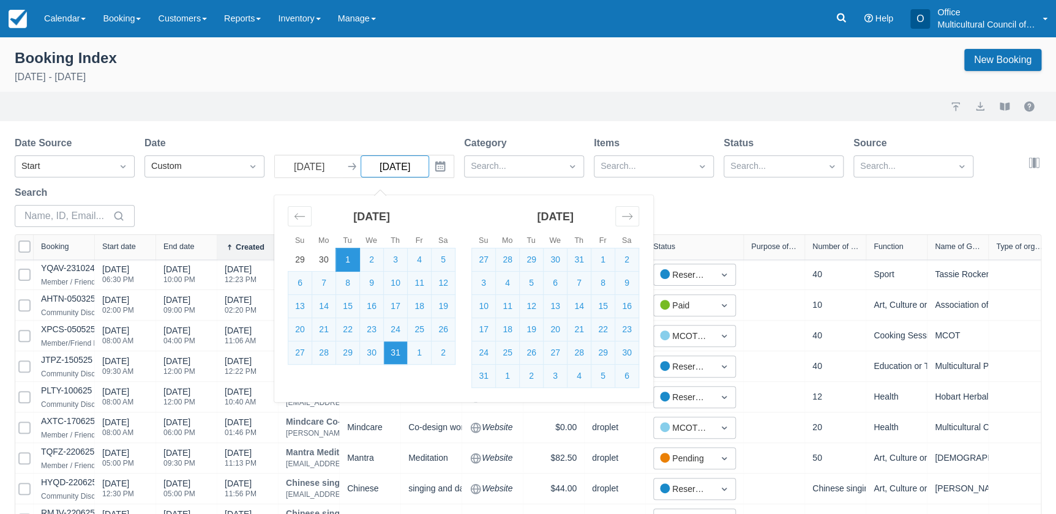
select select "25"
click at [396, 356] on td "31" at bounding box center [396, 353] width 24 height 23
type input "31 Jul 25"
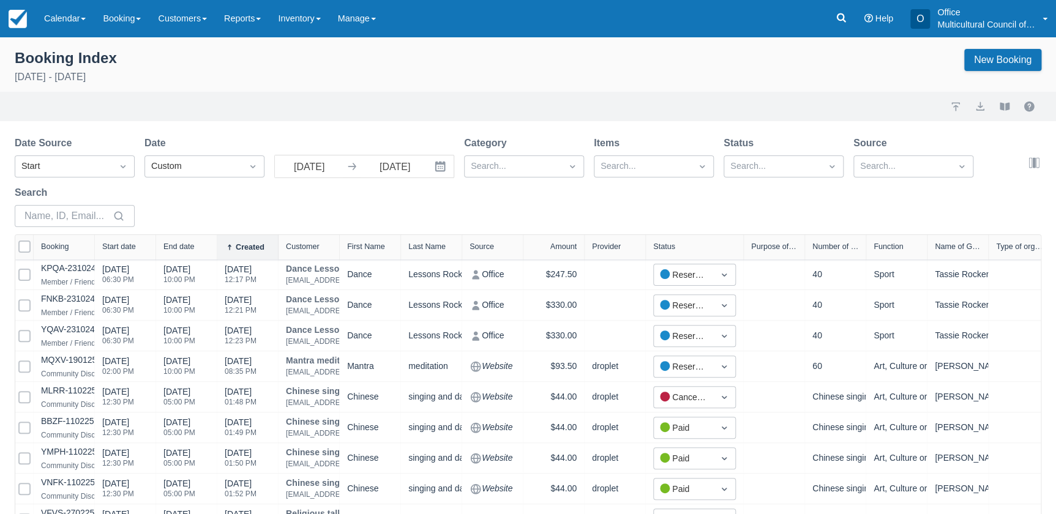
select select "25"
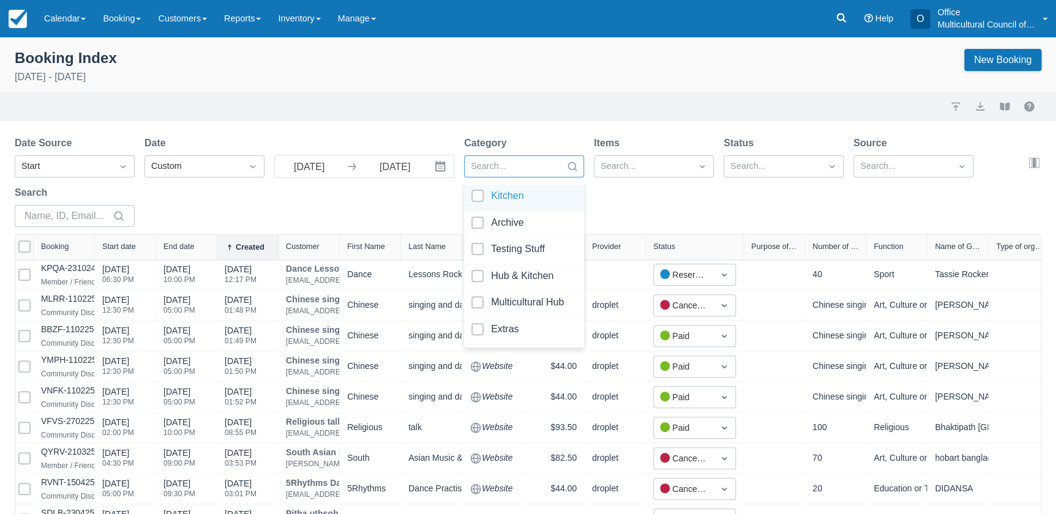
click at [528, 167] on div at bounding box center [513, 167] width 84 height 16
click at [525, 200] on div at bounding box center [523, 198] width 105 height 17
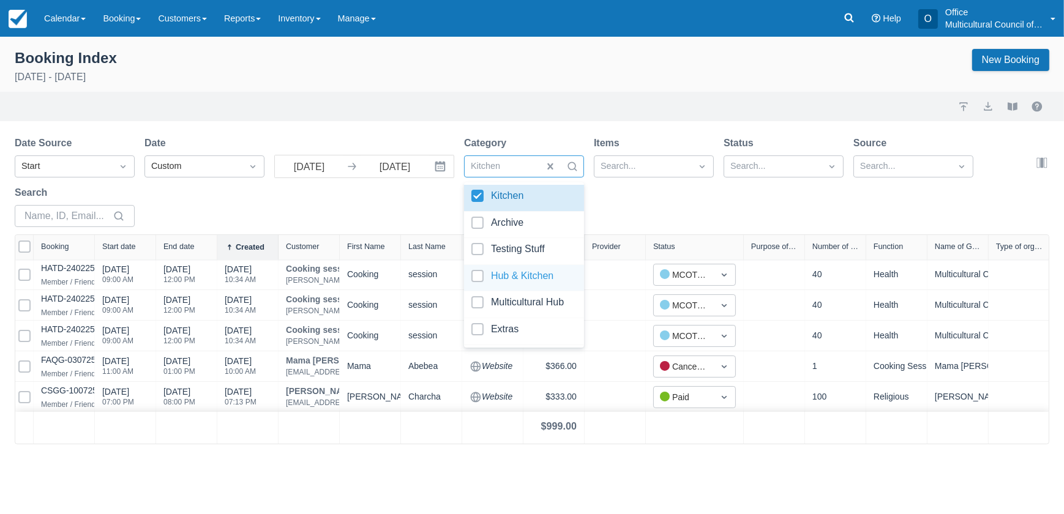
click at [496, 278] on div at bounding box center [523, 278] width 105 height 17
click at [499, 299] on div at bounding box center [523, 304] width 105 height 17
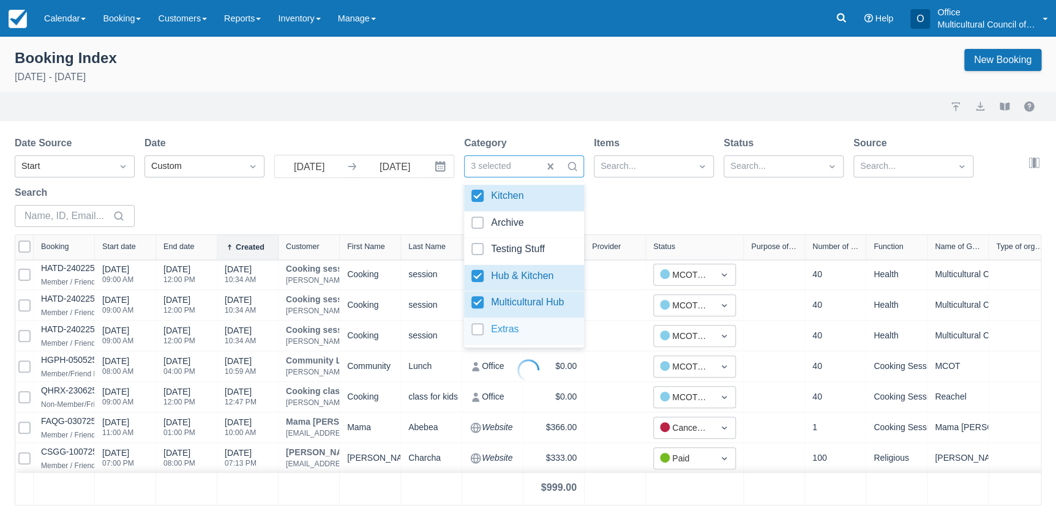
select select "25"
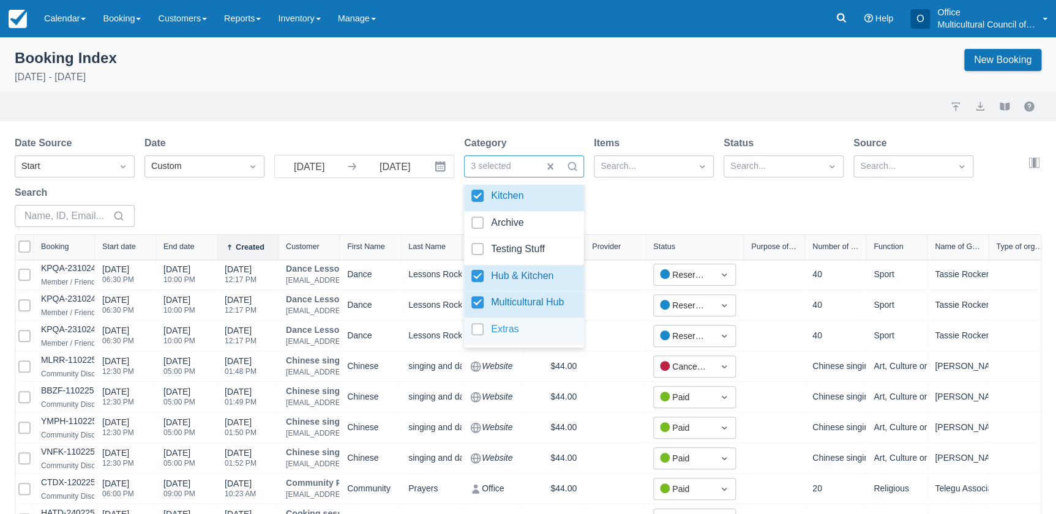
click at [510, 327] on div at bounding box center [523, 331] width 105 height 17
select select "25"
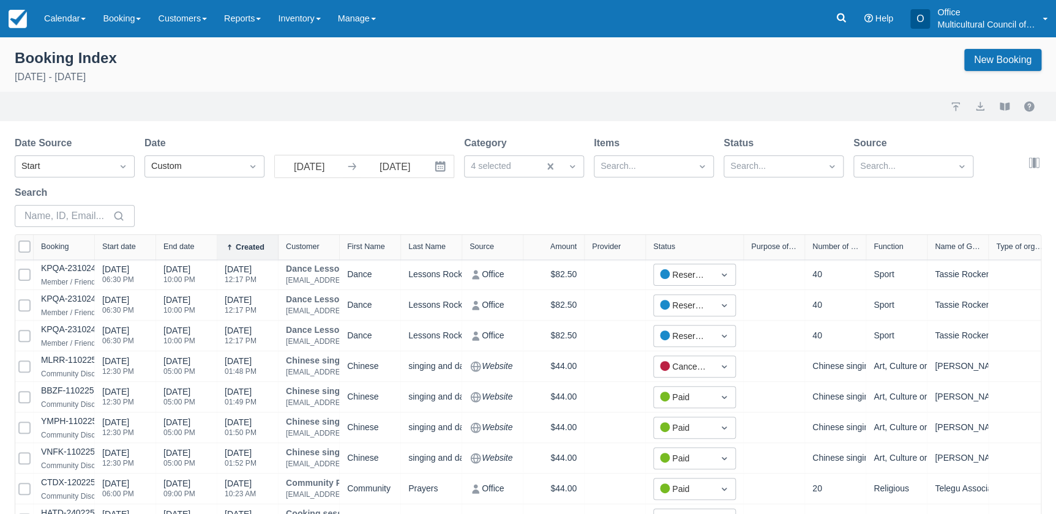
click at [654, 185] on div "Date Source Start Date Custom 01 Jul 25 Navigate forward to interact with the c…" at bounding box center [521, 185] width 1012 height 99
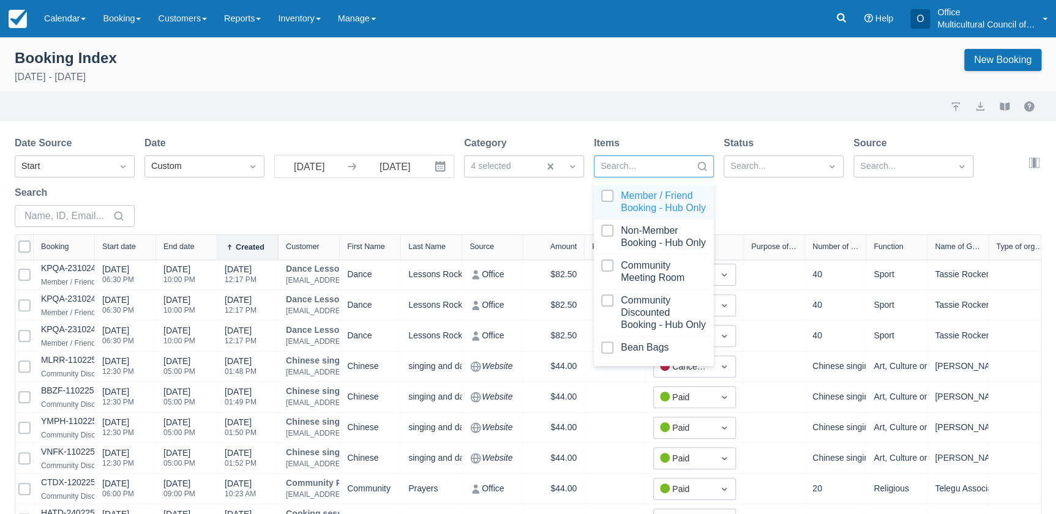
click at [691, 163] on div at bounding box center [702, 166] width 22 height 17
click at [657, 214] on div at bounding box center [653, 202] width 105 height 24
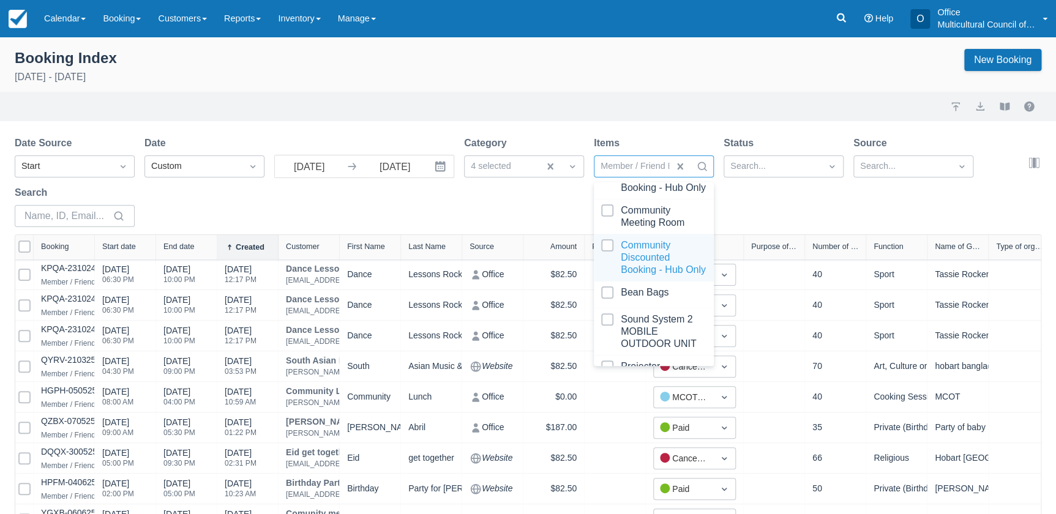
click at [648, 276] on div at bounding box center [653, 257] width 105 height 37
select select "25"
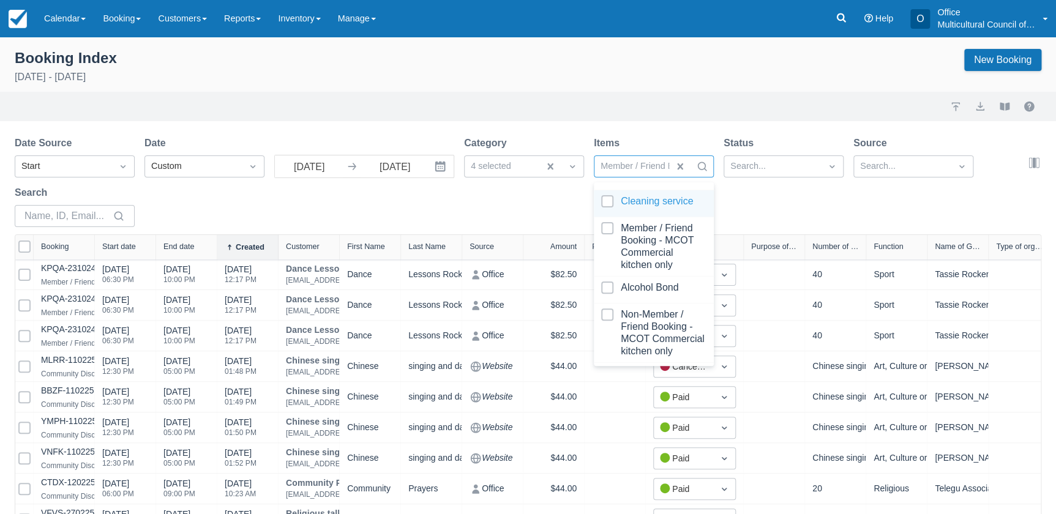
scroll to position [334, 0]
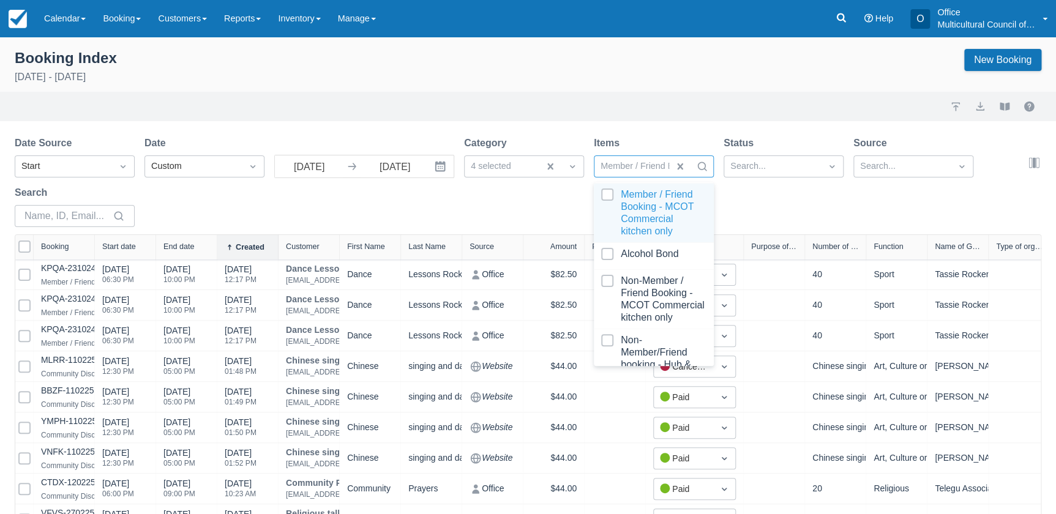
click at [635, 238] on div at bounding box center [653, 213] width 105 height 49
select select "25"
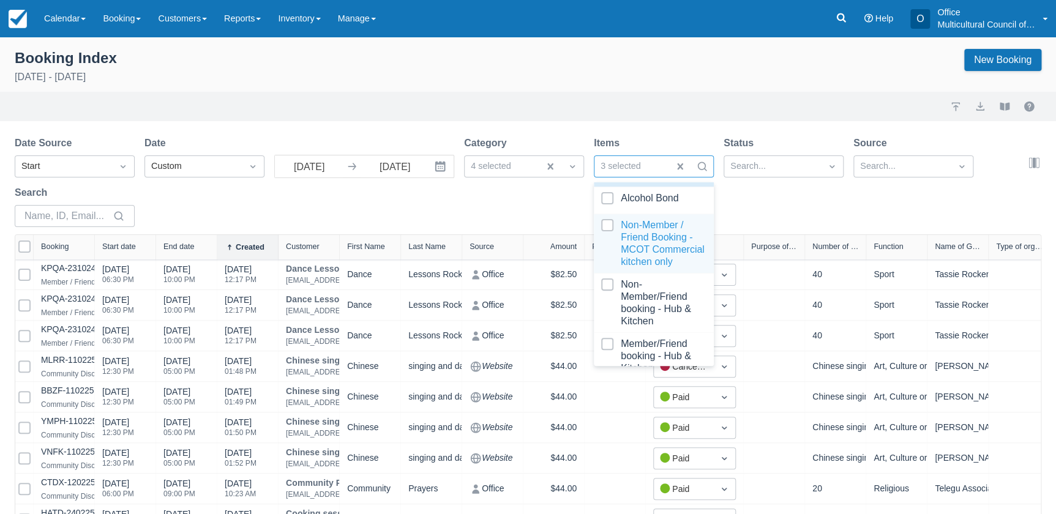
click at [637, 268] on div at bounding box center [653, 243] width 105 height 49
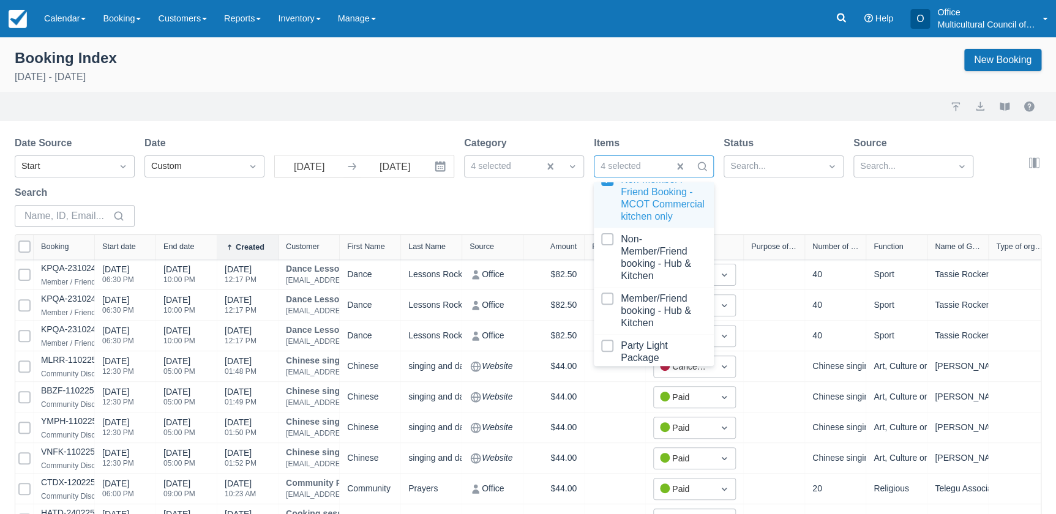
select select "25"
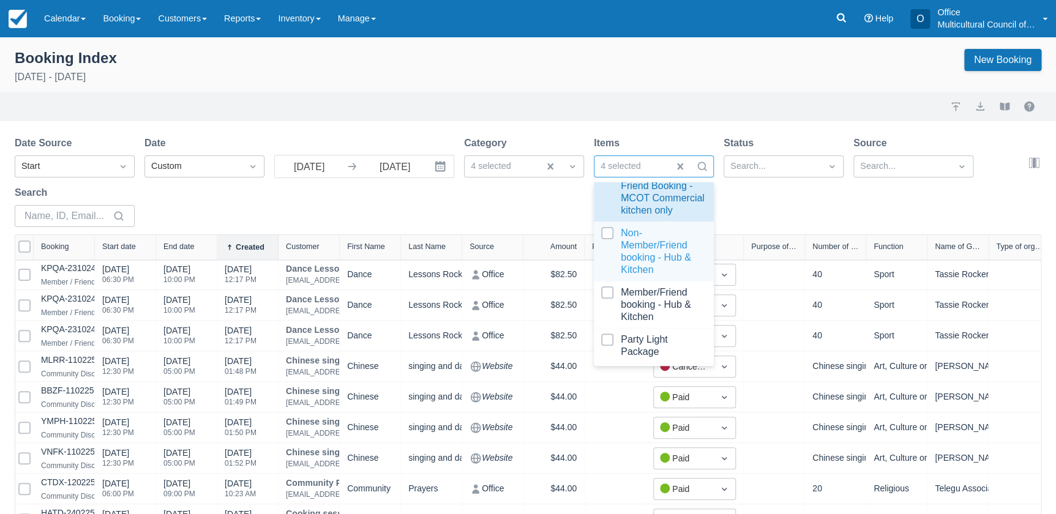
click at [634, 276] on div at bounding box center [653, 251] width 105 height 49
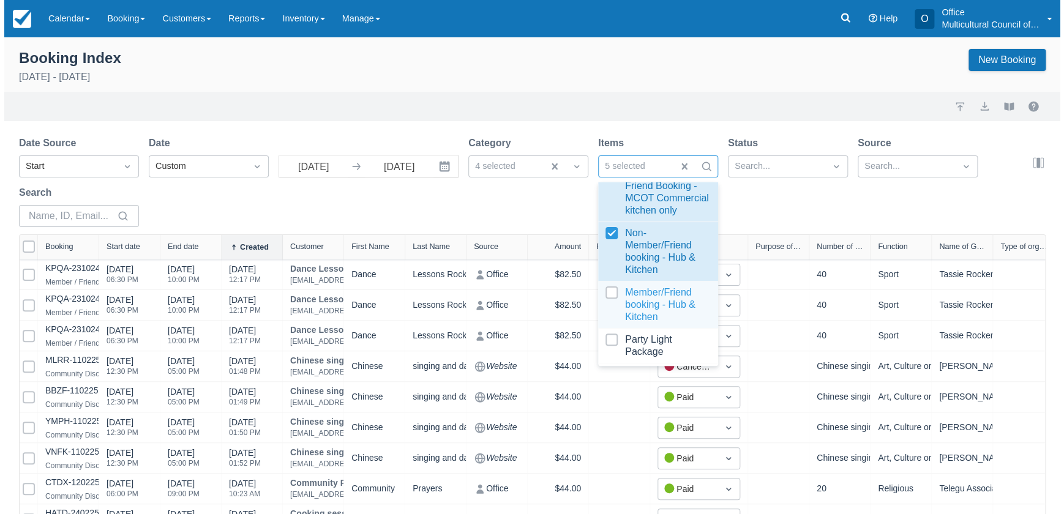
scroll to position [487, 0]
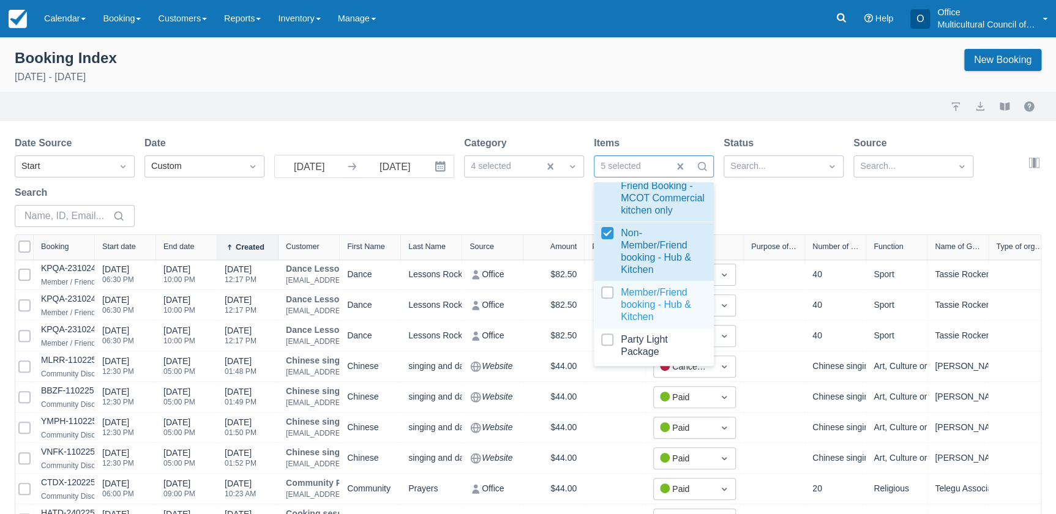
select select "25"
click at [636, 308] on div at bounding box center [653, 304] width 105 height 37
select select "25"
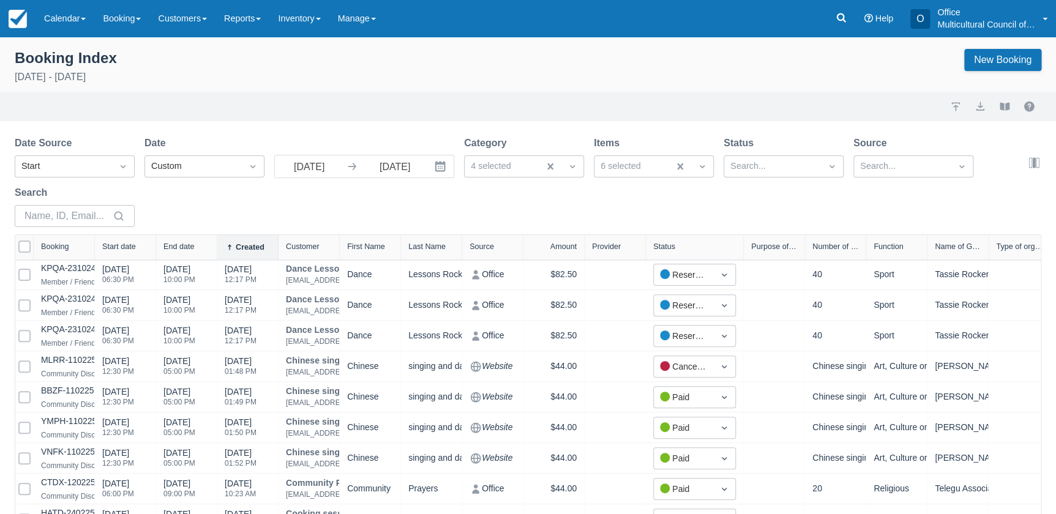
click at [792, 192] on div "Date Source Start Date Custom 01 Jul 25 Navigate forward to interact with the c…" at bounding box center [521, 185] width 1012 height 99
click at [799, 160] on div at bounding box center [772, 167] width 84 height 16
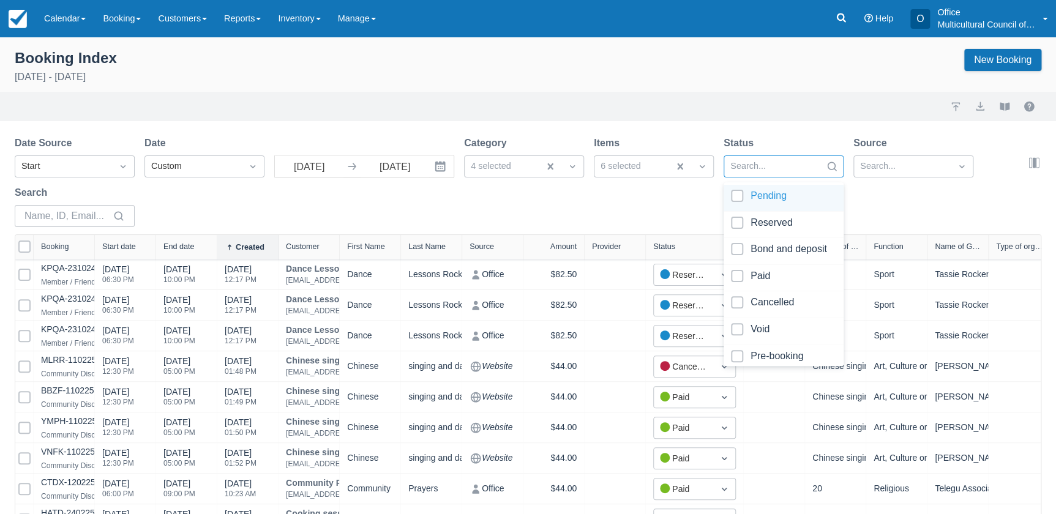
click at [784, 198] on div at bounding box center [783, 198] width 105 height 17
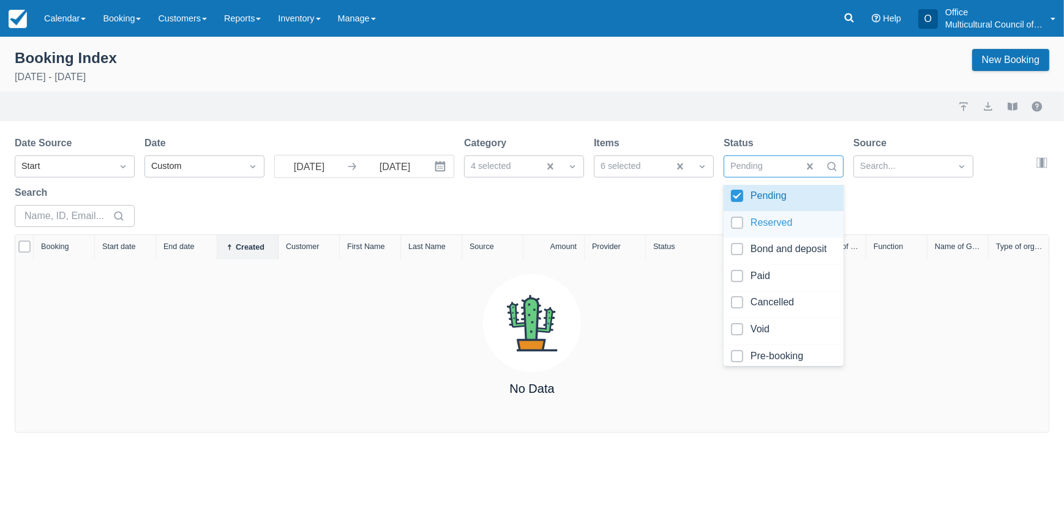
click at [778, 221] on div at bounding box center [783, 225] width 105 height 17
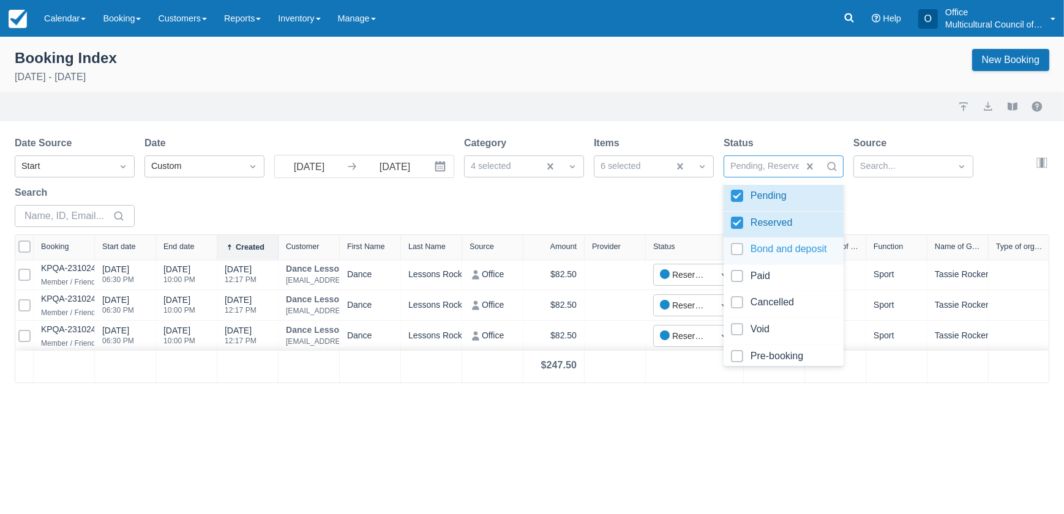
click at [769, 255] on div at bounding box center [783, 251] width 105 height 17
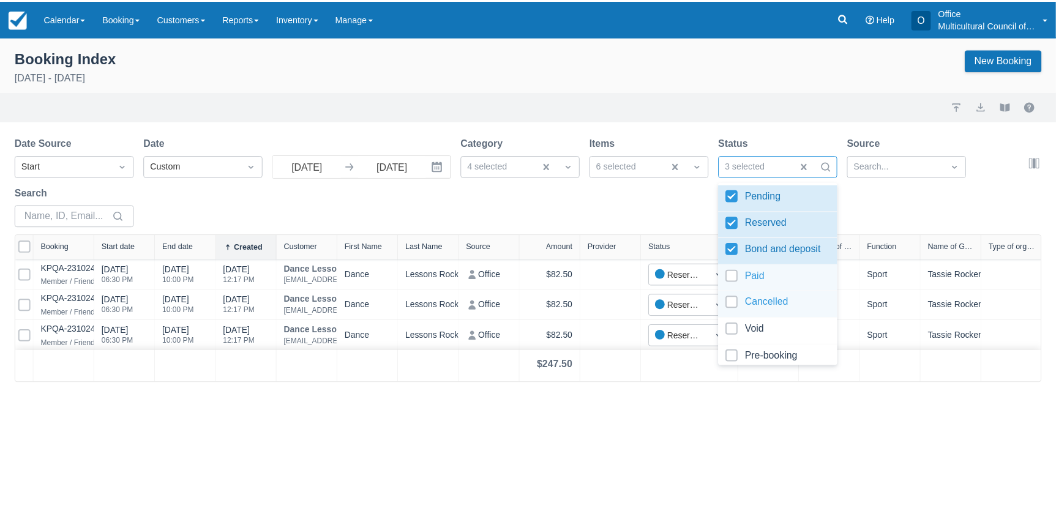
scroll to position [32, 0]
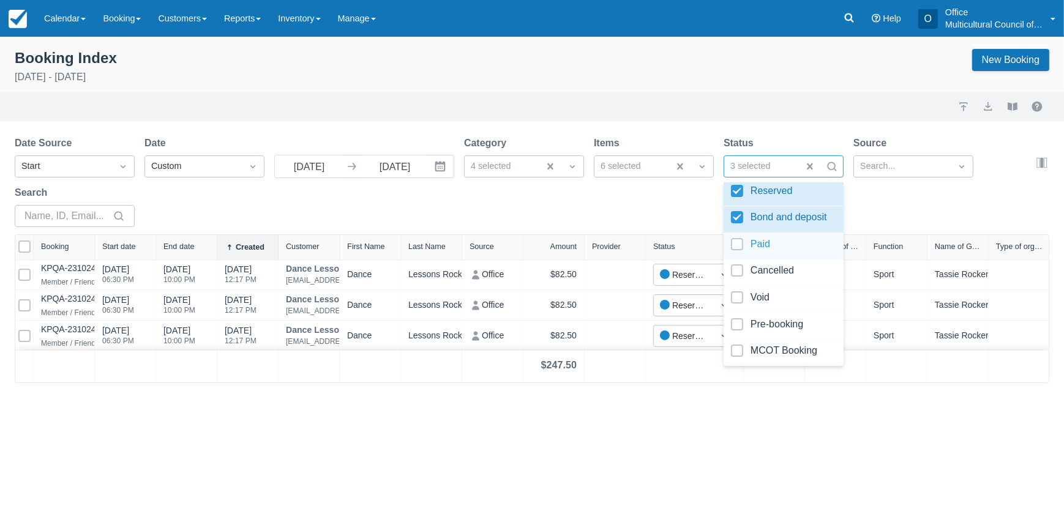
click at [777, 247] on div at bounding box center [783, 246] width 105 height 17
select select "25"
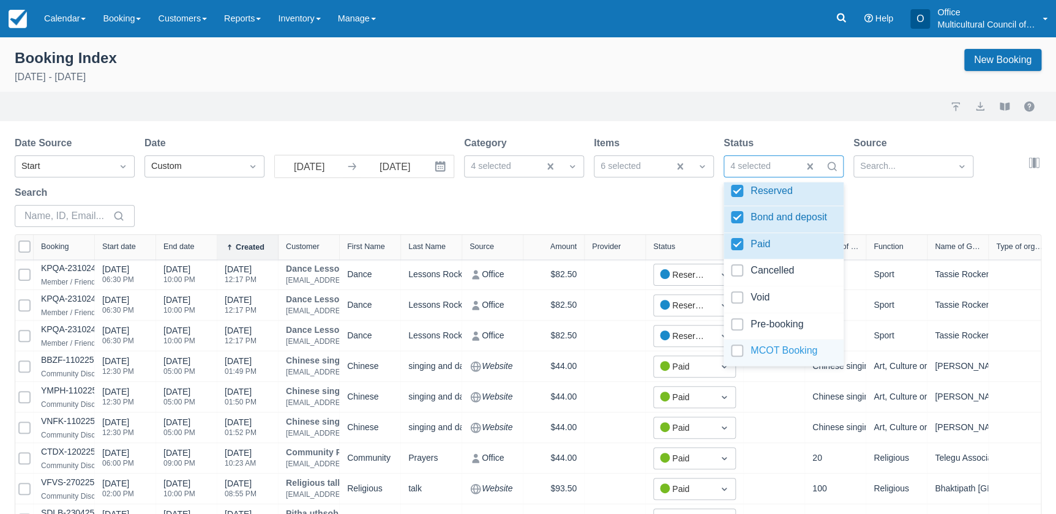
click at [796, 345] on div at bounding box center [783, 353] width 105 height 17
select select "25"
click at [951, 168] on div at bounding box center [962, 166] width 22 height 17
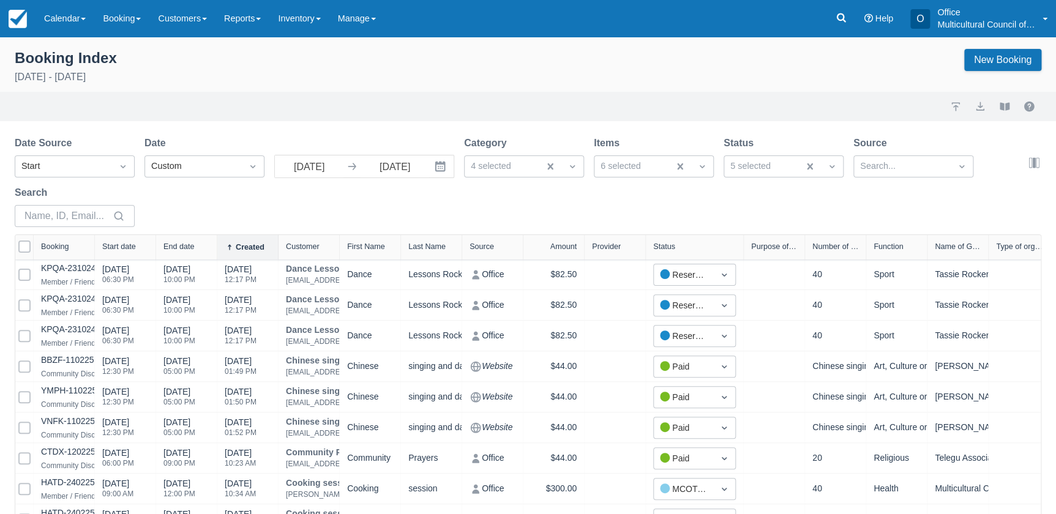
click at [746, 197] on div "Date Source Start Date Custom 01 Jul 25 Navigate forward to interact with the c…" at bounding box center [521, 185] width 1012 height 99
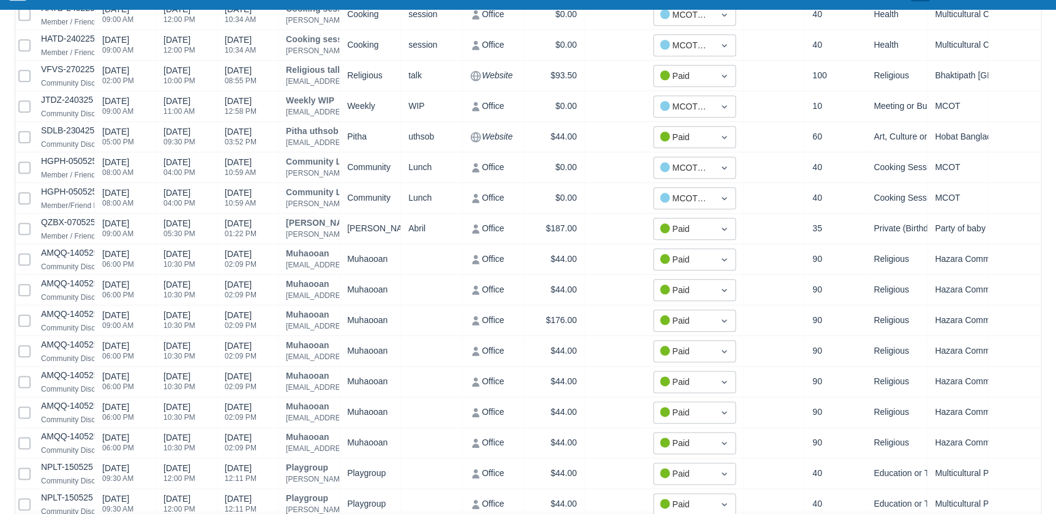
scroll to position [578, 0]
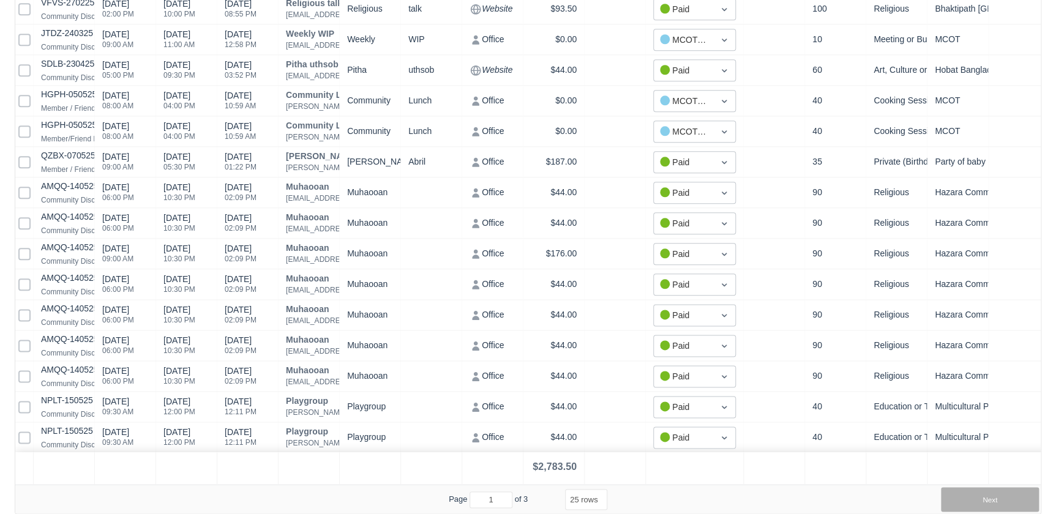
click at [1022, 501] on button "Next" at bounding box center [990, 499] width 98 height 24
select select "25"
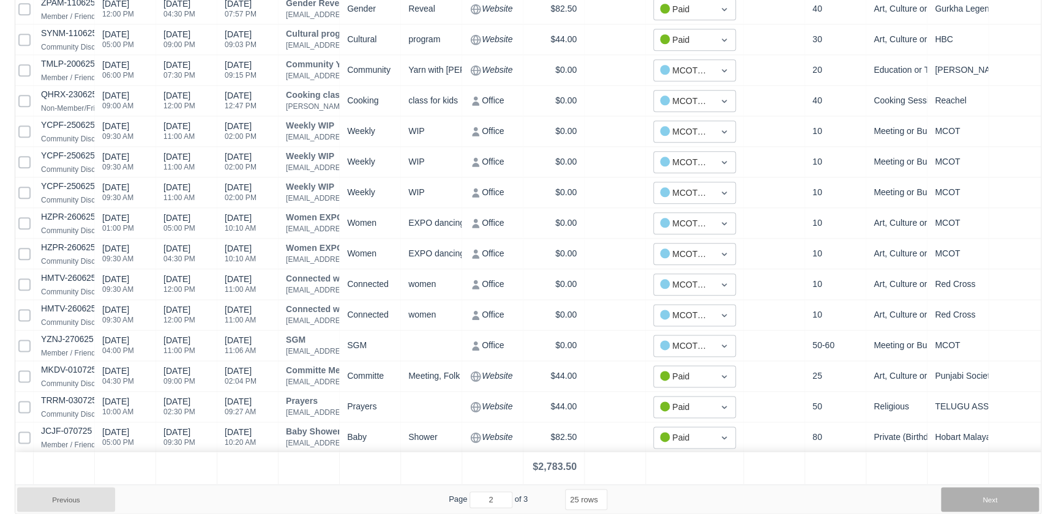
click at [972, 495] on button "Next" at bounding box center [990, 499] width 98 height 24
select select "25"
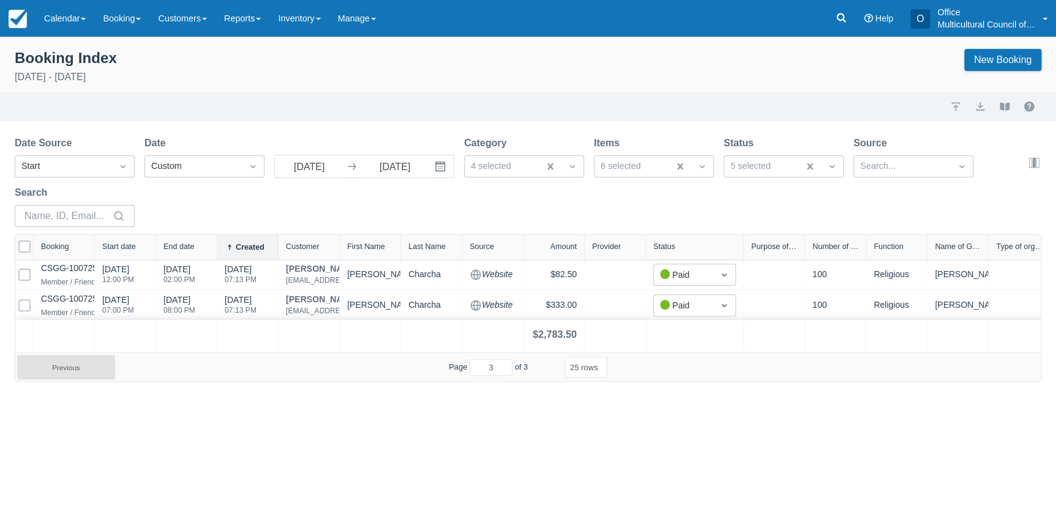
scroll to position [0, 0]
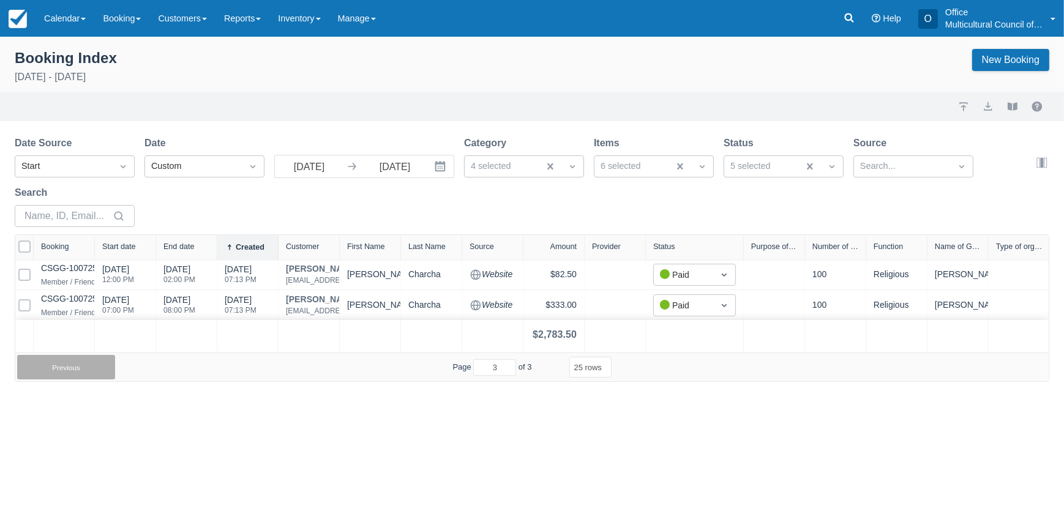
click at [105, 375] on button "Previous" at bounding box center [66, 367] width 98 height 24
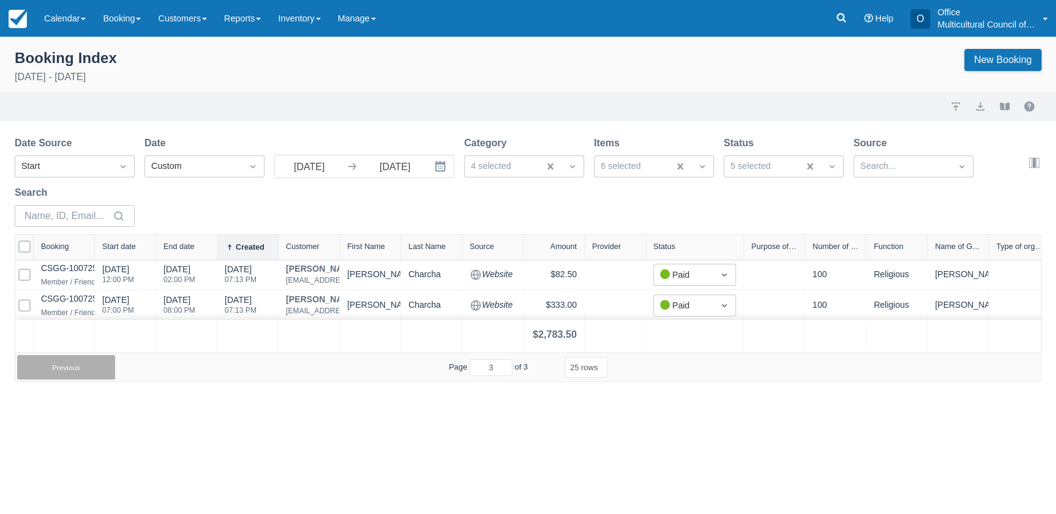
select select "25"
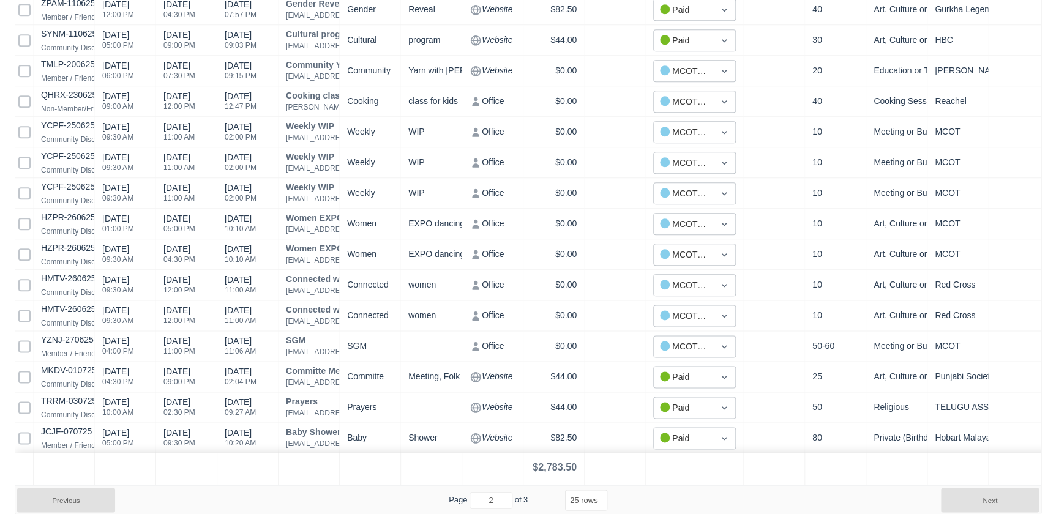
scroll to position [578, 0]
click at [83, 498] on button "Previous" at bounding box center [66, 499] width 98 height 24
select select "25"
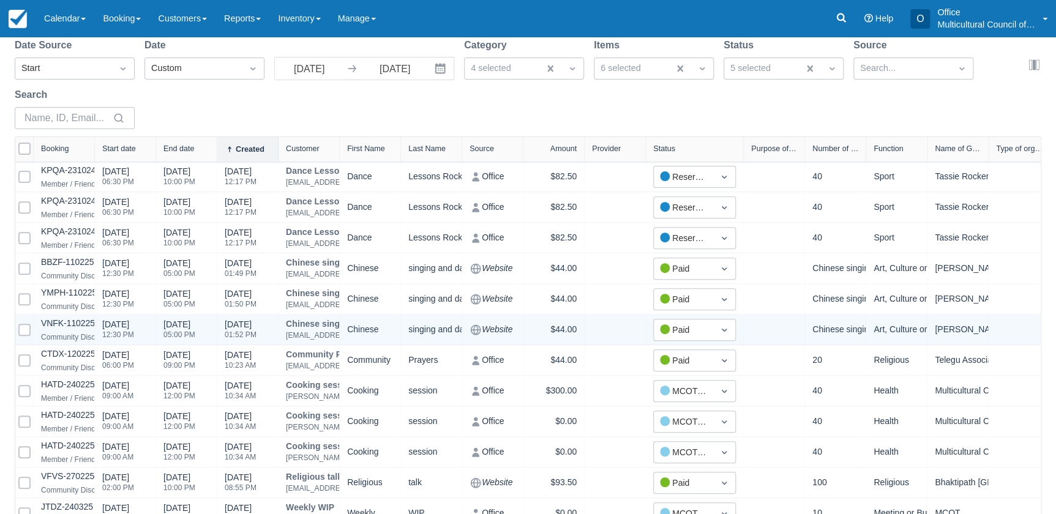
scroll to position [0, 0]
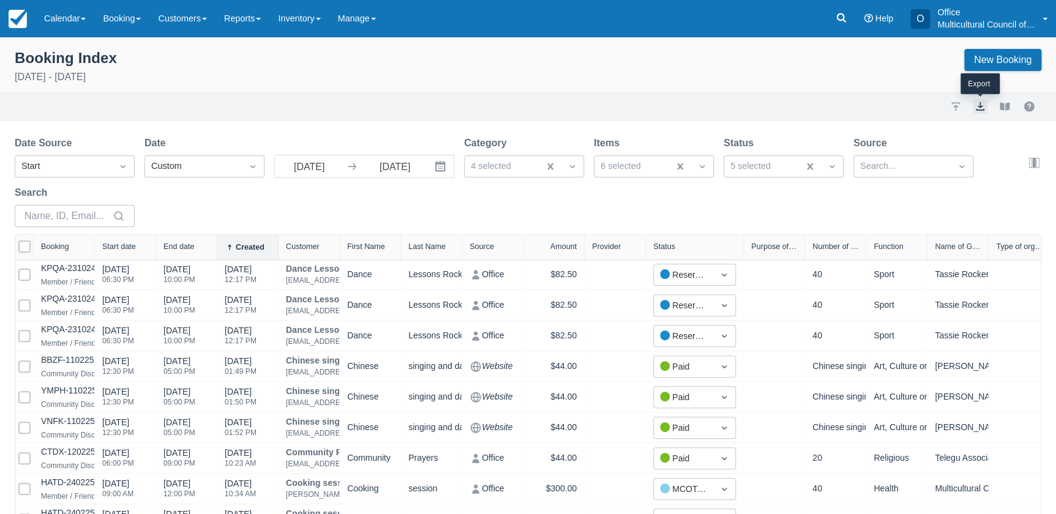
click at [978, 109] on button "export" at bounding box center [980, 106] width 15 height 15
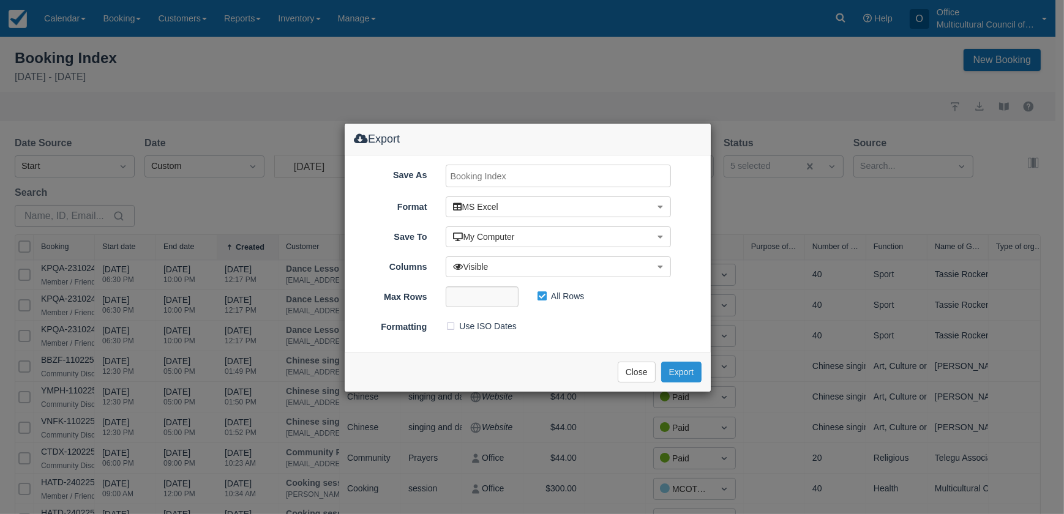
click at [671, 366] on button "Export" at bounding box center [681, 372] width 40 height 21
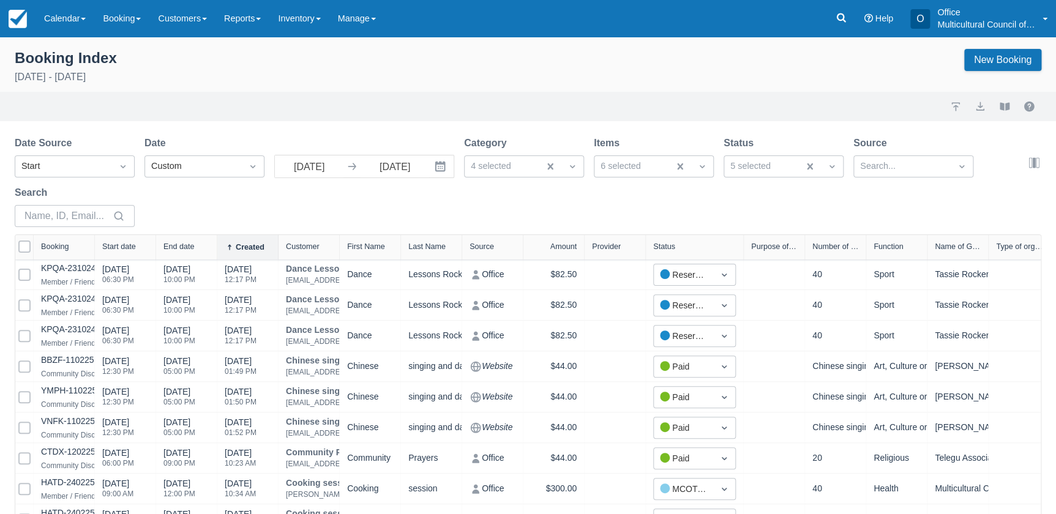
click at [175, 77] on div "Booking Index July 1st - July 31st 2025 New Booking" at bounding box center [528, 68] width 1027 height 38
click at [61, 21] on link "Calendar" at bounding box center [65, 18] width 59 height 37
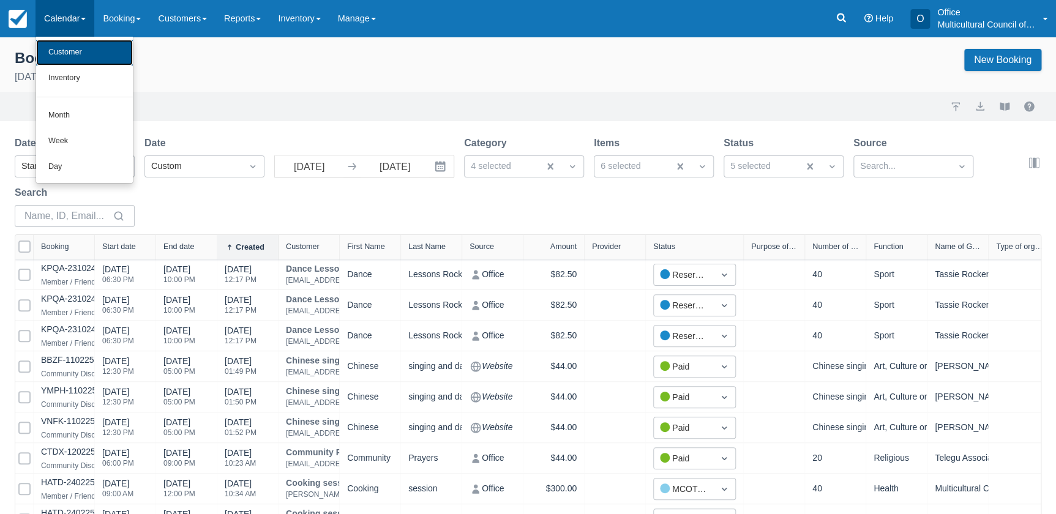
click at [75, 48] on link "Customer" at bounding box center [84, 53] width 97 height 26
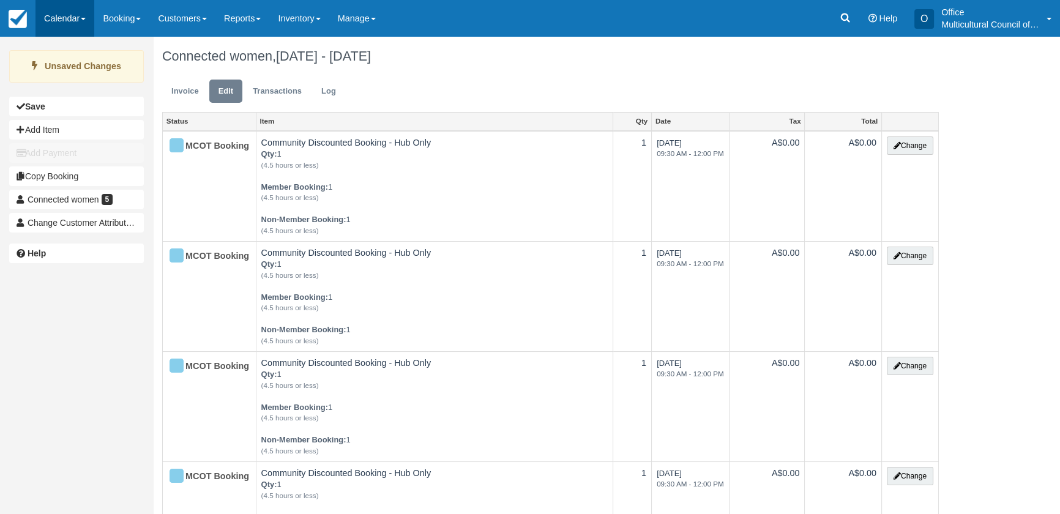
drag, startPoint x: 86, startPoint y: 20, endPoint x: 84, endPoint y: 35, distance: 14.8
click at [86, 20] on link "Calendar" at bounding box center [65, 18] width 59 height 37
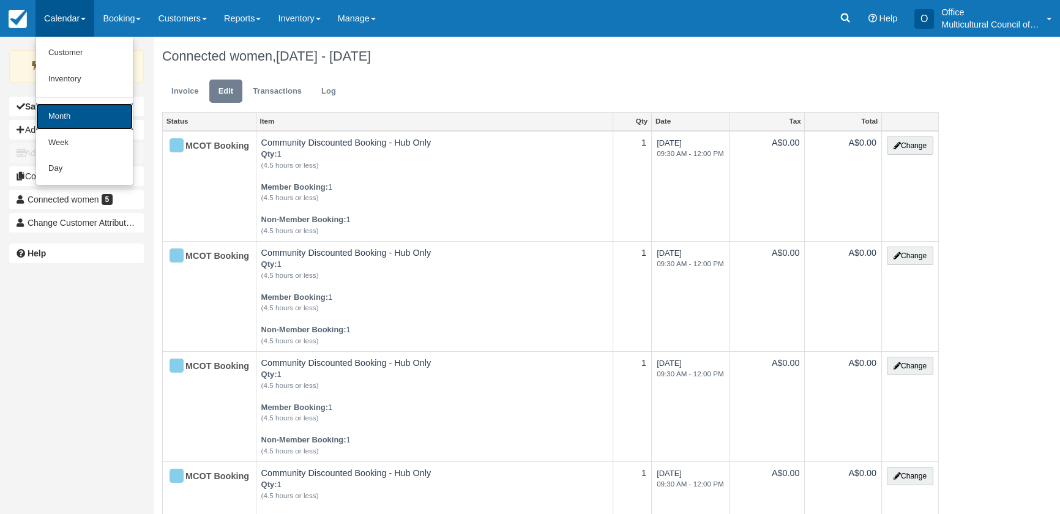
click at [90, 108] on link "Month" at bounding box center [84, 116] width 97 height 26
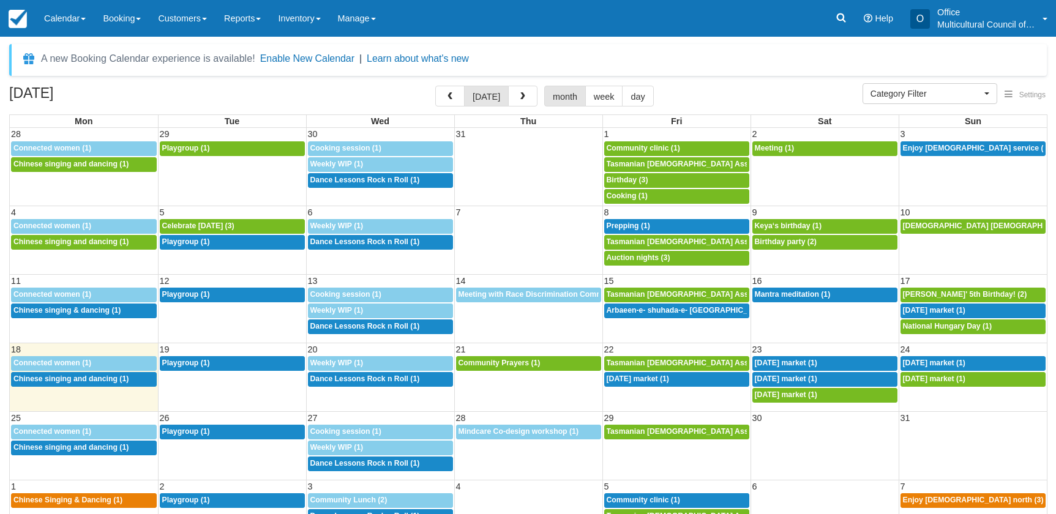
select select
click at [451, 90] on button "button" at bounding box center [449, 96] width 29 height 21
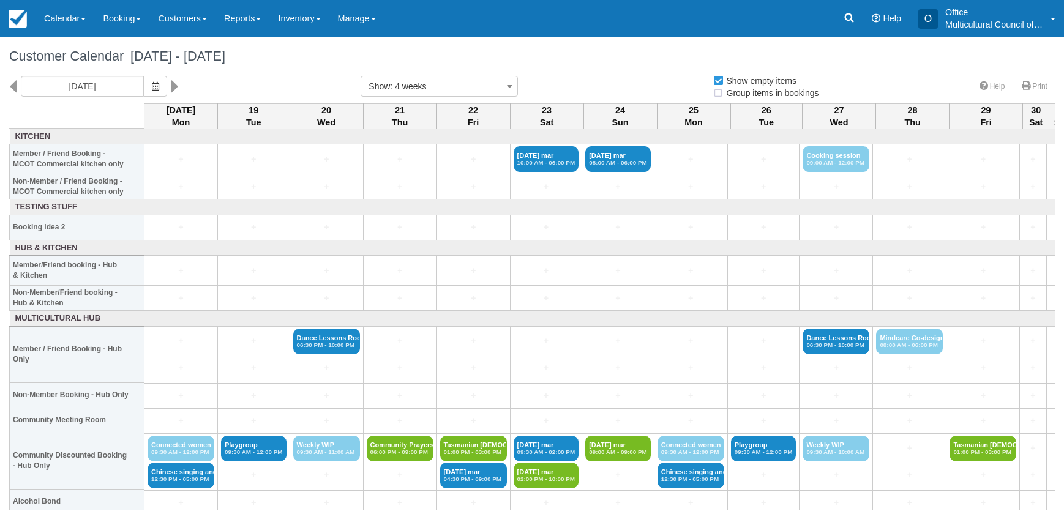
select select
click at [71, 17] on link "Calendar" at bounding box center [65, 18] width 59 height 37
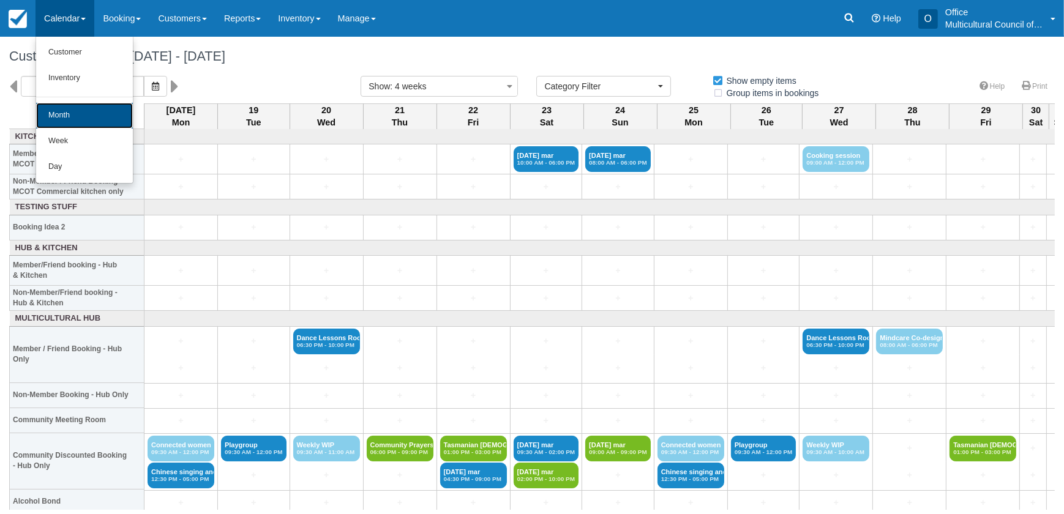
click at [71, 113] on link "Month" at bounding box center [84, 116] width 97 height 26
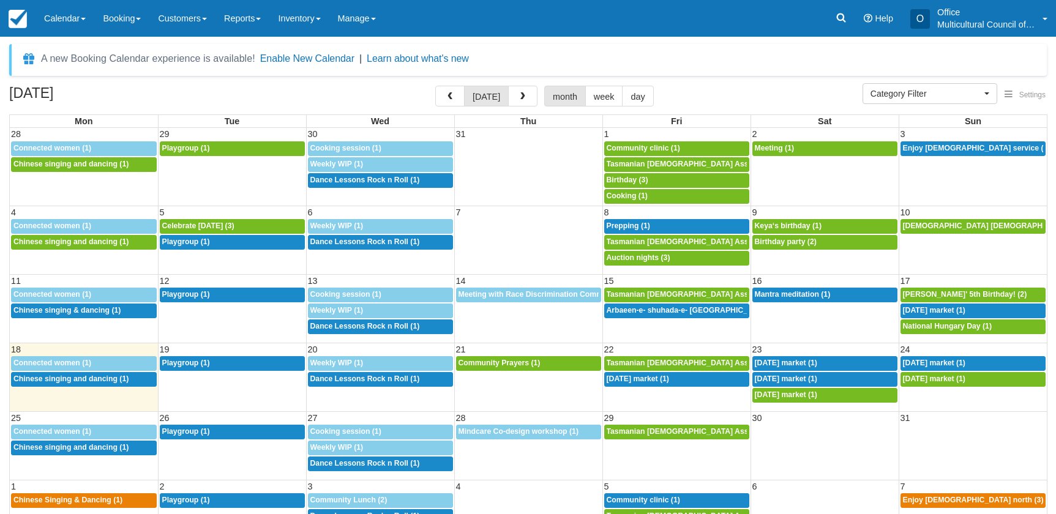
select select
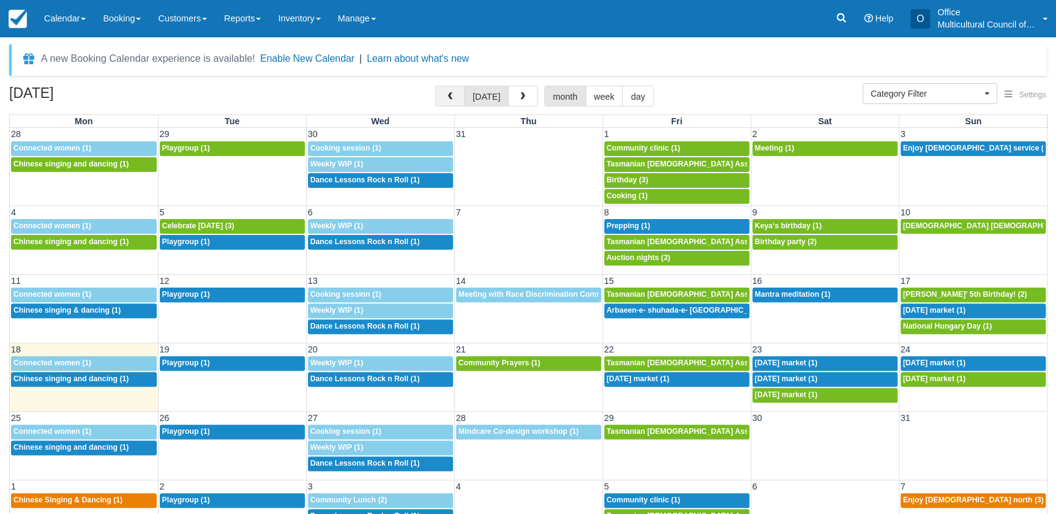
click at [454, 97] on span "button" at bounding box center [450, 96] width 9 height 9
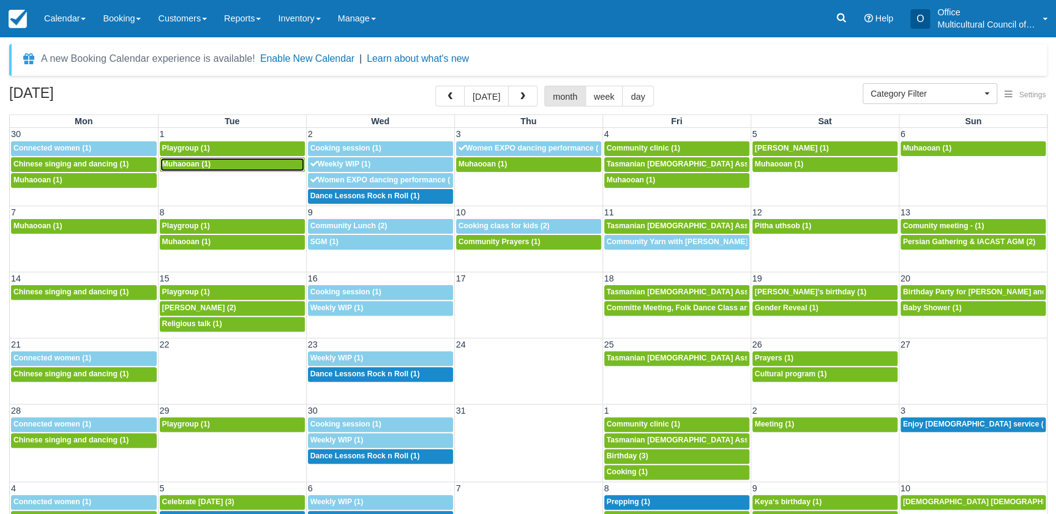
click at [227, 165] on div "6p Muhaooan (1)" at bounding box center [232, 165] width 140 height 10
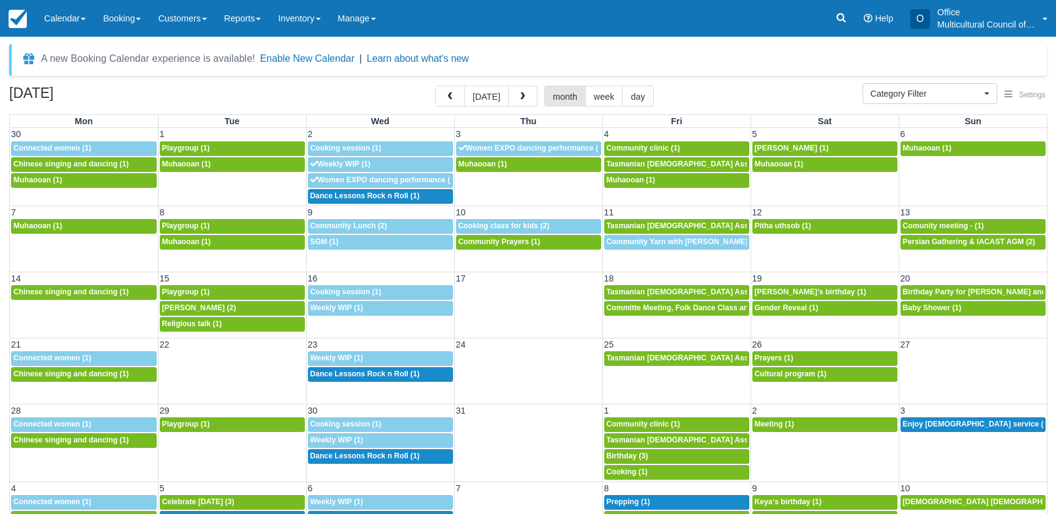
select select
click at [520, 163] on div "6p Muhaooan (1)" at bounding box center [529, 165] width 140 height 10
select select
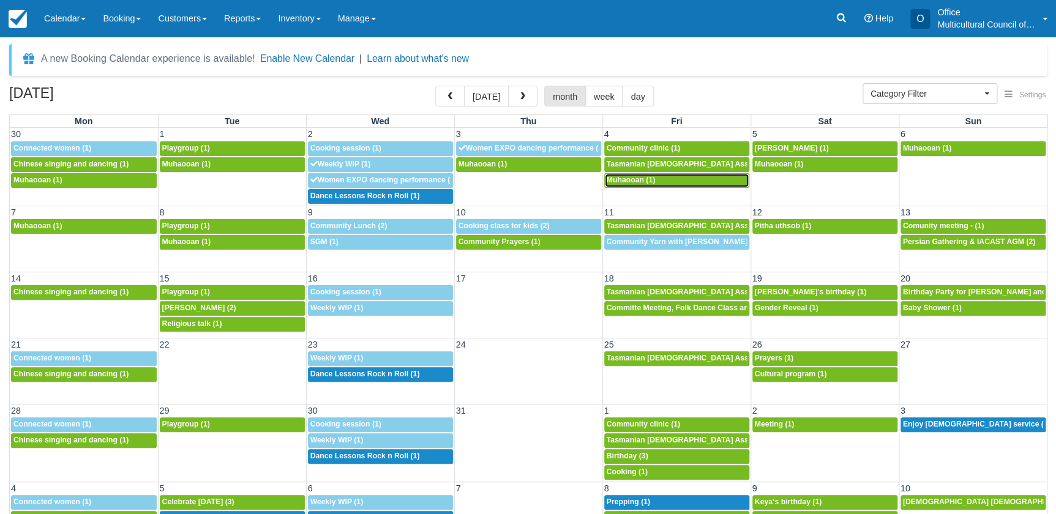
click at [679, 180] on div "6p Muhaooan (1)" at bounding box center [677, 181] width 140 height 10
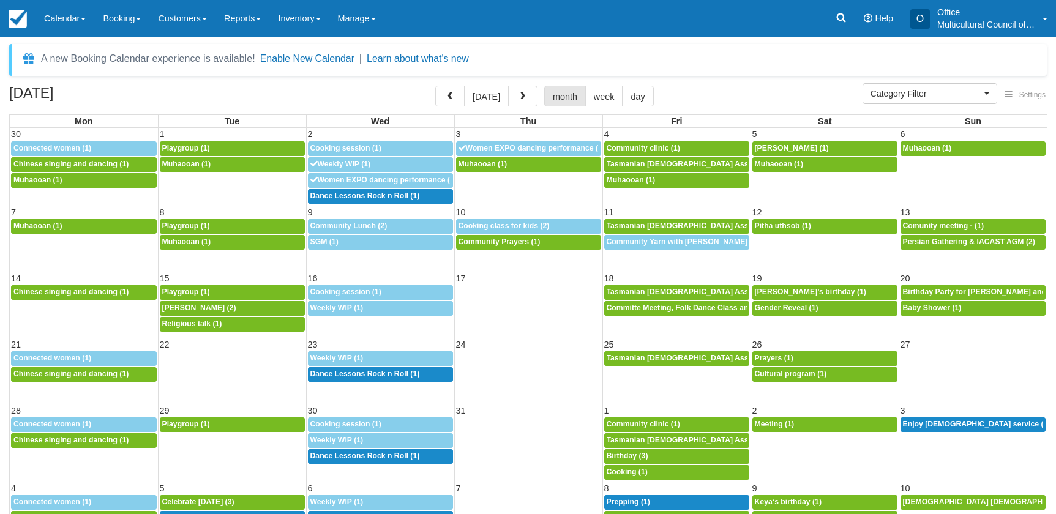
select select
click at [809, 148] on div "9a Laura Abril (1)" at bounding box center [825, 149] width 140 height 10
select select
click at [539, 223] on span "Cooking class for kids (2)" at bounding box center [504, 226] width 91 height 9
select select
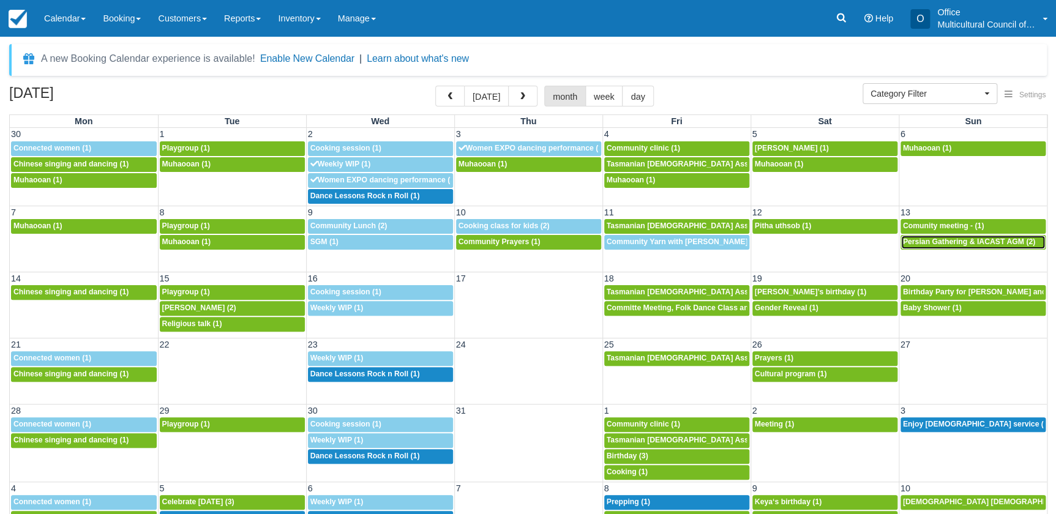
click at [930, 239] on span "Persian Gathering & IACAST AGM (2)" at bounding box center [969, 242] width 132 height 9
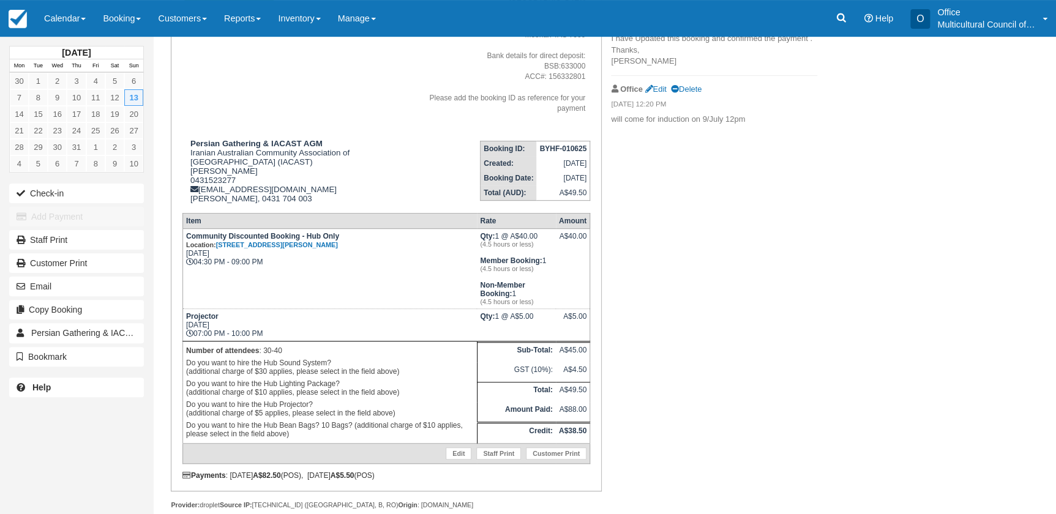
scroll to position [156, 0]
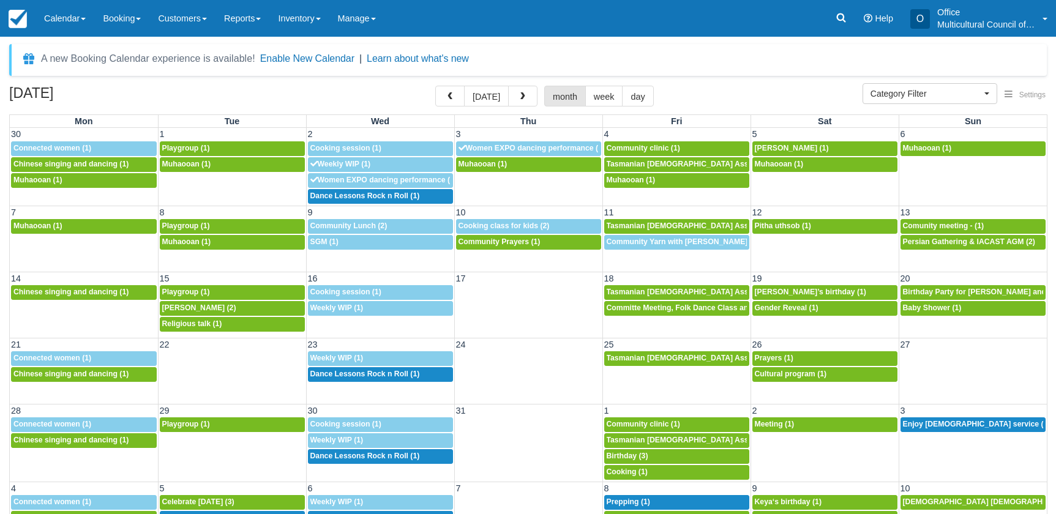
select select
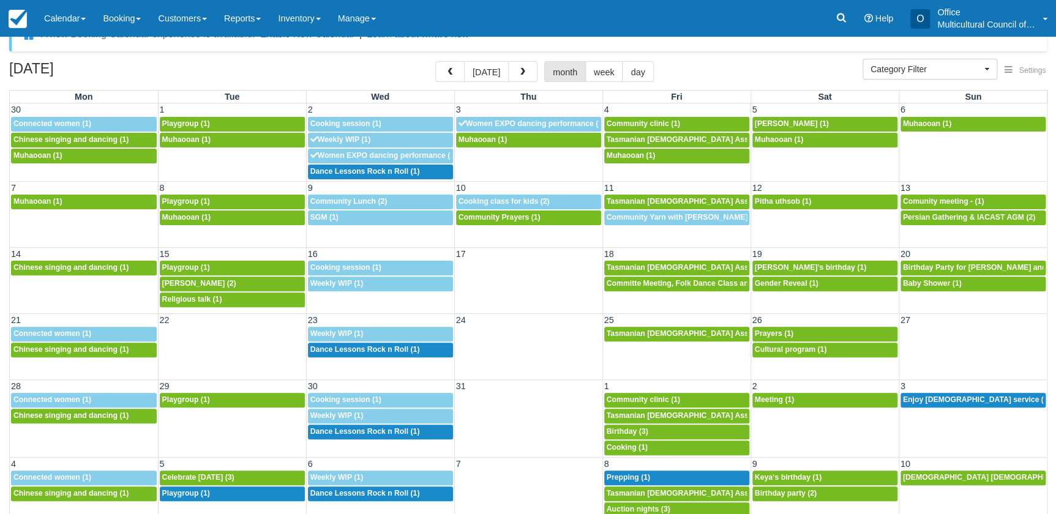
scroll to position [37, 0]
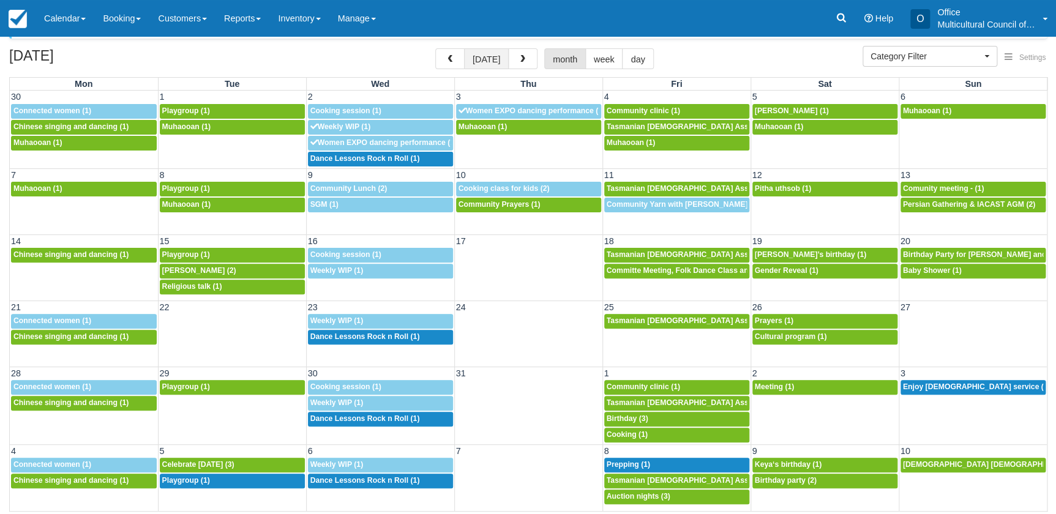
click at [475, 54] on button "[DATE]" at bounding box center [486, 58] width 45 height 21
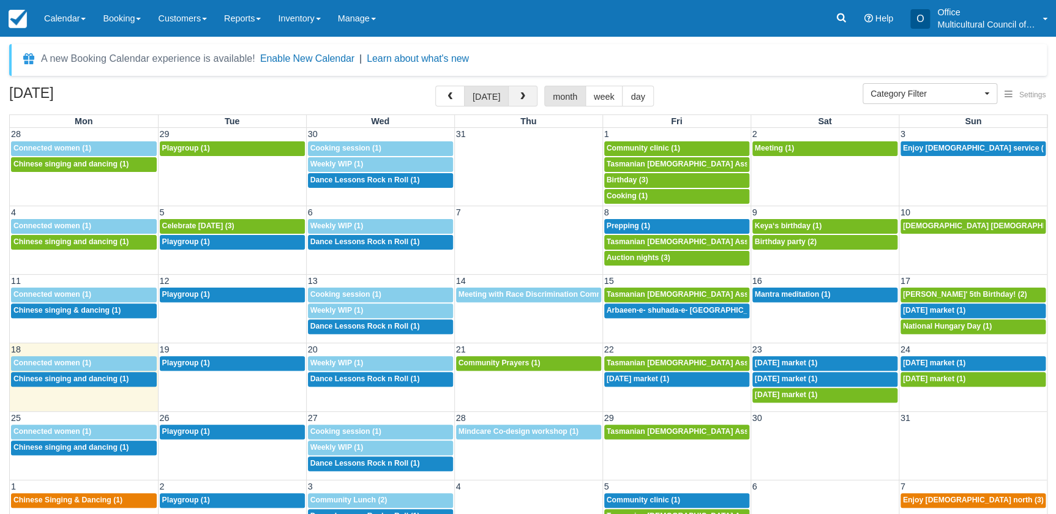
click at [514, 100] on button "button" at bounding box center [522, 96] width 29 height 21
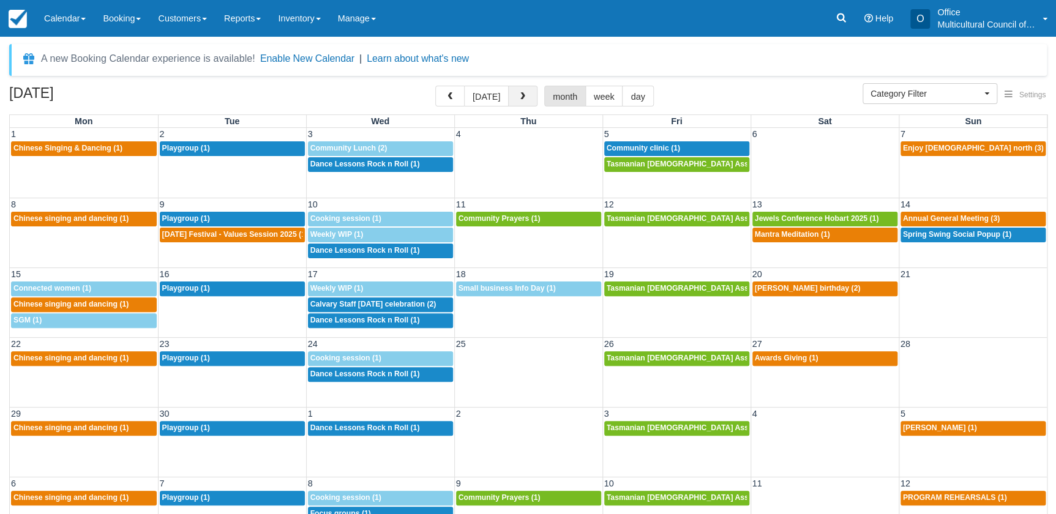
click at [525, 90] on button "button" at bounding box center [522, 96] width 29 height 21
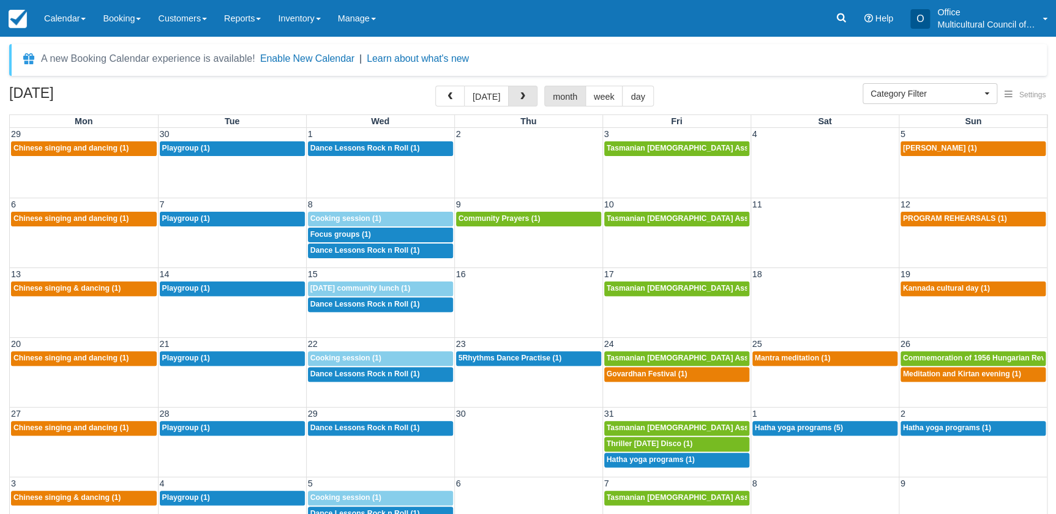
click at [525, 90] on button "button" at bounding box center [522, 96] width 29 height 21
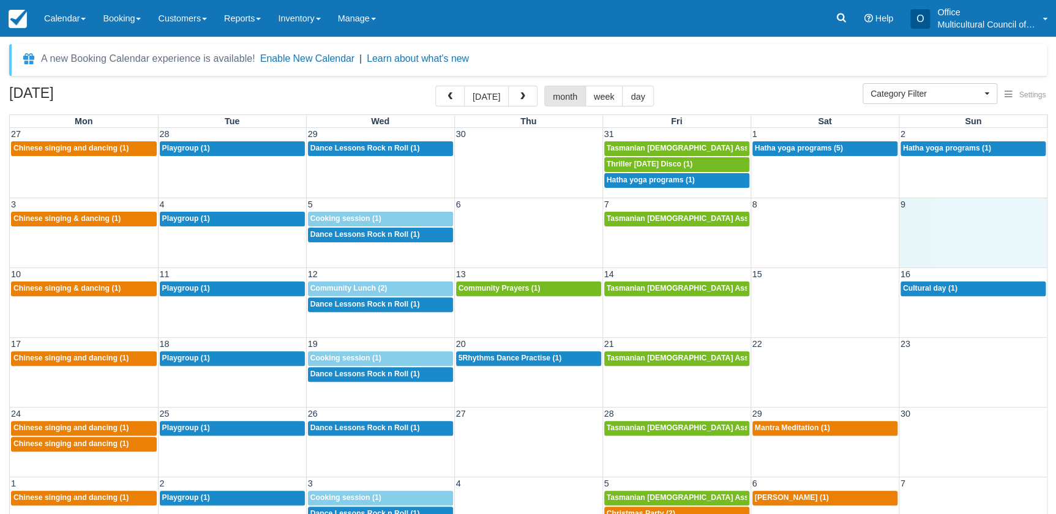
click at [924, 233] on td at bounding box center [973, 227] width 148 height 32
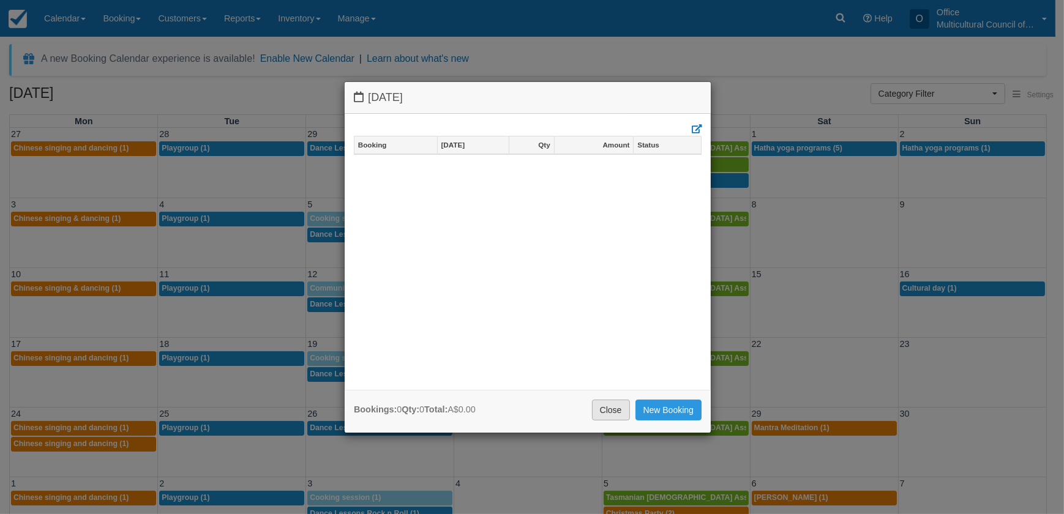
click at [606, 408] on link "Close" at bounding box center [611, 410] width 38 height 21
